Goal: Task Accomplishment & Management: Manage account settings

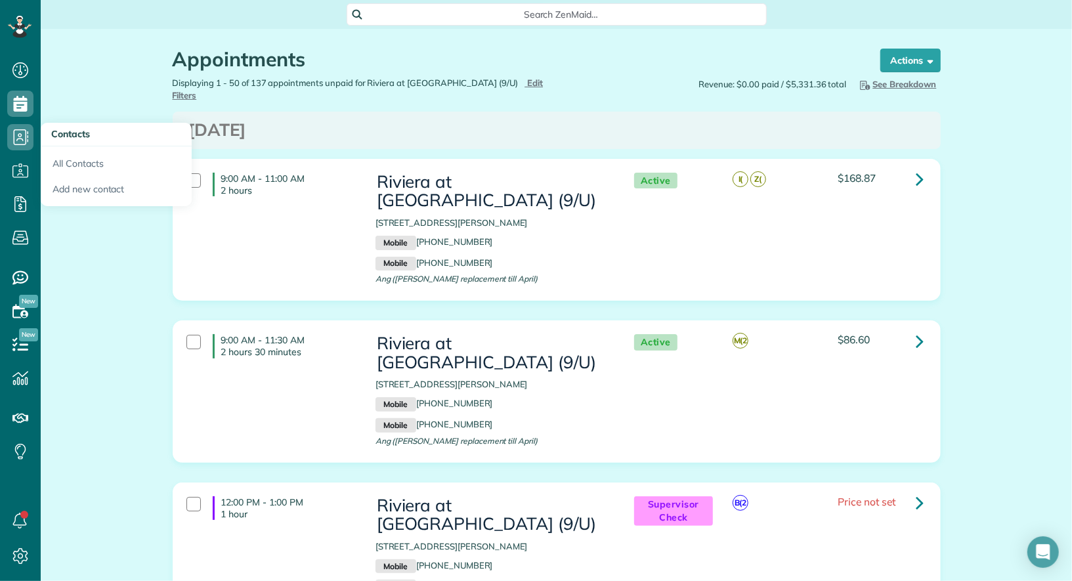
scroll to position [5, 5]
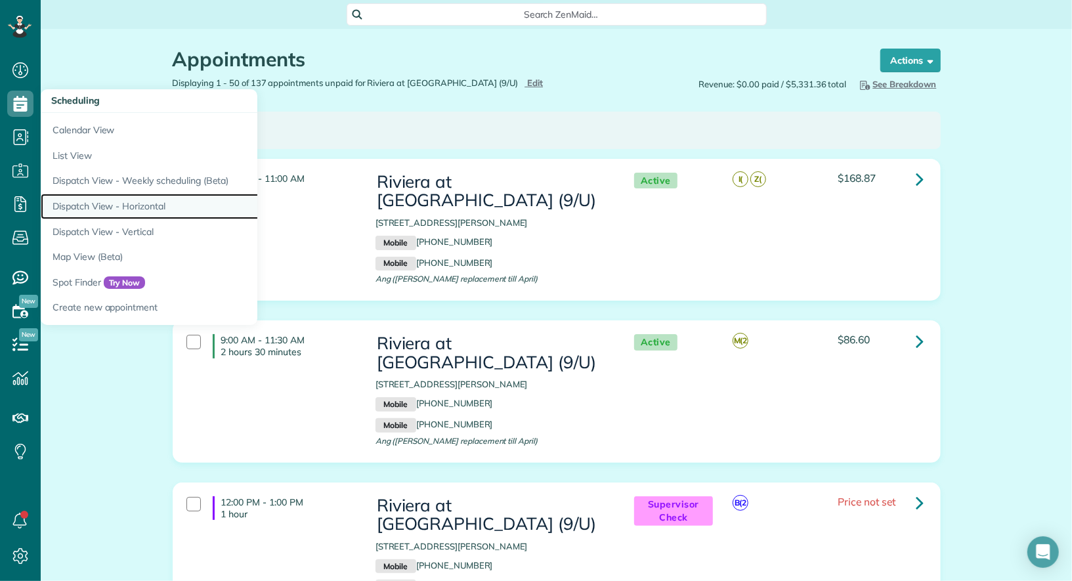
click at [129, 204] on link "Dispatch View - Horizontal" at bounding box center [205, 207] width 328 height 26
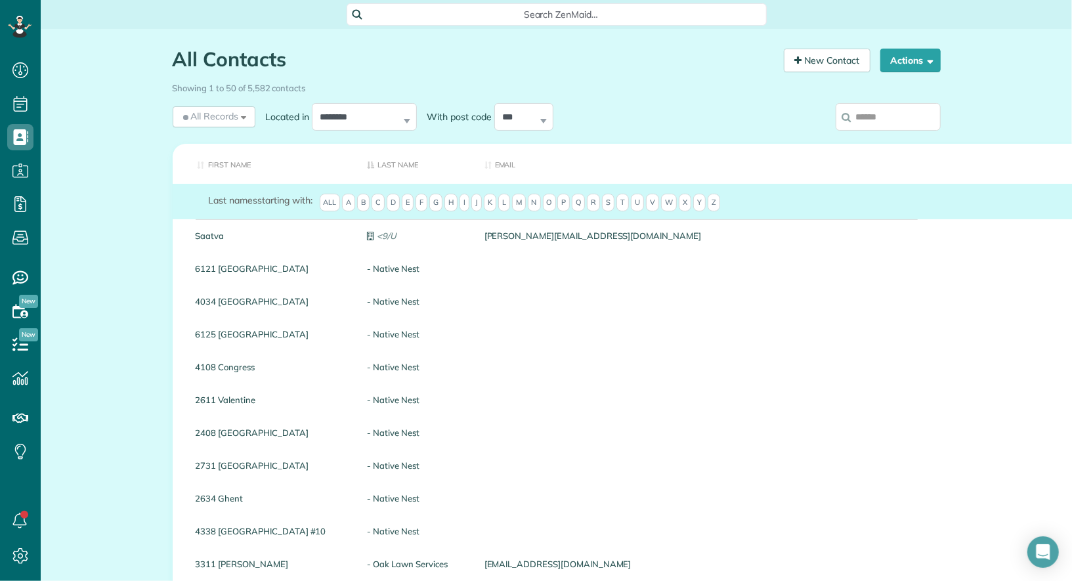
scroll to position [5, 5]
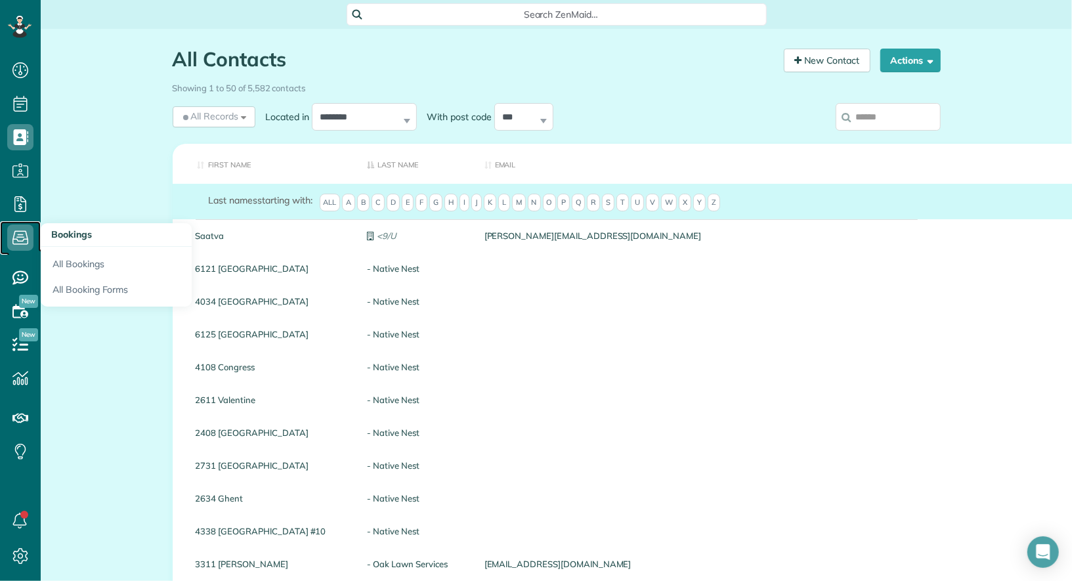
click at [20, 246] on icon at bounding box center [20, 238] width 26 height 26
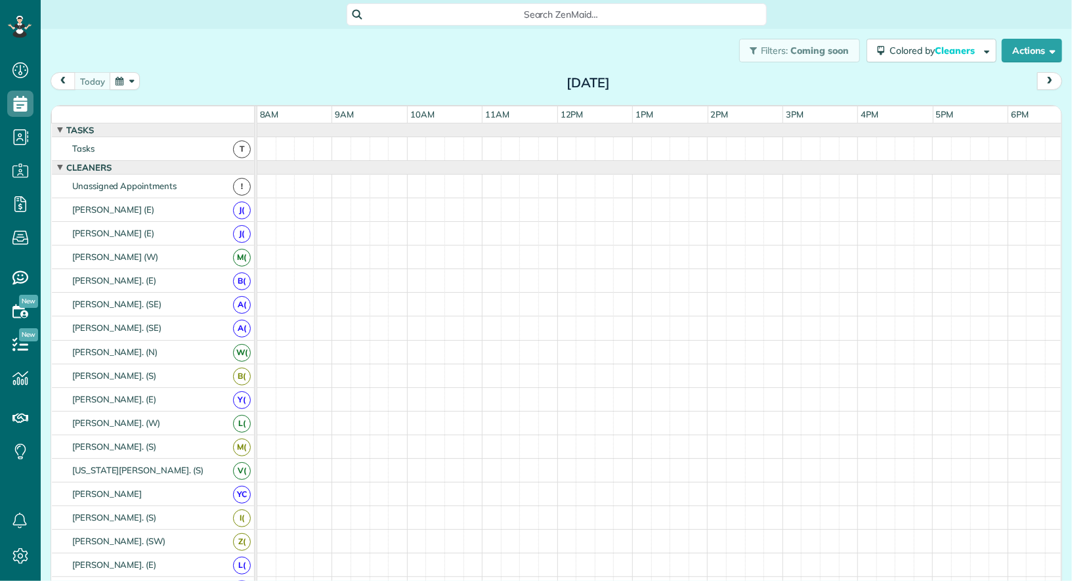
scroll to position [14, 0]
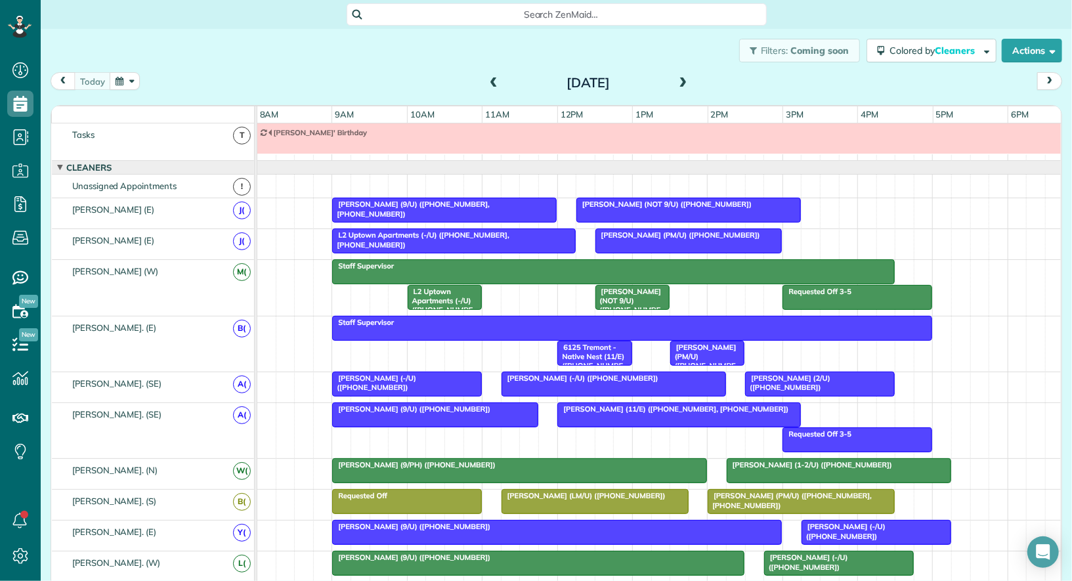
click at [680, 83] on span at bounding box center [683, 83] width 14 height 12
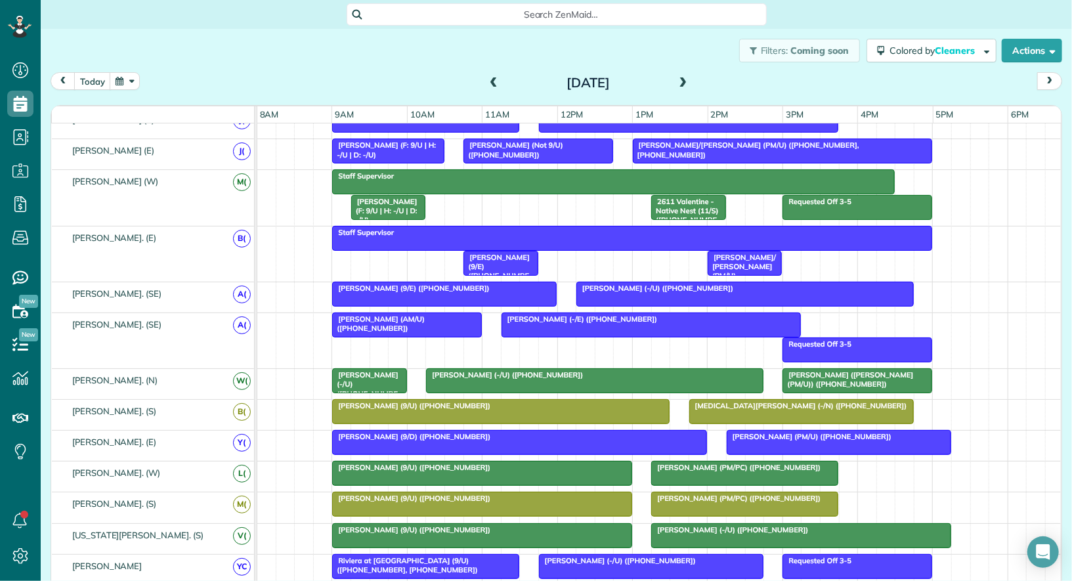
scroll to position [0, 0]
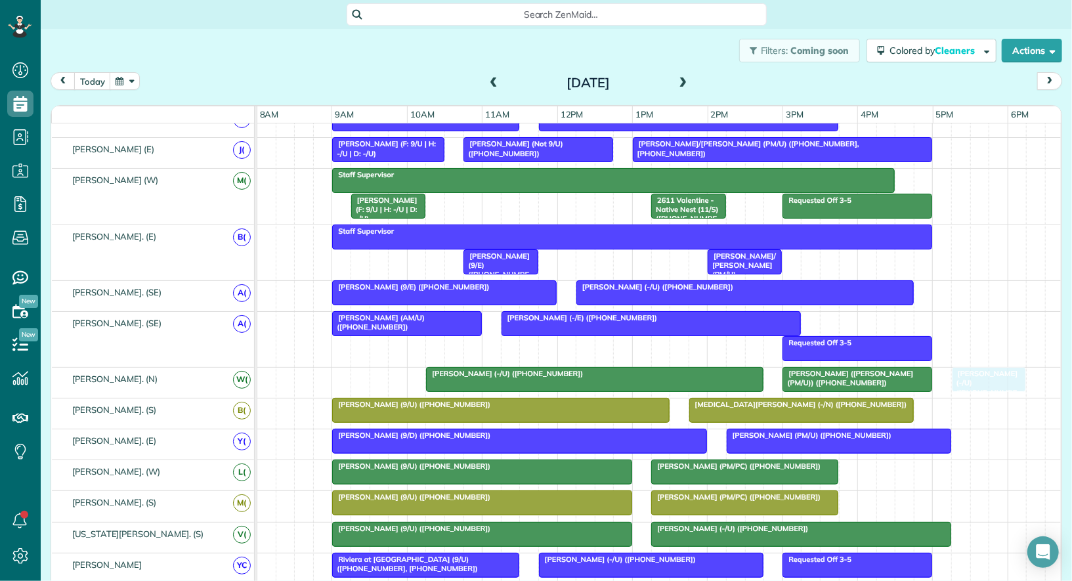
drag, startPoint x: 364, startPoint y: 371, endPoint x: 976, endPoint y: 386, distance: 612.2
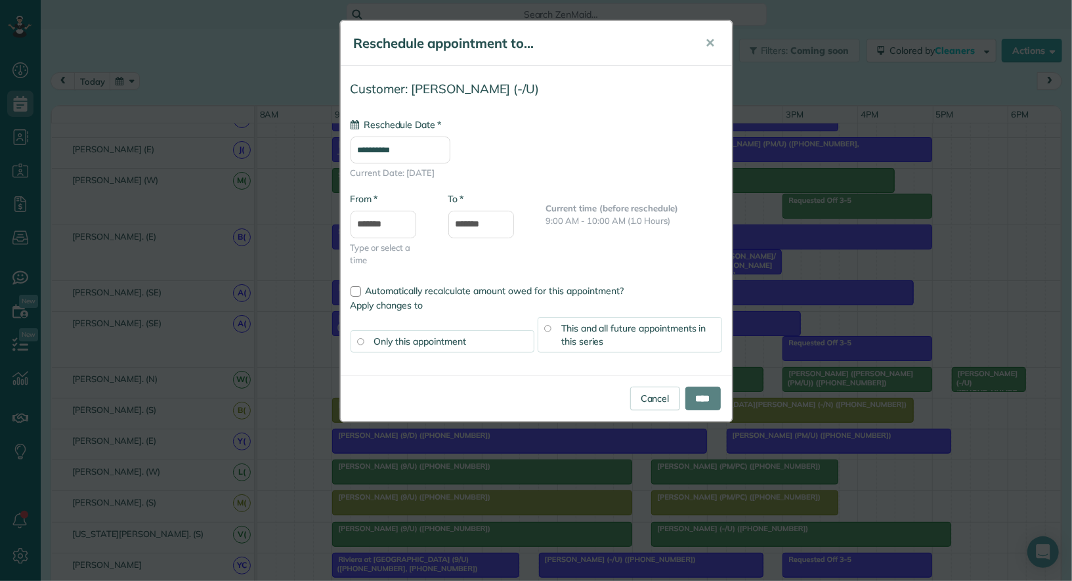
type input "**********"
click at [705, 397] on input "****" at bounding box center [703, 399] width 35 height 24
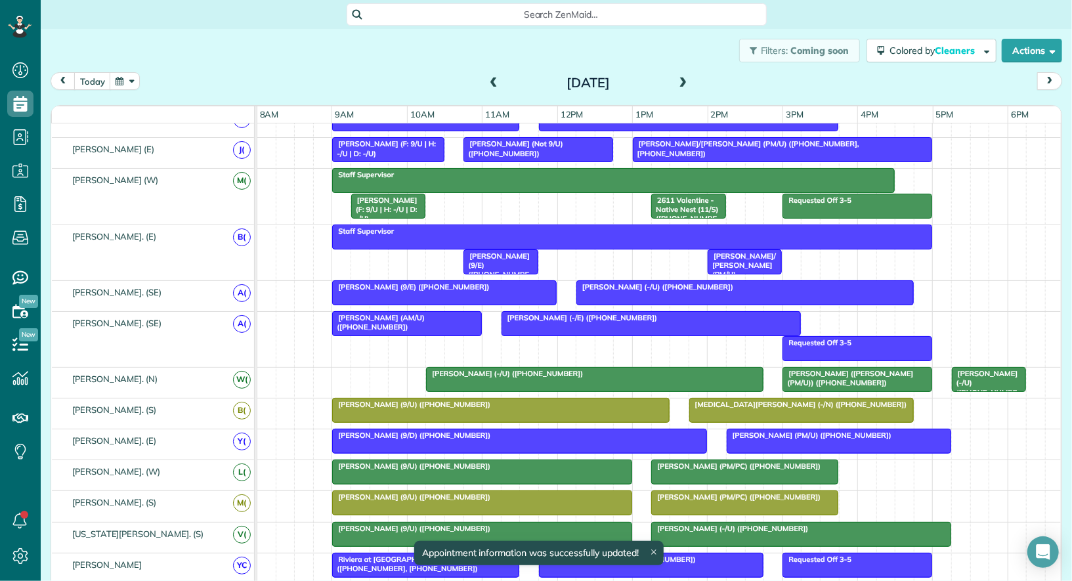
click at [674, 374] on div at bounding box center [595, 380] width 336 height 24
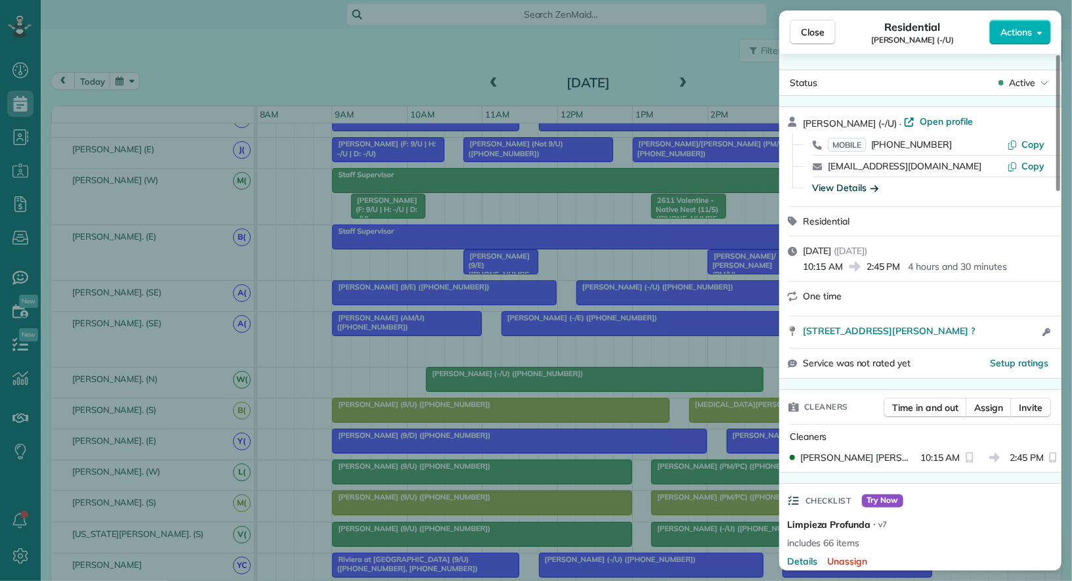
click at [862, 181] on div "View Details" at bounding box center [845, 187] width 66 height 13
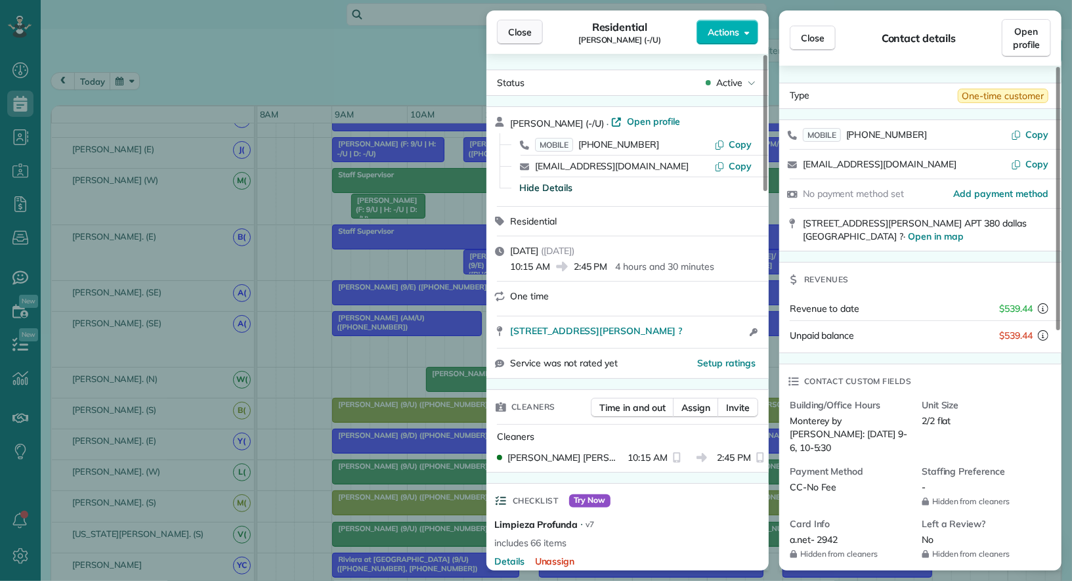
click at [524, 39] on button "Close" at bounding box center [520, 32] width 46 height 25
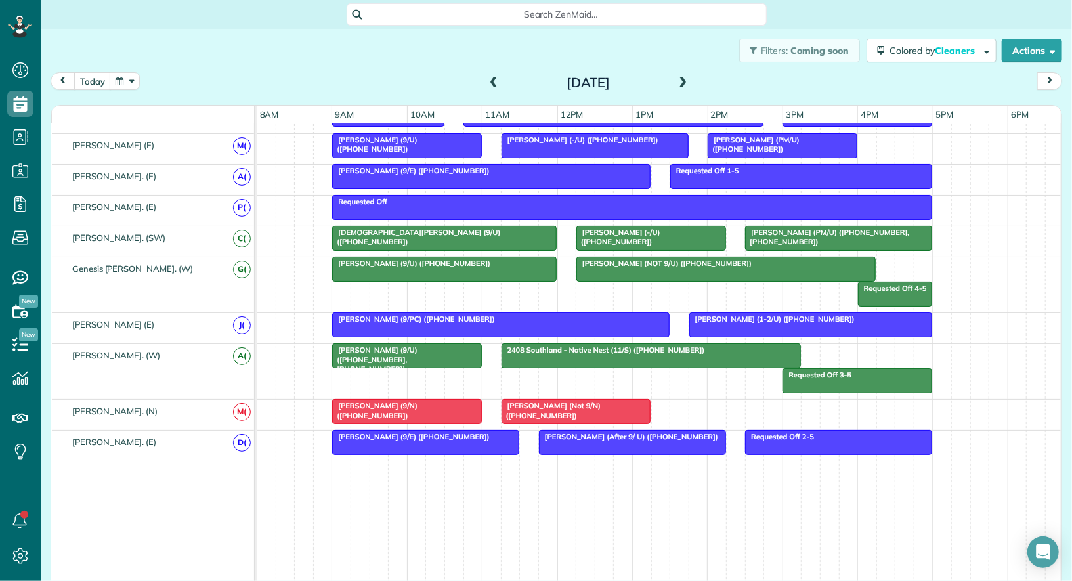
click at [756, 315] on span "Erin Rhoads (1-2/U) (+19038188799)" at bounding box center [772, 319] width 167 height 9
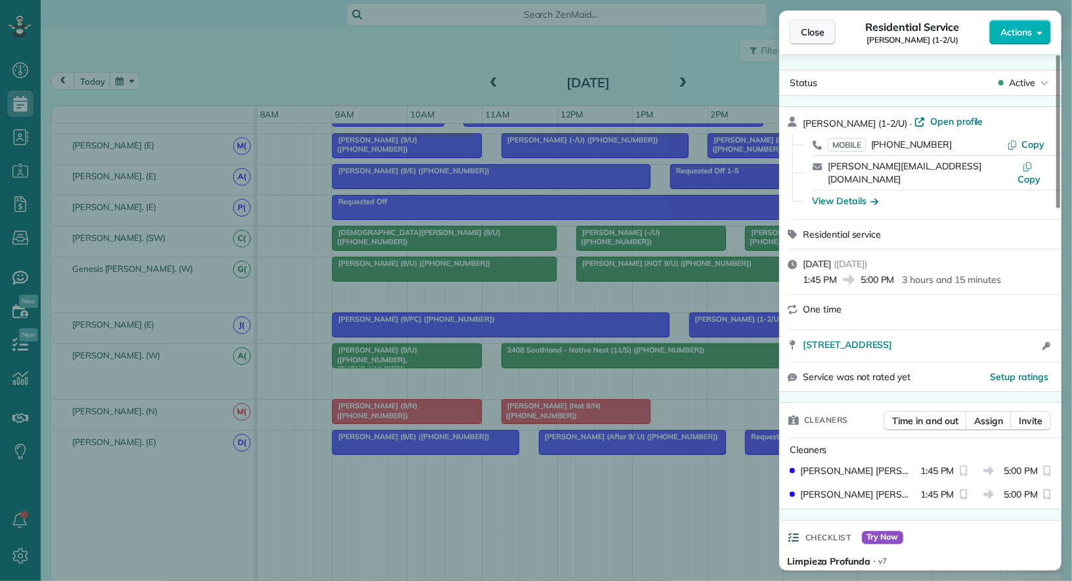
click at [819, 33] on span "Close" at bounding box center [813, 32] width 24 height 13
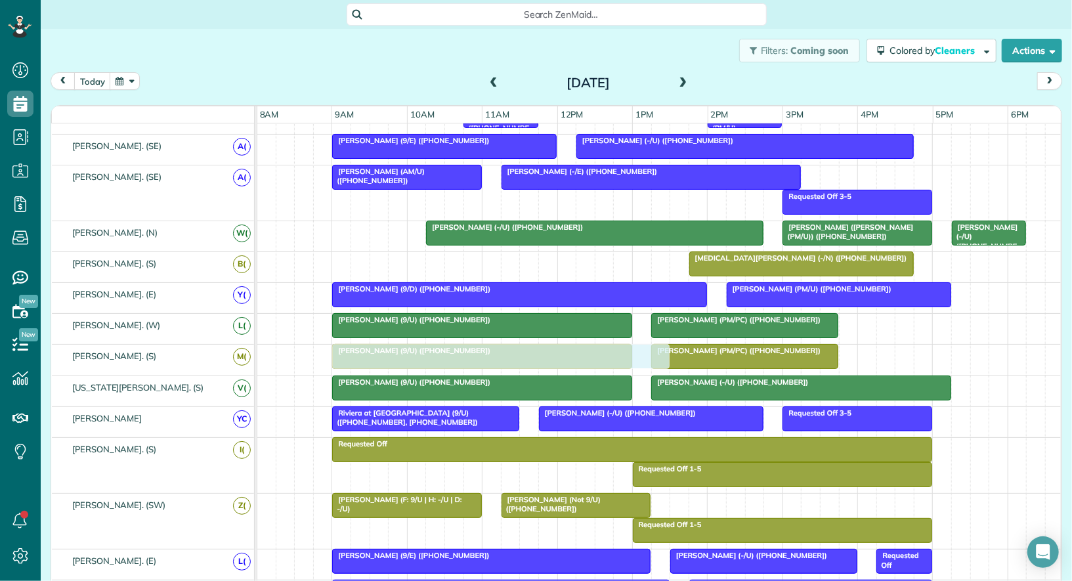
drag, startPoint x: 607, startPoint y: 259, endPoint x: 610, endPoint y: 352, distance: 93.3
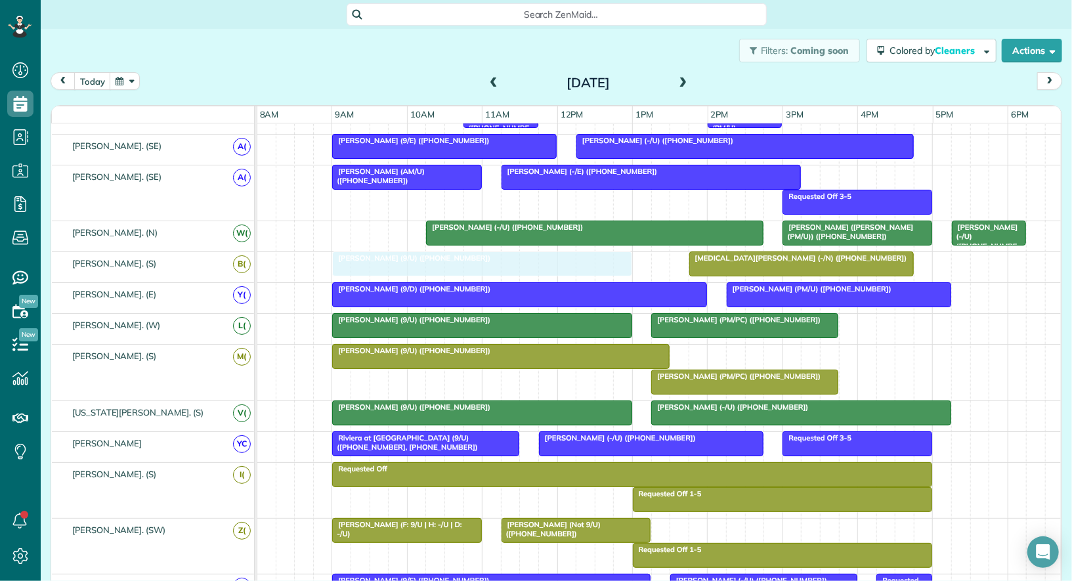
drag, startPoint x: 517, startPoint y: 372, endPoint x: 519, endPoint y: 265, distance: 107.1
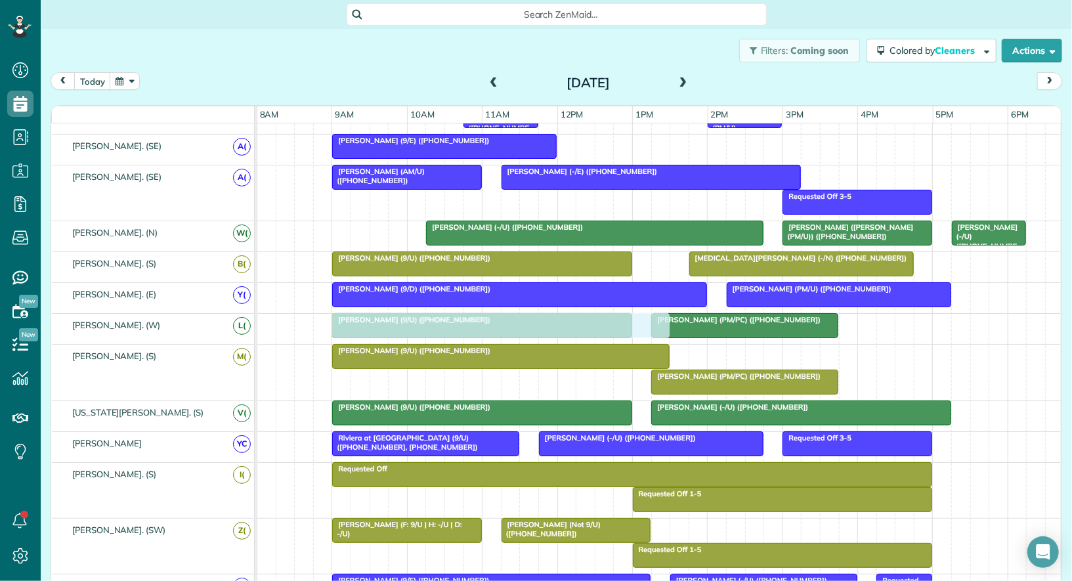
drag, startPoint x: 662, startPoint y: 141, endPoint x: 415, endPoint y: 330, distance: 311.0
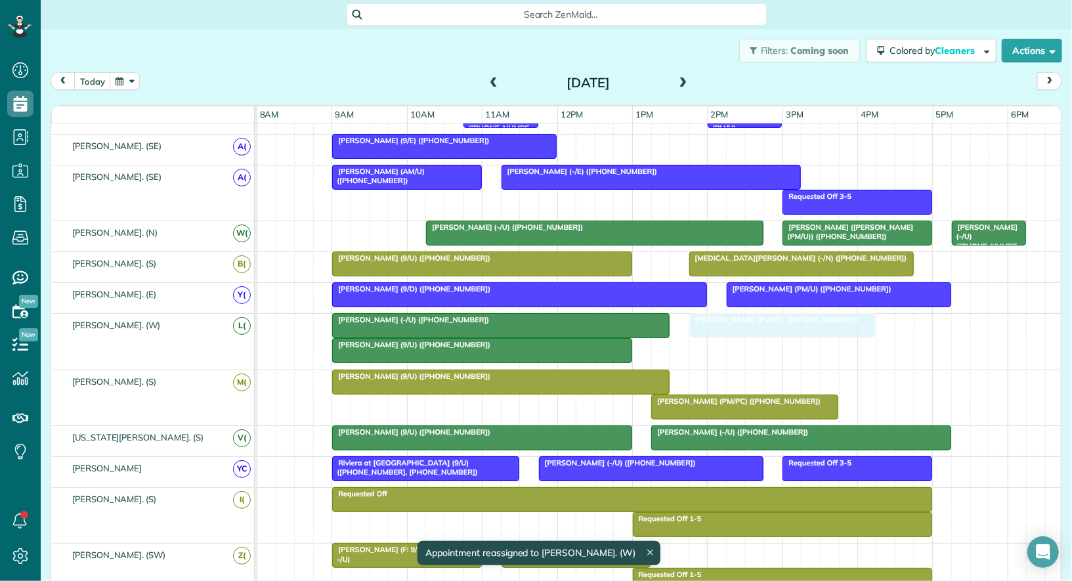
drag, startPoint x: 714, startPoint y: 348, endPoint x: 753, endPoint y: 339, distance: 40.3
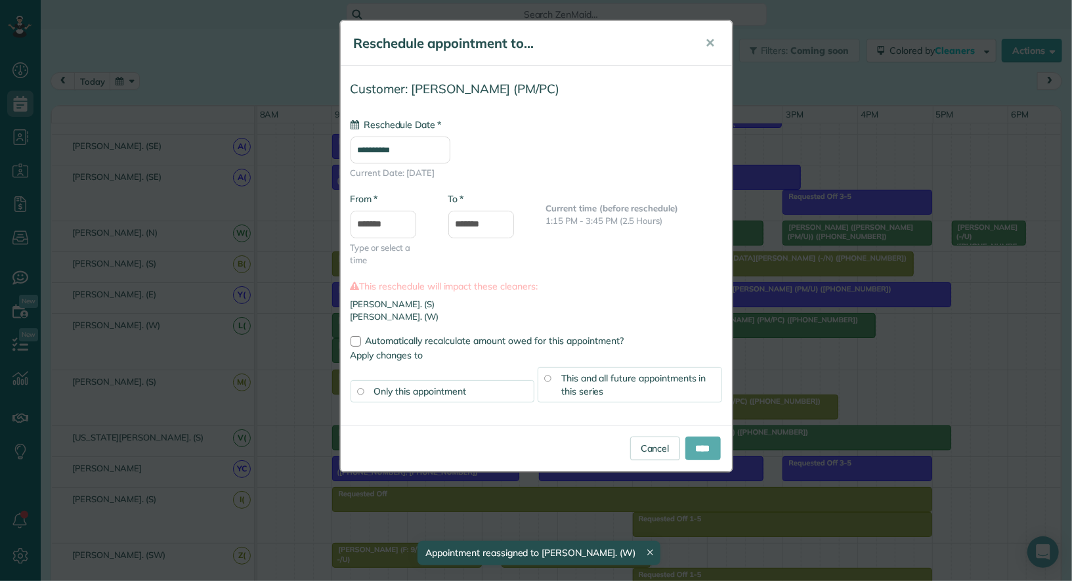
type input "**********"
click at [705, 447] on input "****" at bounding box center [703, 449] width 35 height 24
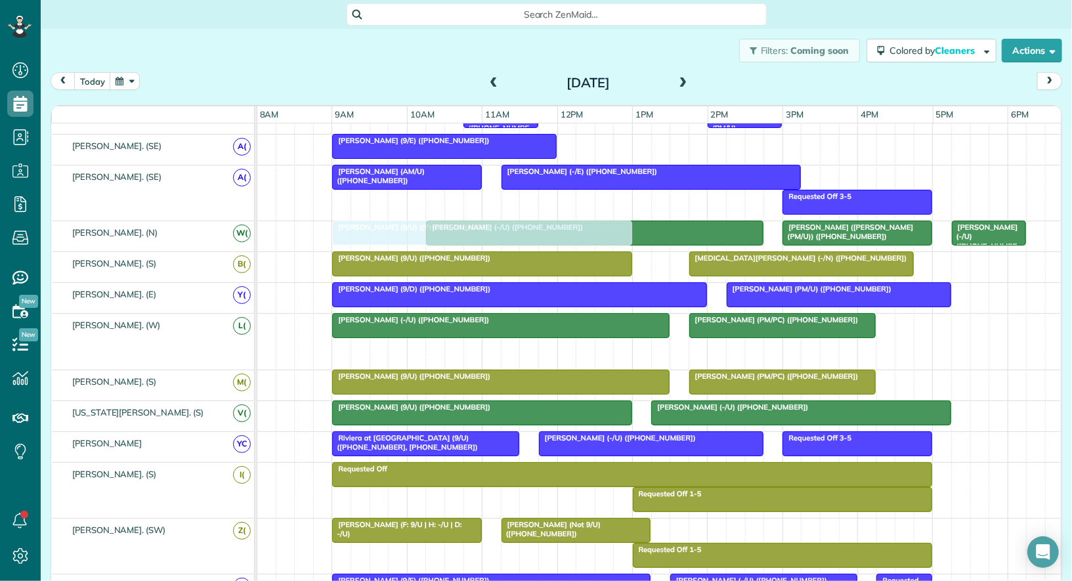
drag, startPoint x: 436, startPoint y: 347, endPoint x: 435, endPoint y: 240, distance: 106.4
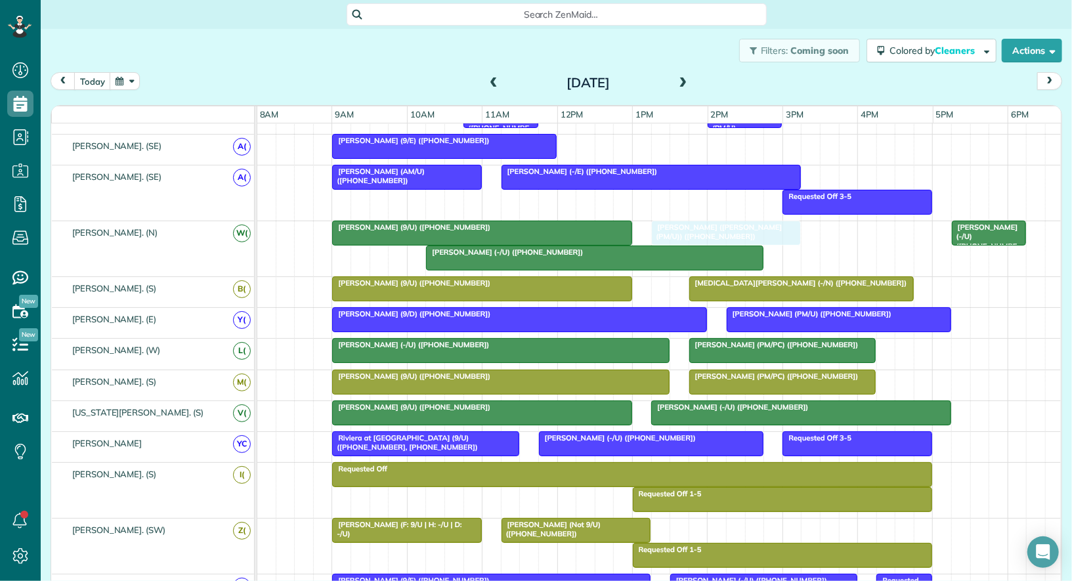
drag, startPoint x: 853, startPoint y: 229, endPoint x: 723, endPoint y: 232, distance: 130.1
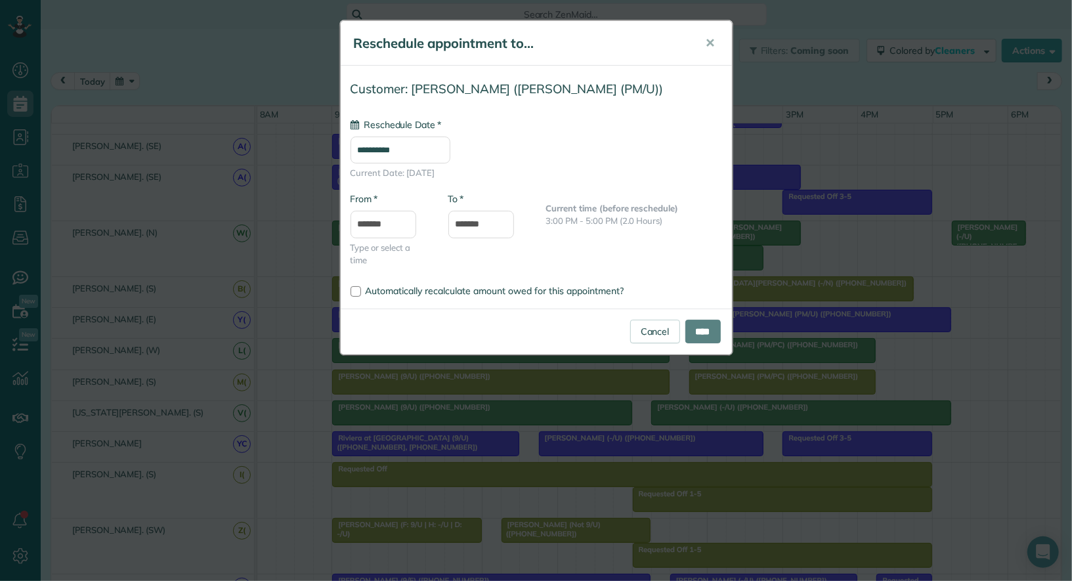
type input "**********"
click at [701, 330] on input "****" at bounding box center [703, 332] width 35 height 24
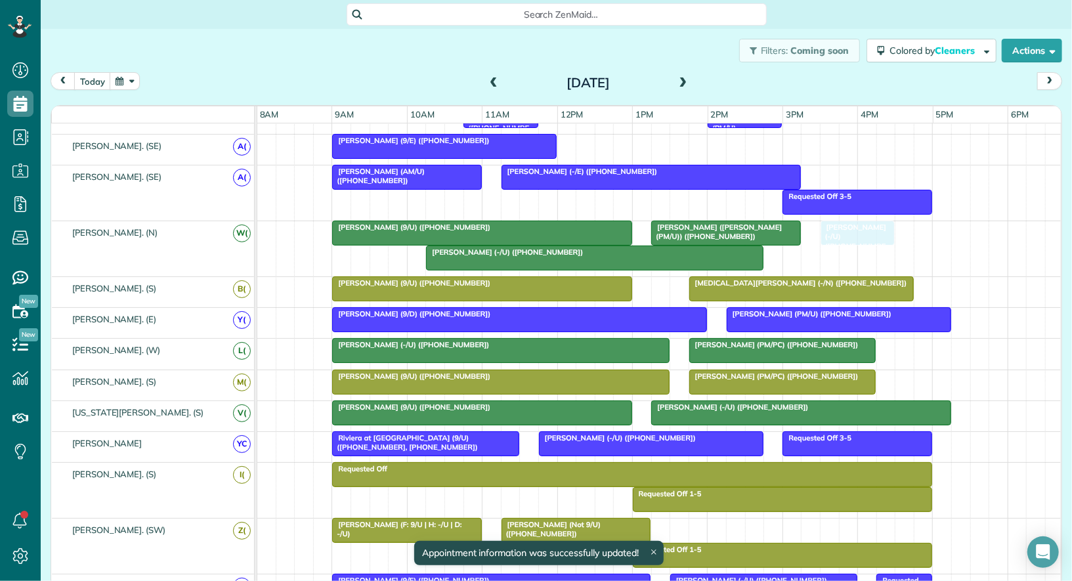
drag, startPoint x: 984, startPoint y: 229, endPoint x: 850, endPoint y: 229, distance: 134.0
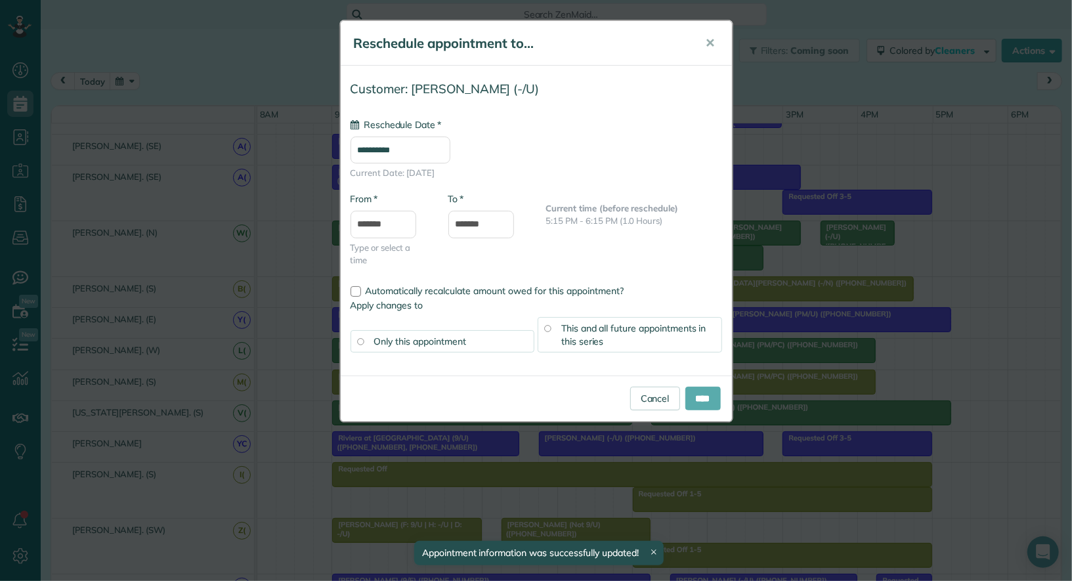
type input "**********"
click at [694, 394] on input "****" at bounding box center [703, 399] width 35 height 24
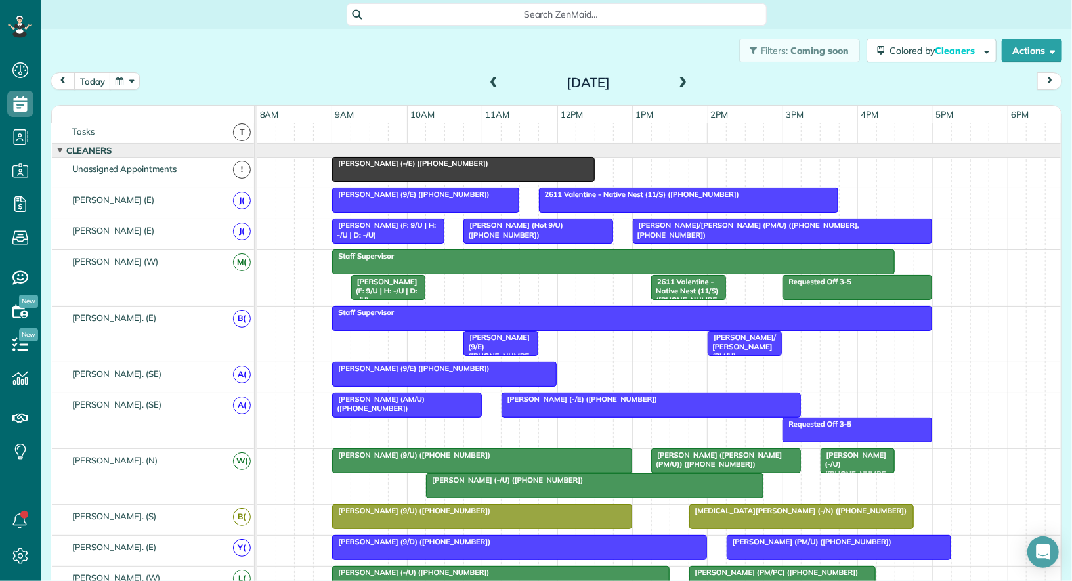
scroll to position [27, 0]
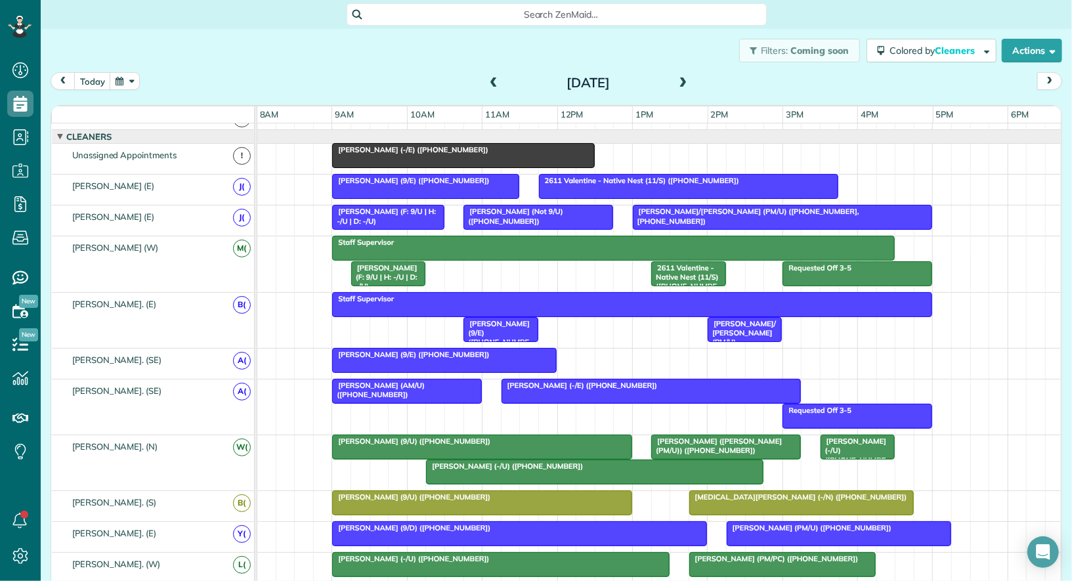
click at [523, 267] on div "Requested Off 3-5 Staff Supervisor Darden Orand (F: 9/U | H: -/U | D: -/U) 2611…" at bounding box center [660, 263] width 806 height 55
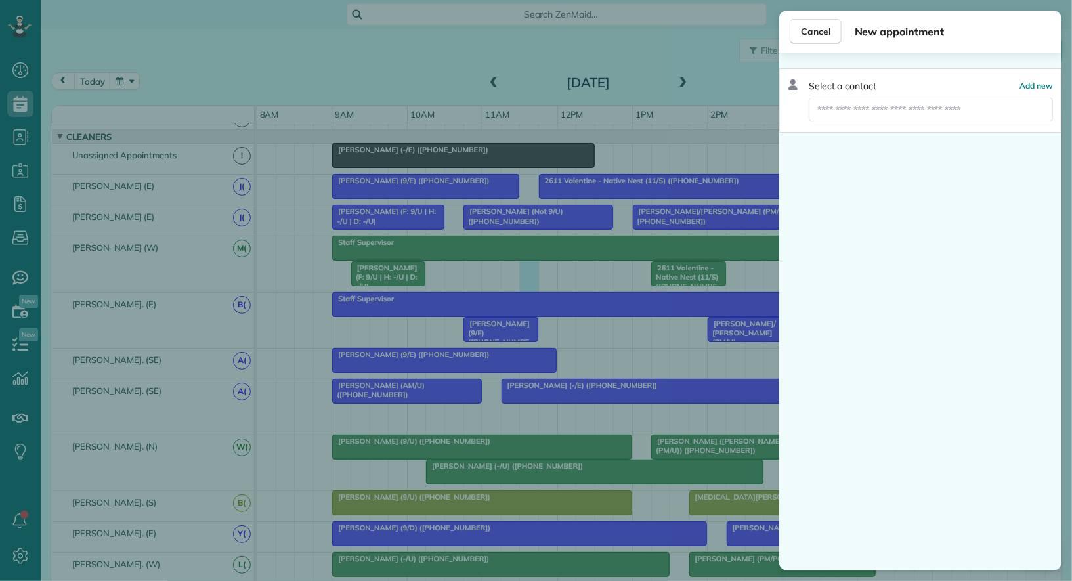
click at [372, 277] on div "Cancel New appointment Select a contact Add new" at bounding box center [536, 290] width 1072 height 581
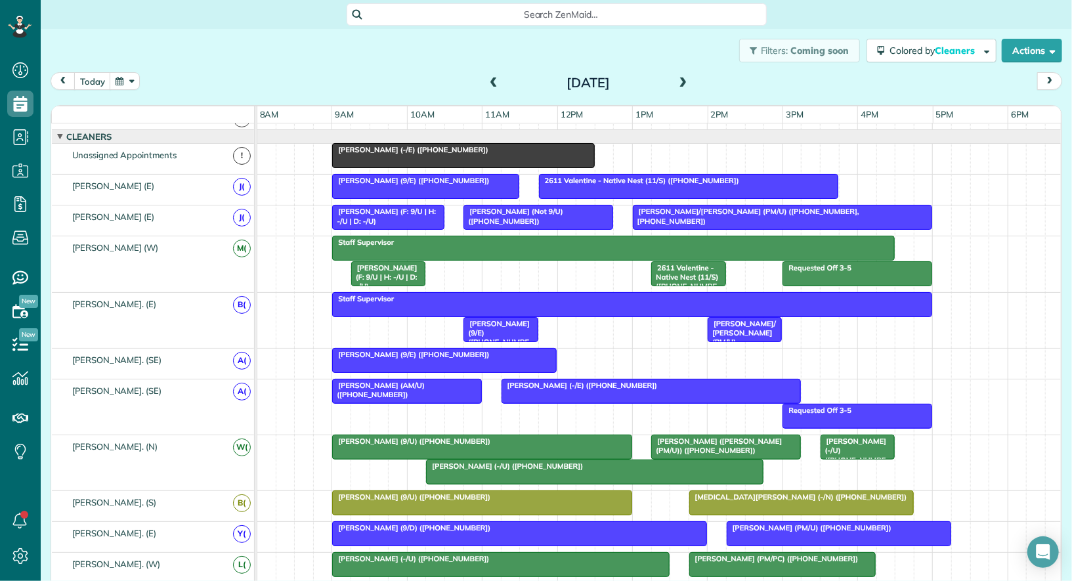
click at [378, 273] on body "Dashboard Scheduling Calendar View List View Dispatch View - Weekly scheduling …" at bounding box center [536, 290] width 1072 height 581
click at [378, 273] on span "Darden Orand (F: 9/U | H: -/U | D: -/U)" at bounding box center [384, 277] width 67 height 28
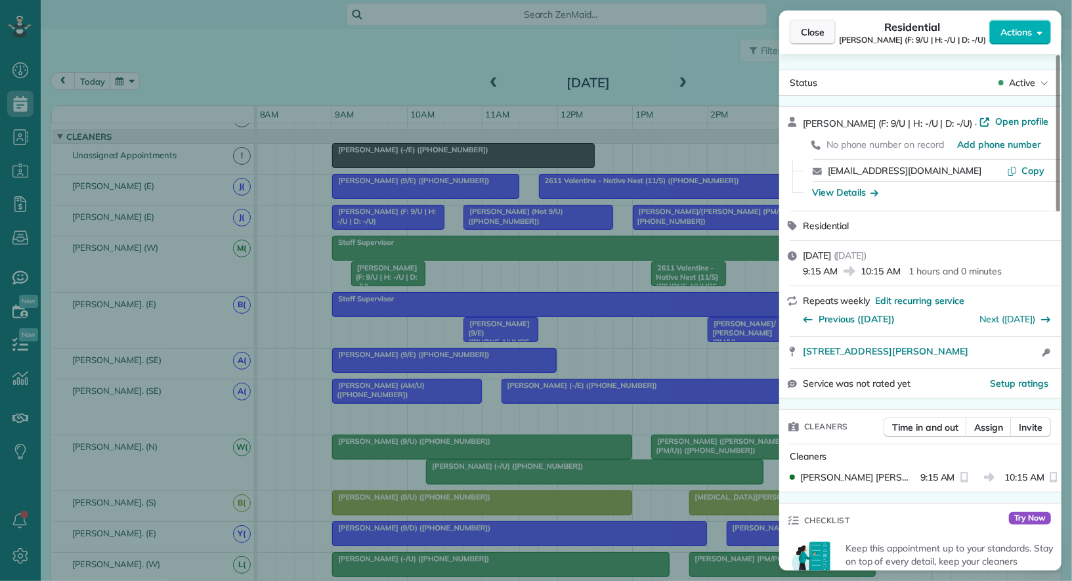
click at [820, 30] on span "Close" at bounding box center [813, 32] width 24 height 13
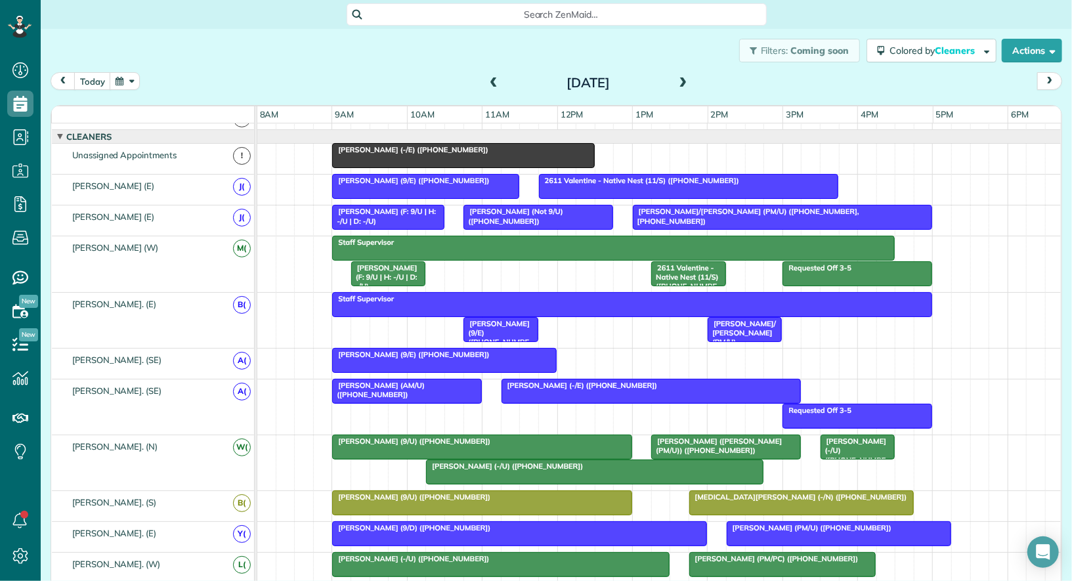
scroll to position [308, 0]
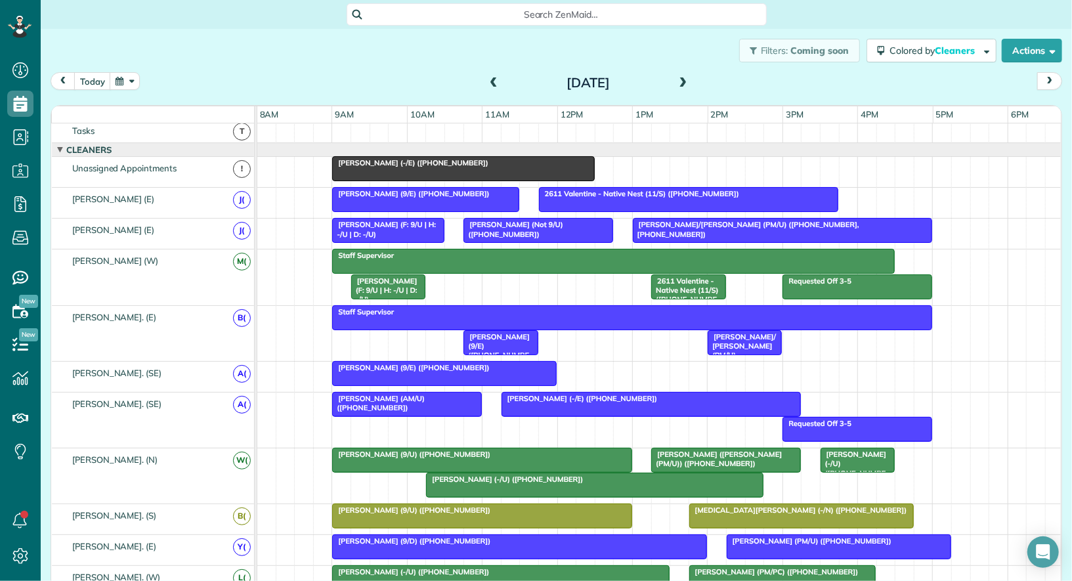
click at [395, 286] on span "Darden Orand (F: 9/U | H: -/U | D: -/U)" at bounding box center [384, 290] width 67 height 28
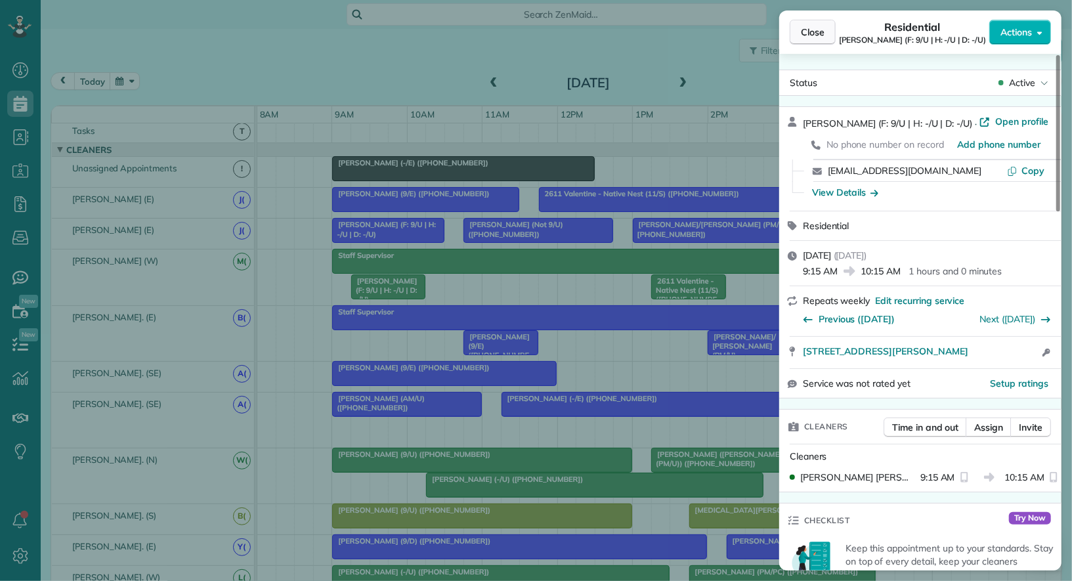
click at [812, 41] on button "Close" at bounding box center [813, 32] width 46 height 25
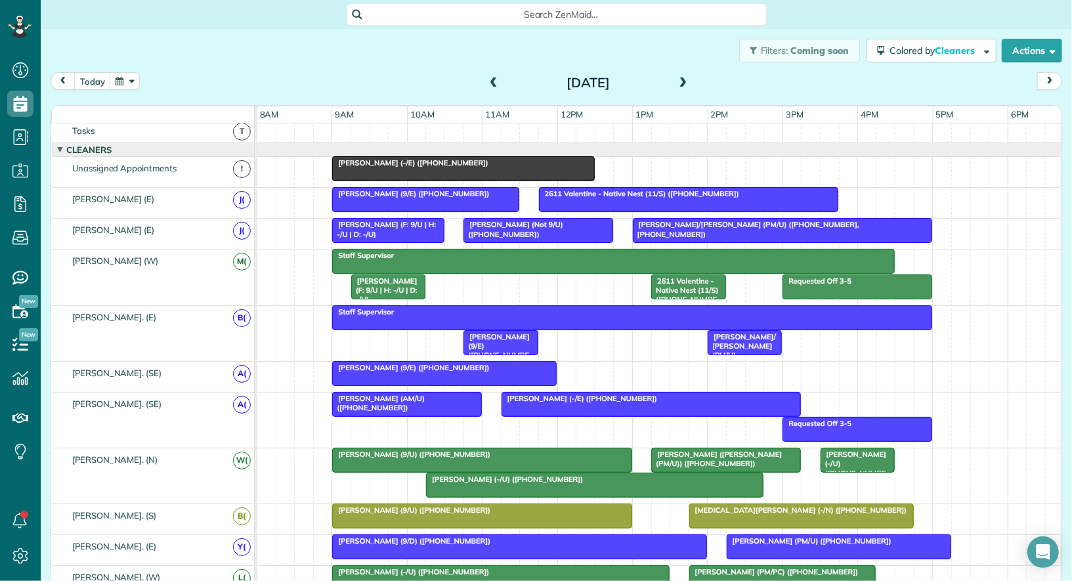
click at [506, 158] on div "Ally Frye (-/E) (+12144787786)" at bounding box center [463, 162] width 254 height 9
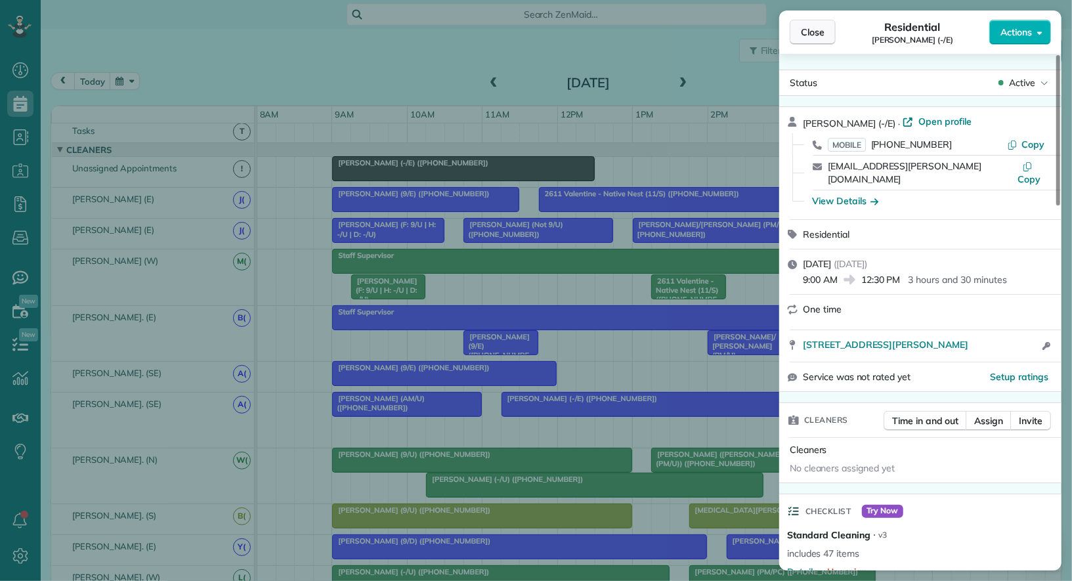
click at [818, 36] on span "Close" at bounding box center [813, 32] width 24 height 13
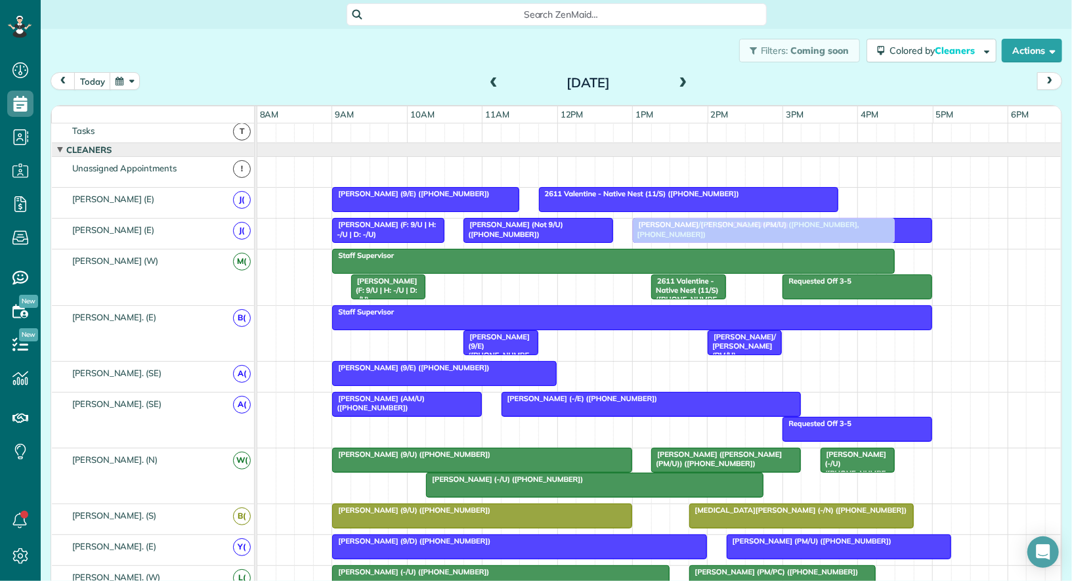
drag, startPoint x: 449, startPoint y: 165, endPoint x: 745, endPoint y: 241, distance: 305.6
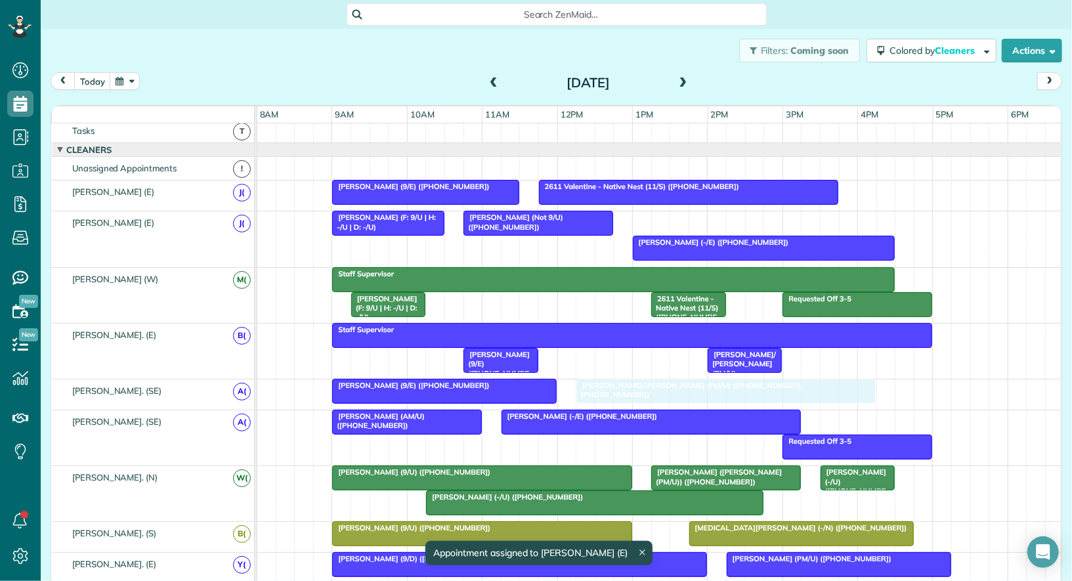
drag, startPoint x: 754, startPoint y: 219, endPoint x: 700, endPoint y: 393, distance: 182.2
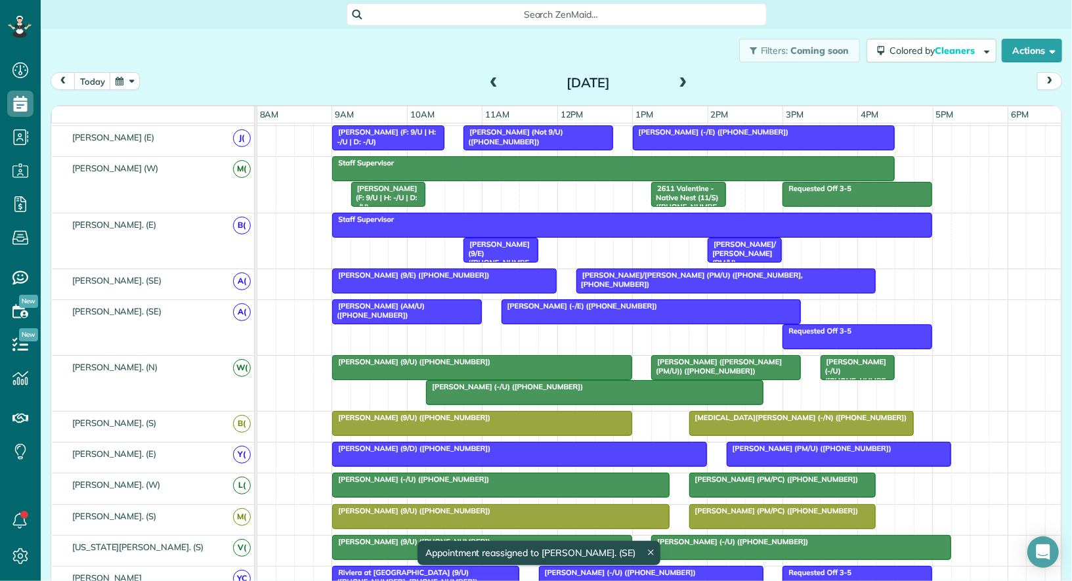
scroll to position [109, 0]
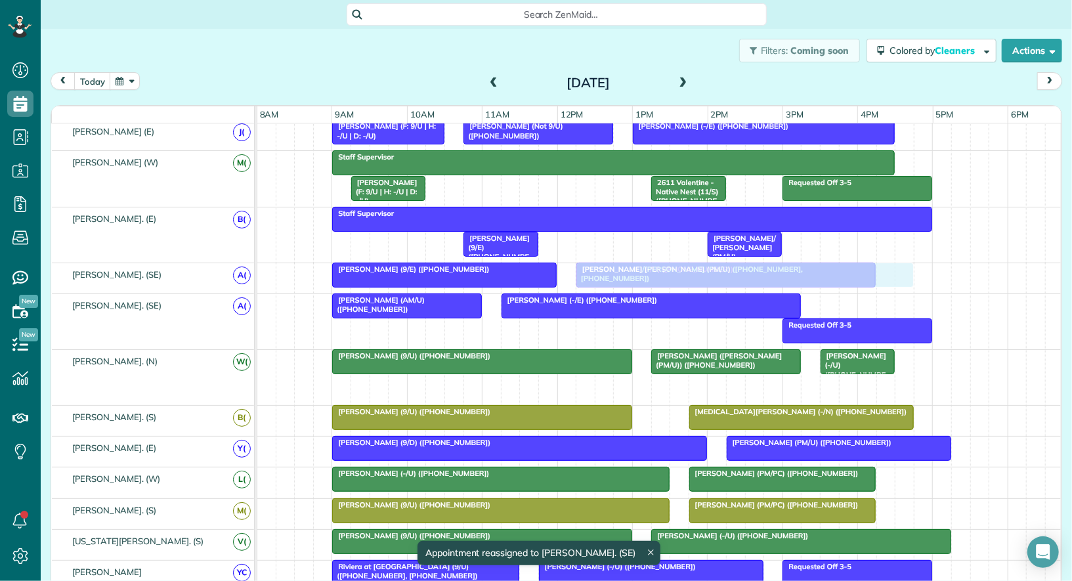
drag, startPoint x: 564, startPoint y: 376, endPoint x: 708, endPoint y: 275, distance: 175.8
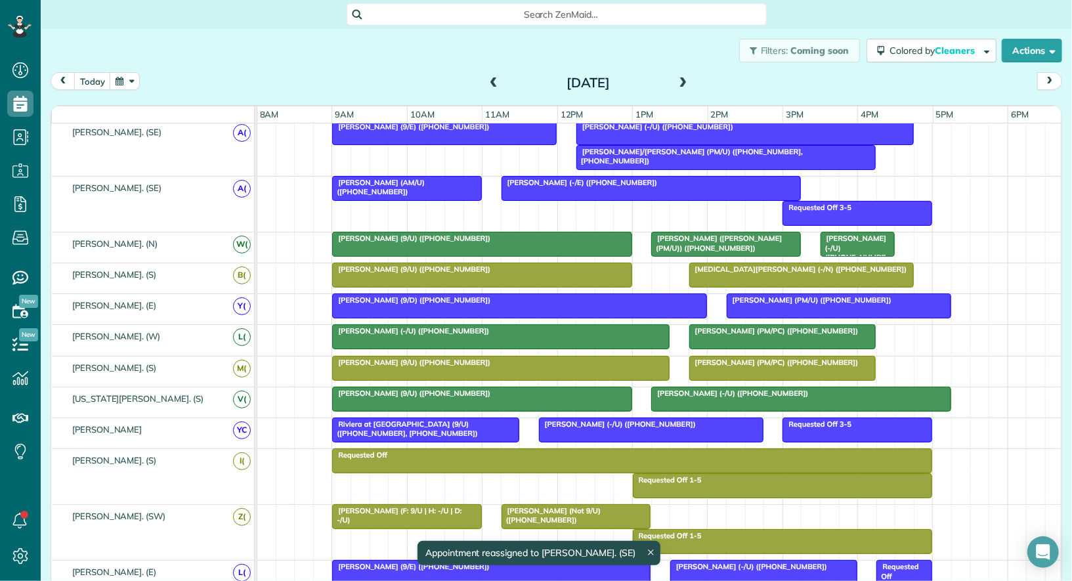
scroll to position [255, 0]
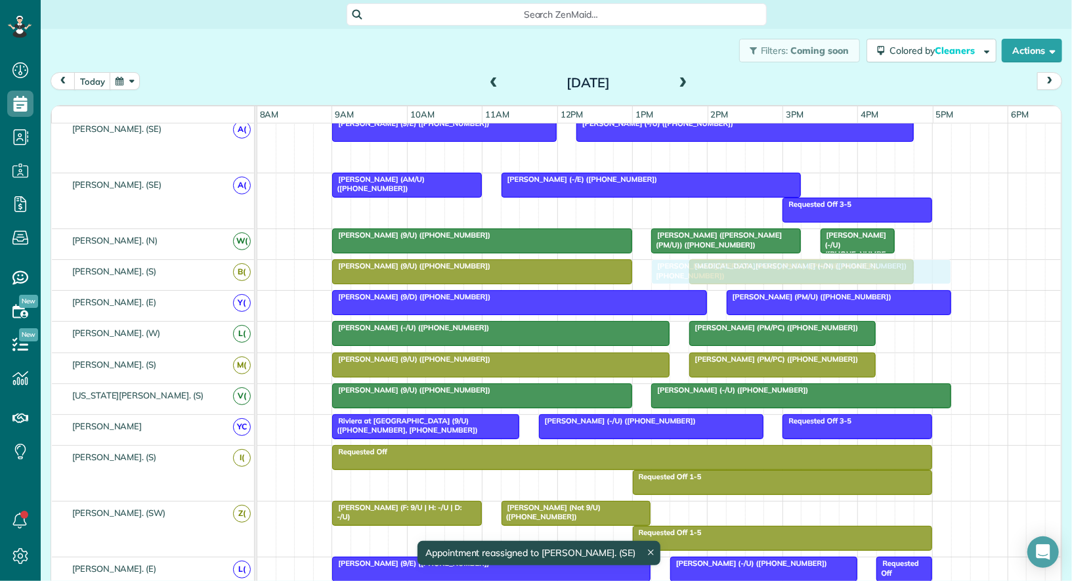
drag, startPoint x: 627, startPoint y: 154, endPoint x: 706, endPoint y: 262, distance: 133.4
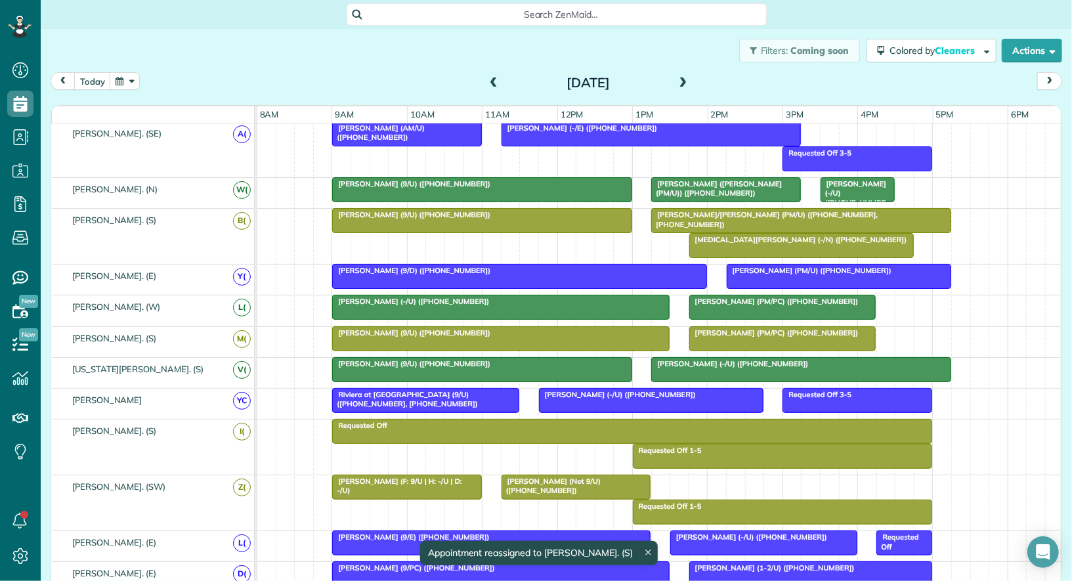
scroll to position [293, 0]
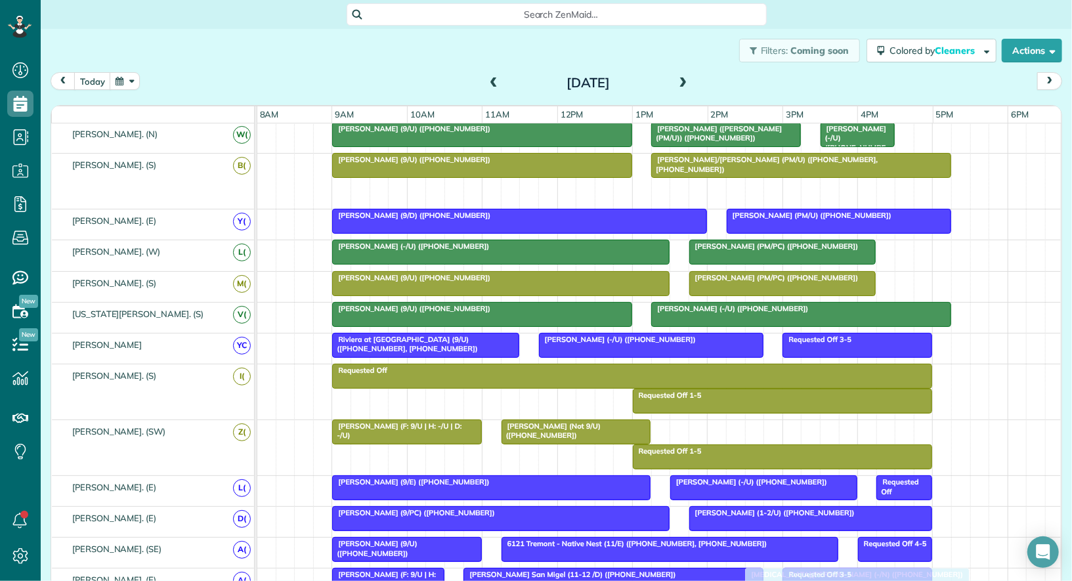
drag, startPoint x: 747, startPoint y: 188, endPoint x: 802, endPoint y: 567, distance: 382.9
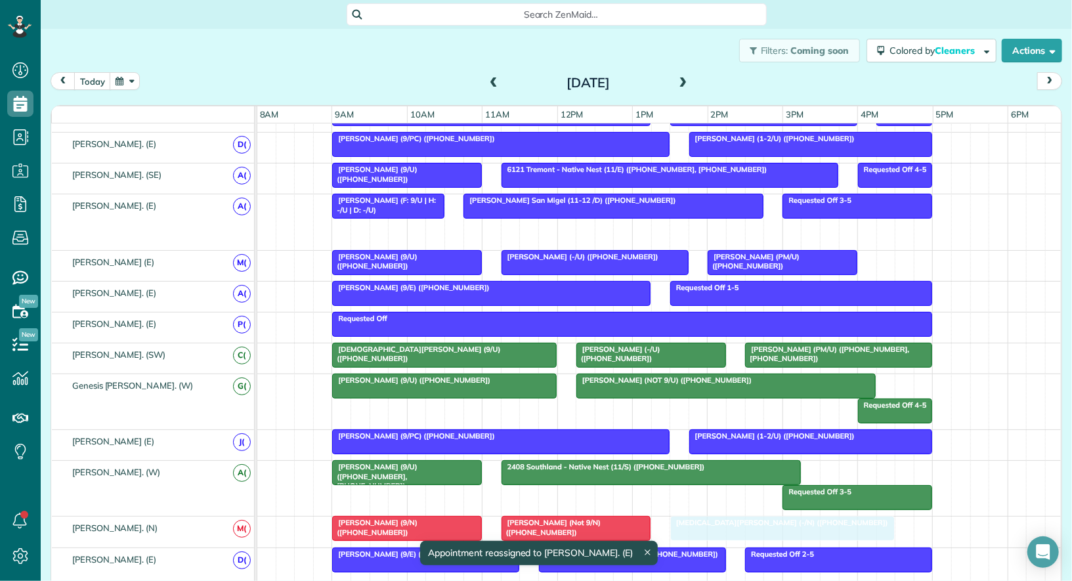
drag, startPoint x: 825, startPoint y: 221, endPoint x: 746, endPoint y: 521, distance: 311.1
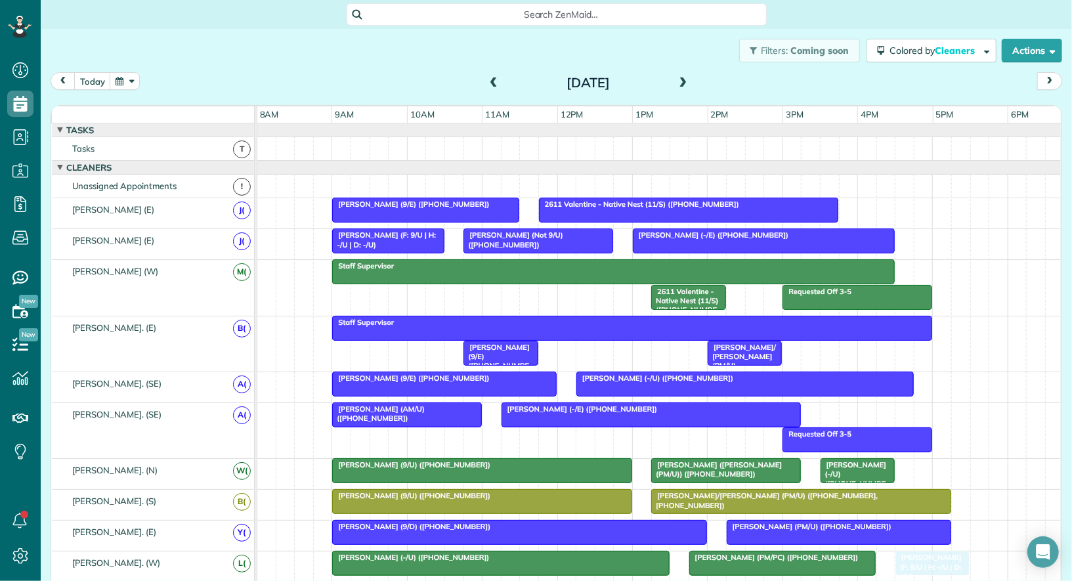
drag, startPoint x: 372, startPoint y: 294, endPoint x: 908, endPoint y: 565, distance: 600.3
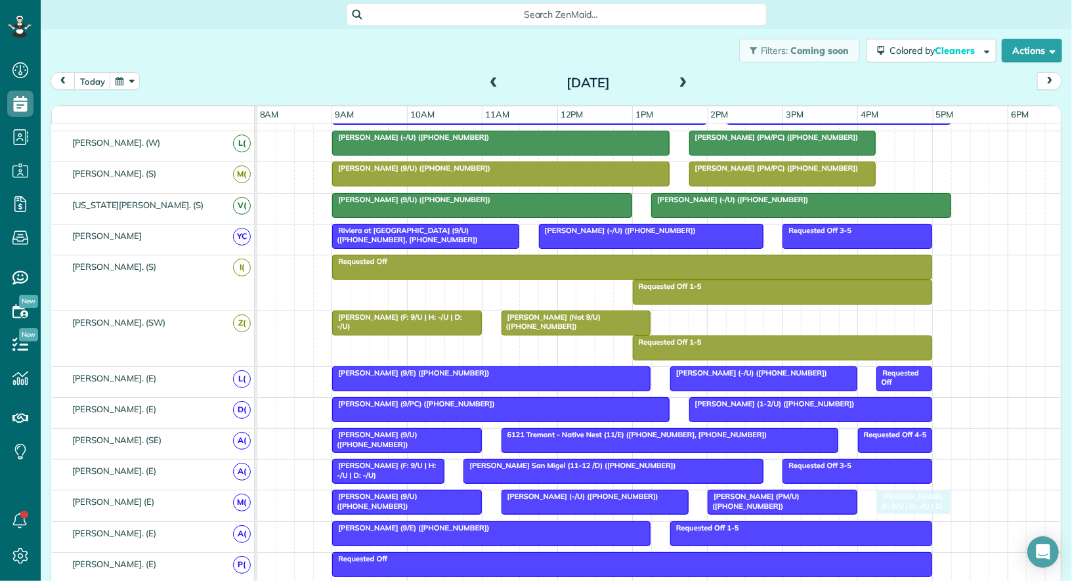
drag, startPoint x: 934, startPoint y: 142, endPoint x: 911, endPoint y: 487, distance: 345.5
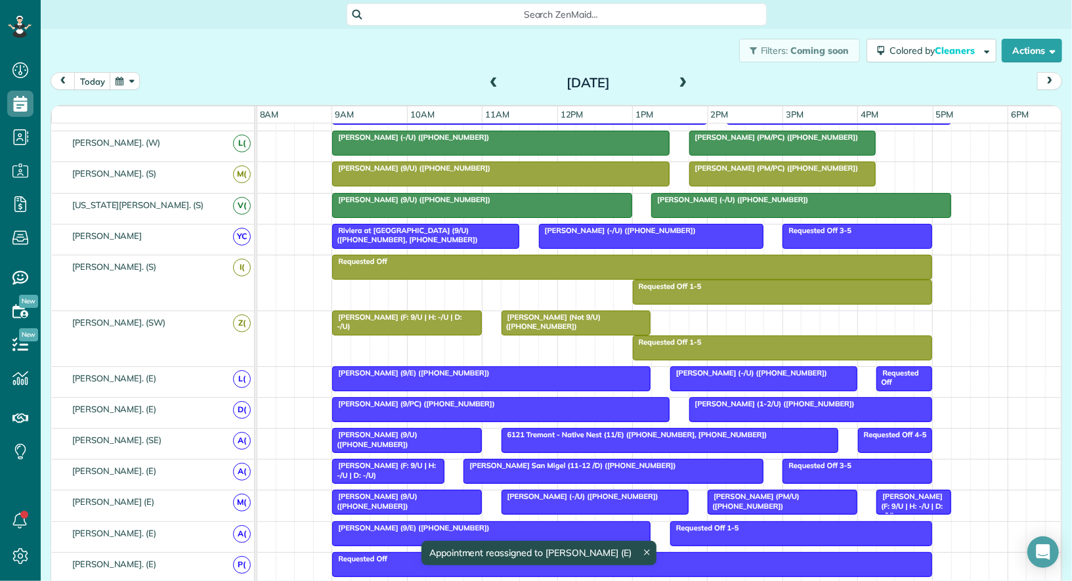
click at [737, 404] on div at bounding box center [811, 410] width 242 height 24
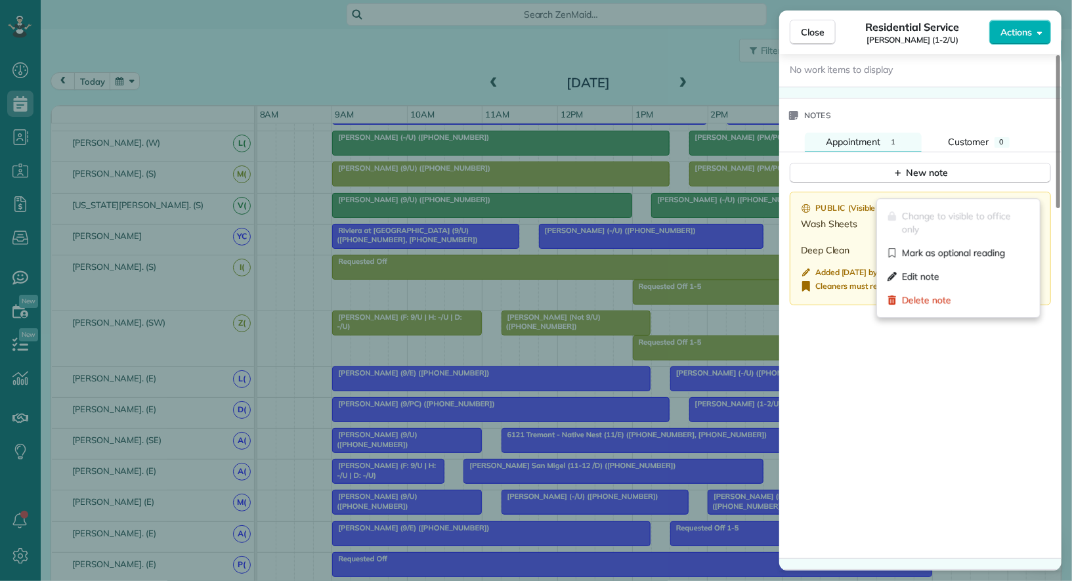
click at [1032, 209] on icon at bounding box center [1033, 210] width 6 height 3
click at [954, 269] on div "Edit note" at bounding box center [959, 277] width 152 height 24
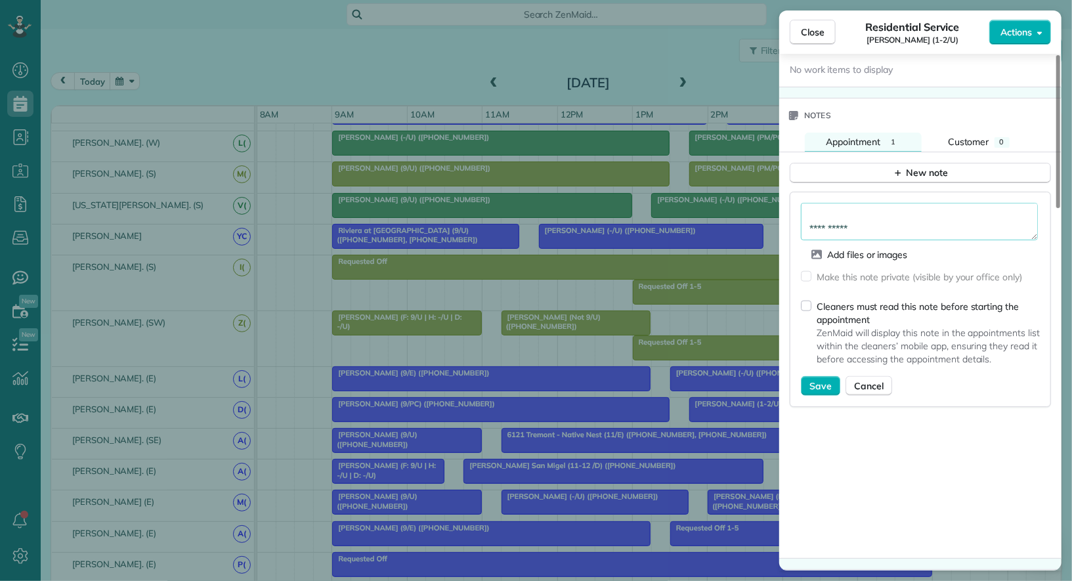
click at [905, 213] on textarea "**********" at bounding box center [919, 221] width 237 height 37
type textarea "**********"
click at [813, 380] on span "Save" at bounding box center [821, 386] width 22 height 13
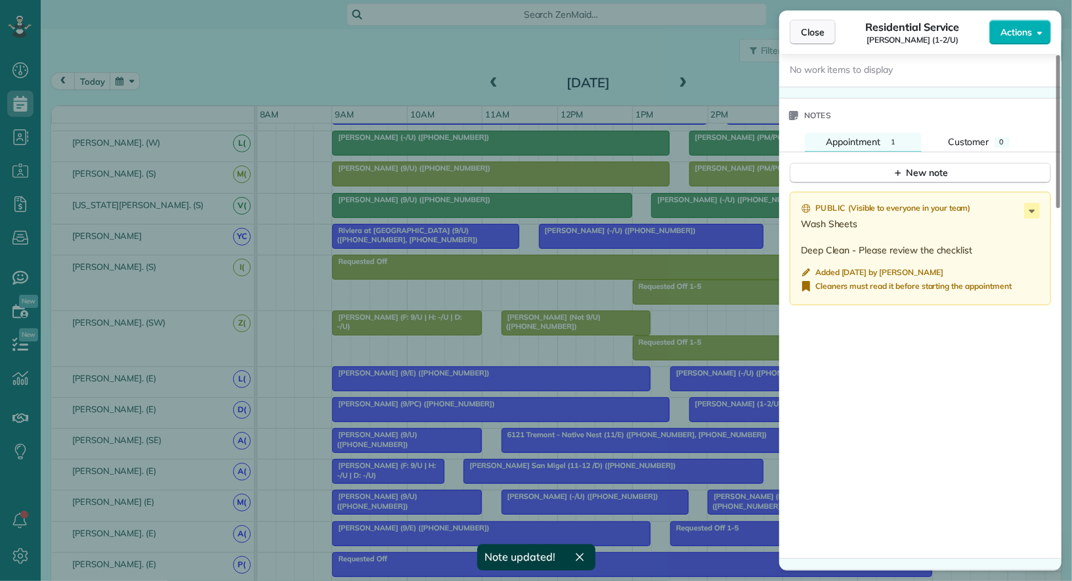
click at [809, 32] on span "Close" at bounding box center [813, 32] width 24 height 13
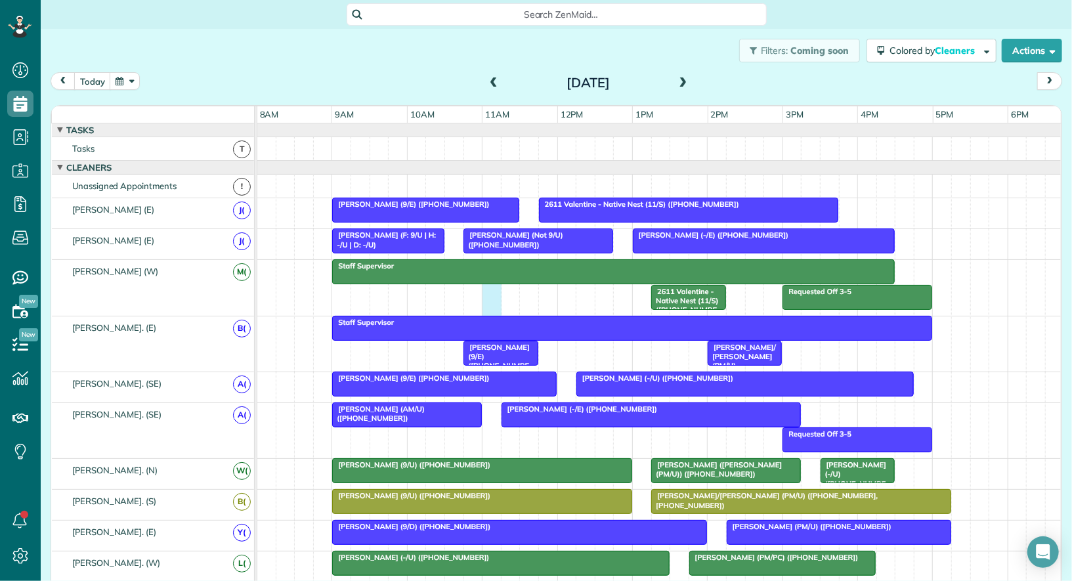
click at [489, 289] on div "Requested Off 3-5 Staff Supervisor 2611 Valentine - Native Nest (11/S) (+194068…" at bounding box center [660, 287] width 806 height 55
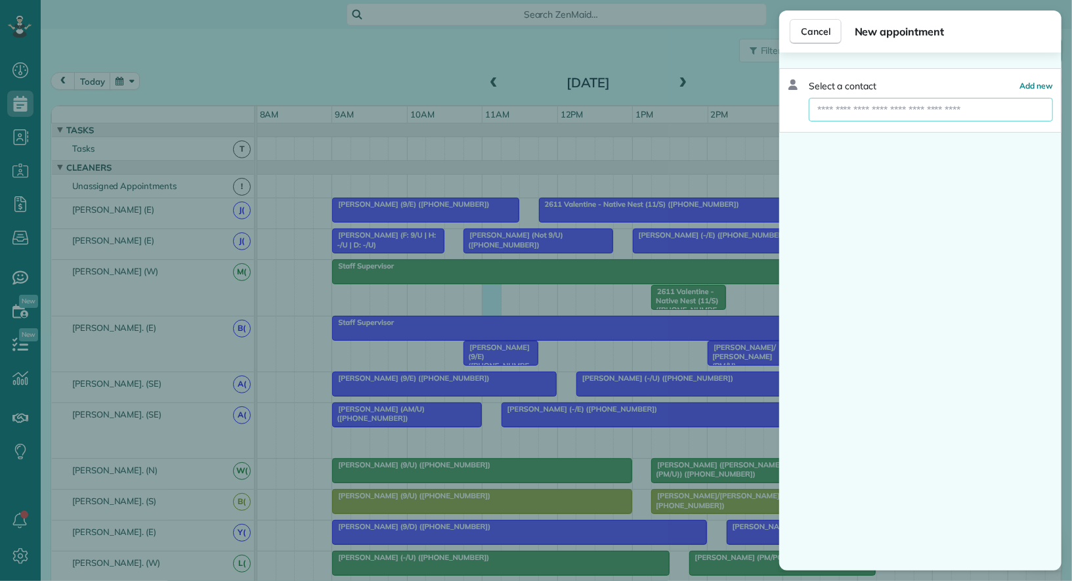
click at [878, 100] on input "text" at bounding box center [931, 110] width 244 height 24
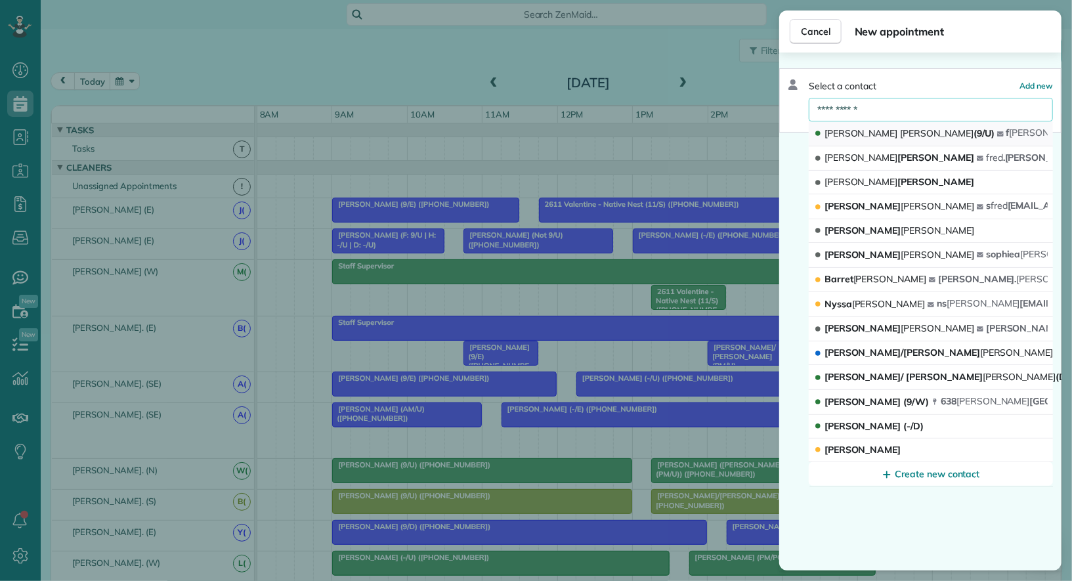
type input "**********"
click at [873, 128] on span "Fred Turner (9/U)" at bounding box center [910, 133] width 170 height 12
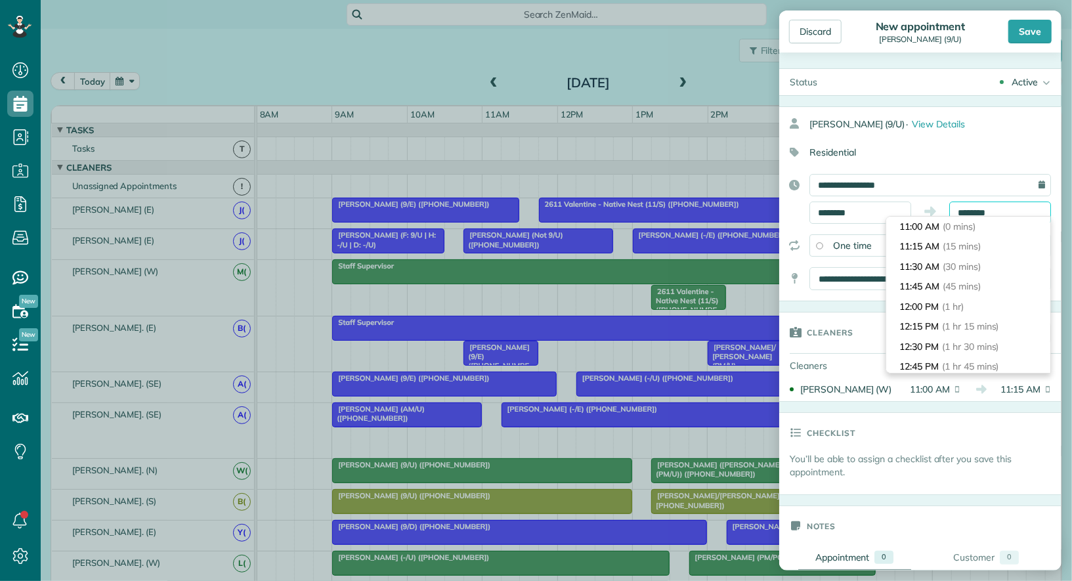
click at [996, 213] on input "********" at bounding box center [1001, 213] width 102 height 22
type input "********"
click at [984, 298] on li "12:00 PM (1 hr)" at bounding box center [969, 307] width 164 height 20
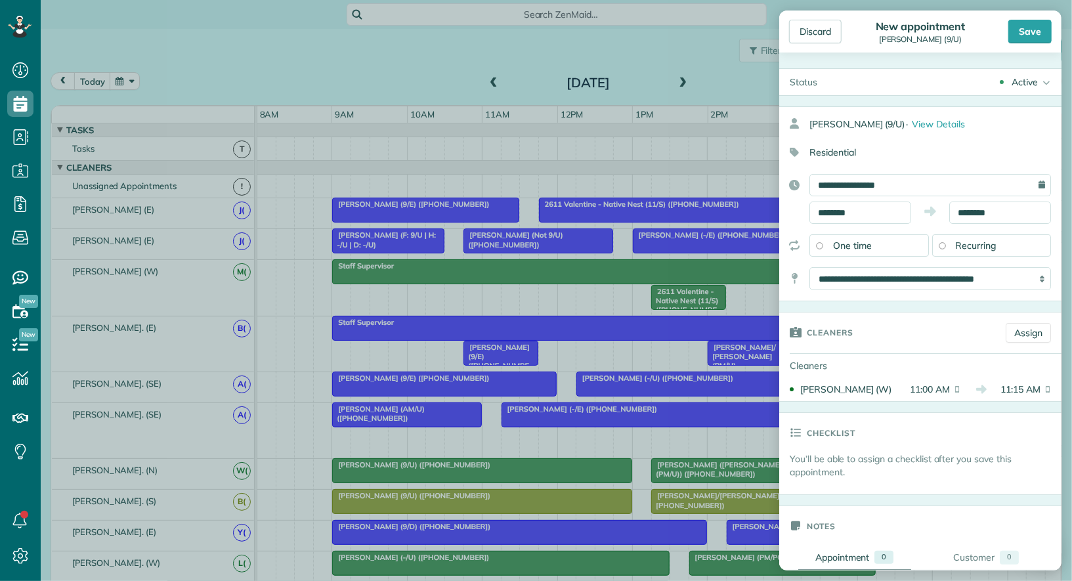
click at [1029, 87] on div "Active" at bounding box center [1025, 82] width 26 height 13
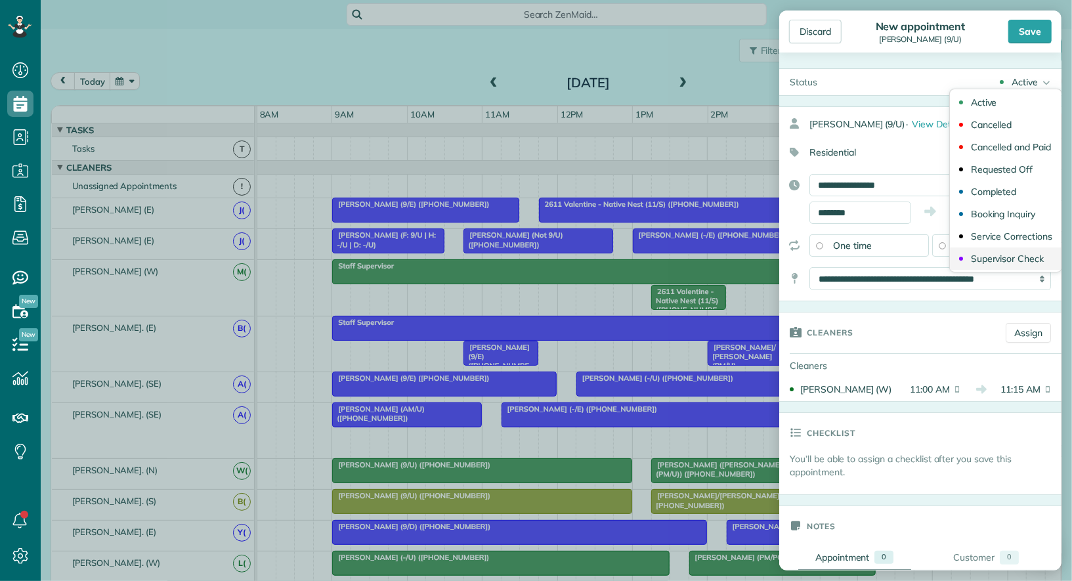
click at [1017, 260] on div "Supervisor Check" at bounding box center [1007, 258] width 73 height 9
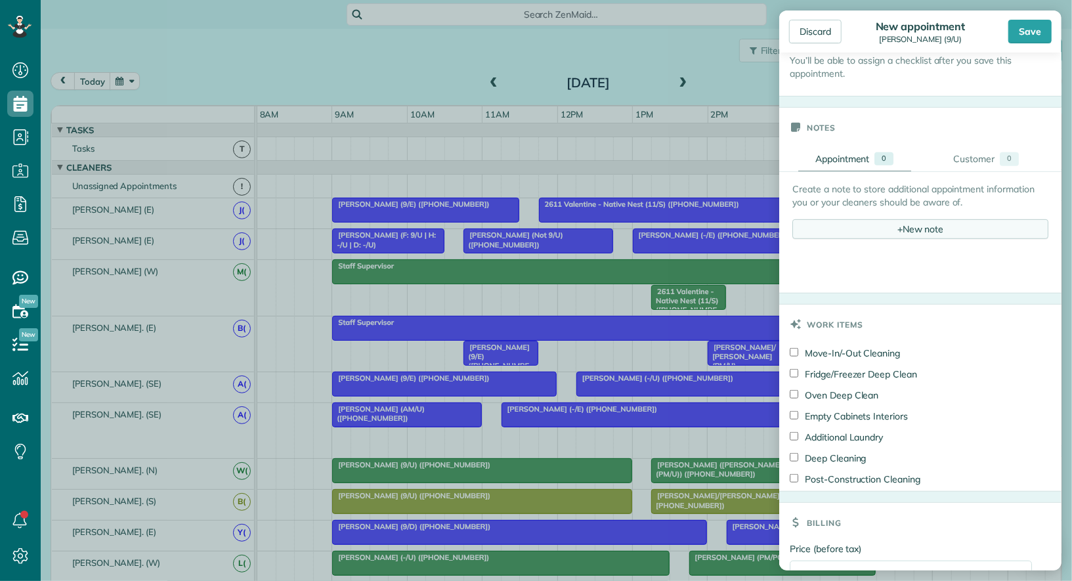
click at [943, 225] on div "+ New note" at bounding box center [921, 229] width 256 height 20
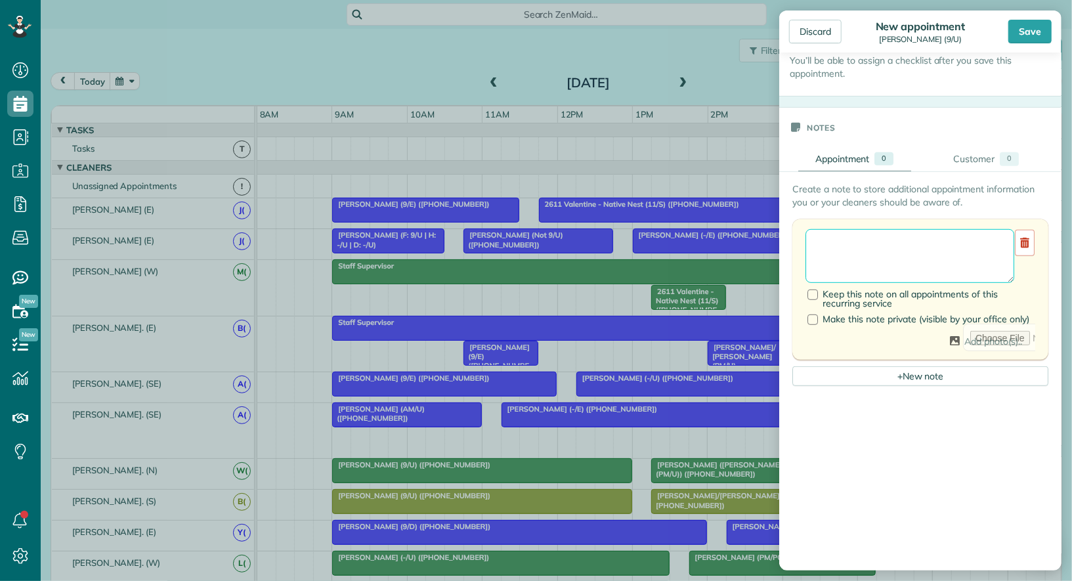
click at [919, 249] on textarea at bounding box center [910, 256] width 209 height 54
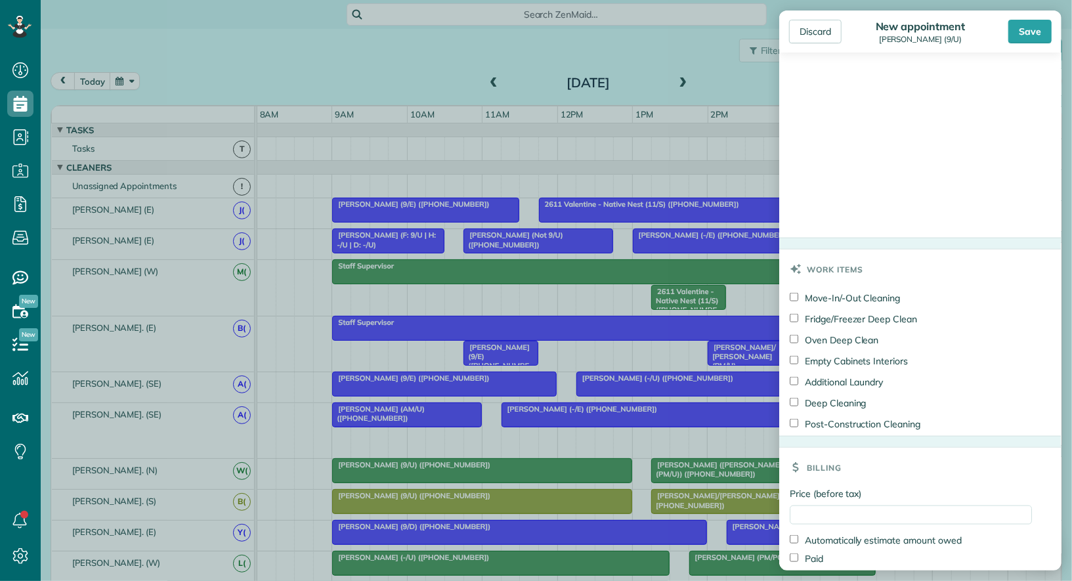
scroll to position [834, 0]
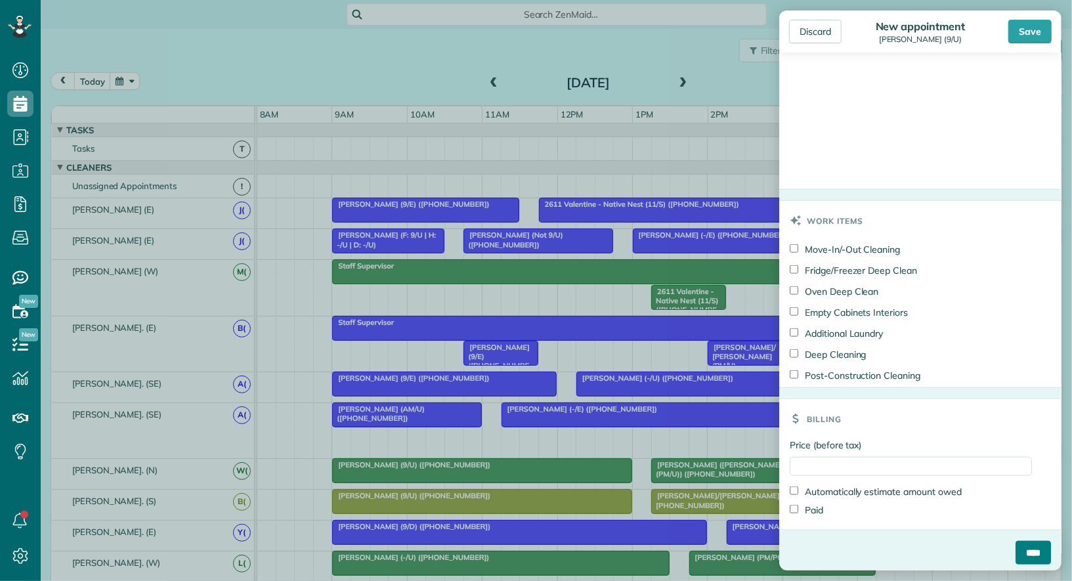
type textarea "**********"
click at [1043, 548] on input "****" at bounding box center [1033, 553] width 35 height 24
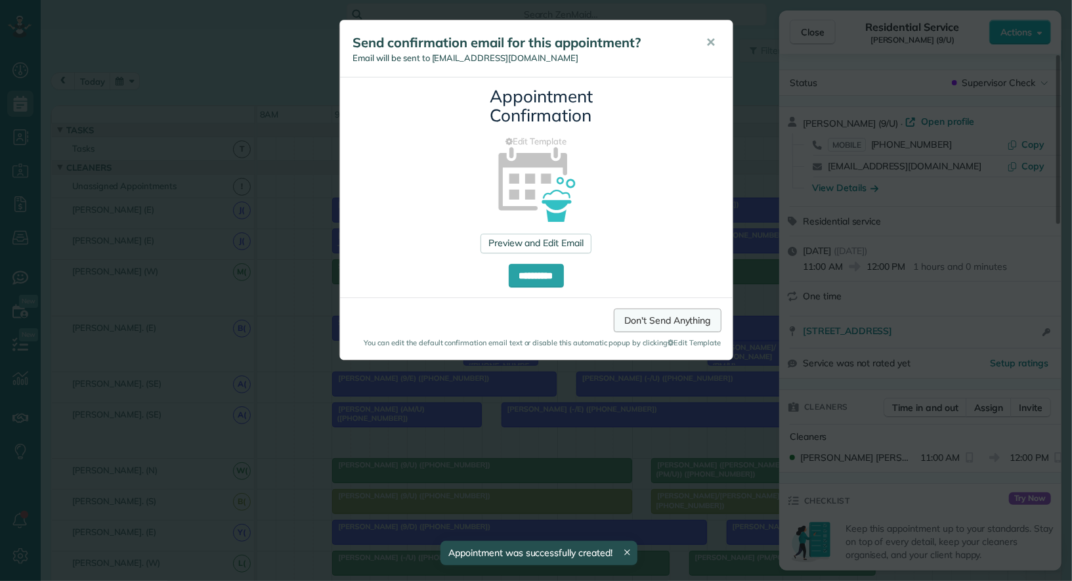
click at [683, 317] on link "Don't Send Anything" at bounding box center [667, 321] width 107 height 24
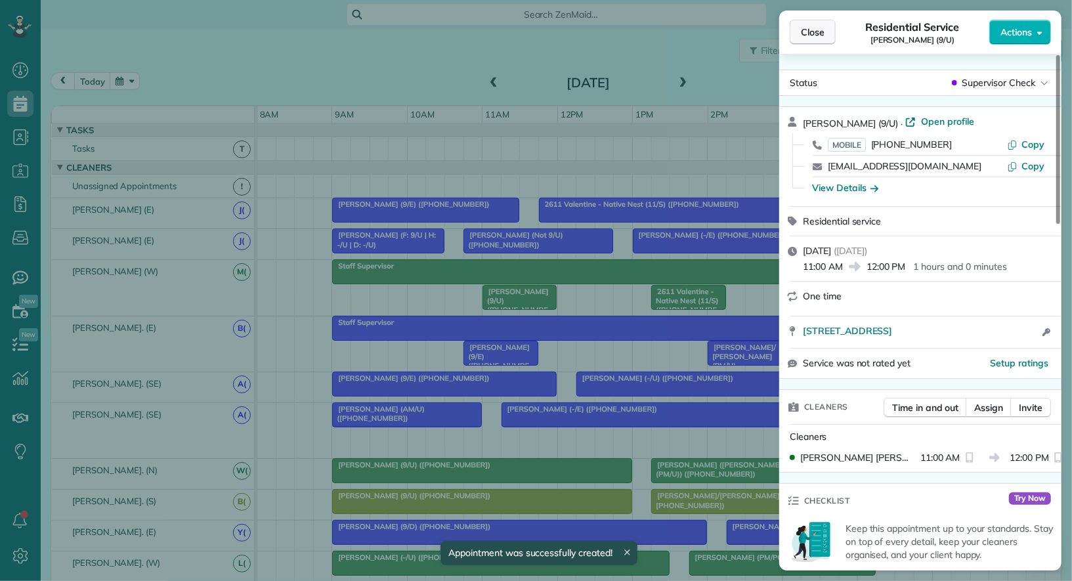
click at [815, 31] on span "Close" at bounding box center [813, 32] width 24 height 13
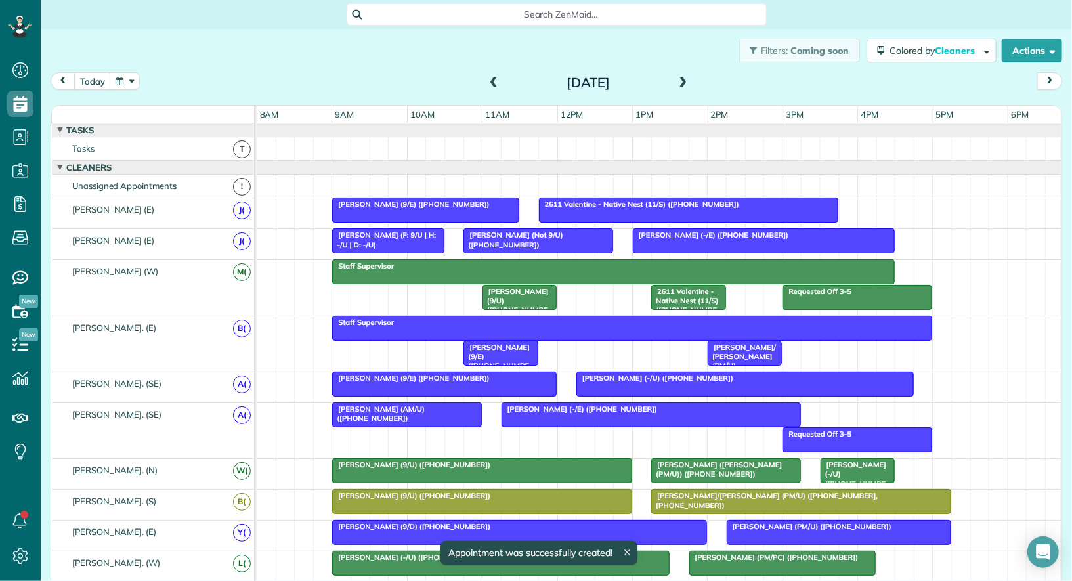
scroll to position [818, 0]
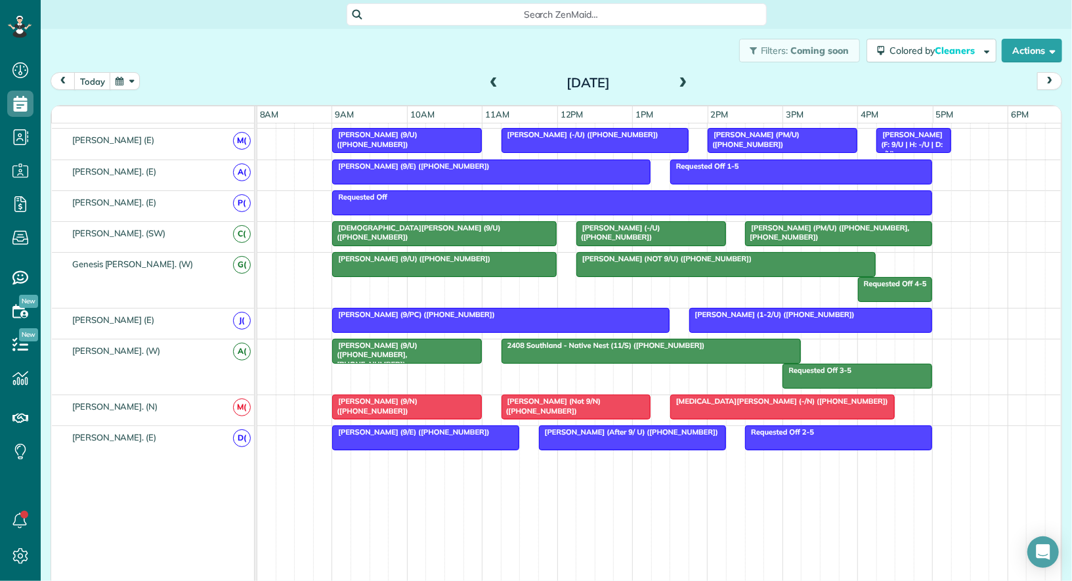
click at [607, 406] on div at bounding box center [576, 407] width 148 height 24
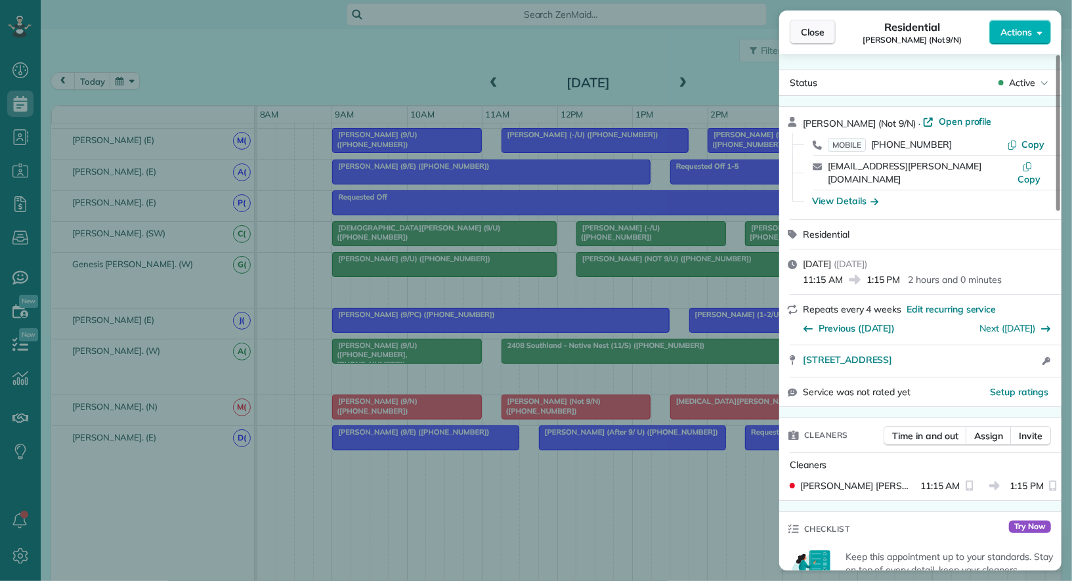
click at [823, 33] on span "Close" at bounding box center [813, 32] width 24 height 13
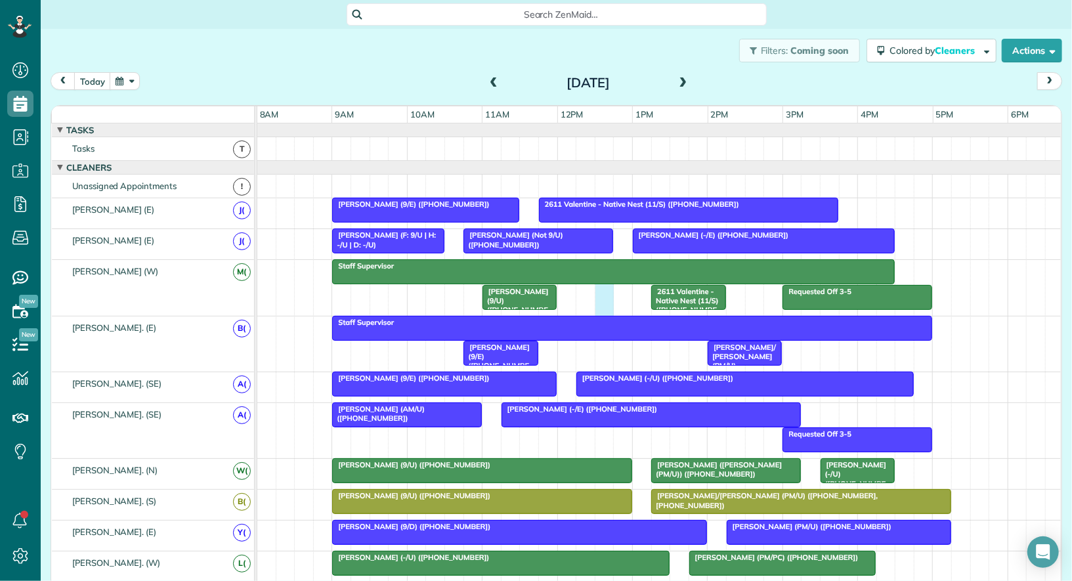
click at [603, 297] on div "Requested Off 3-5 Staff Supervisor Fred Turner (9/U) (+12145345400) 2611 Valent…" at bounding box center [660, 287] width 806 height 55
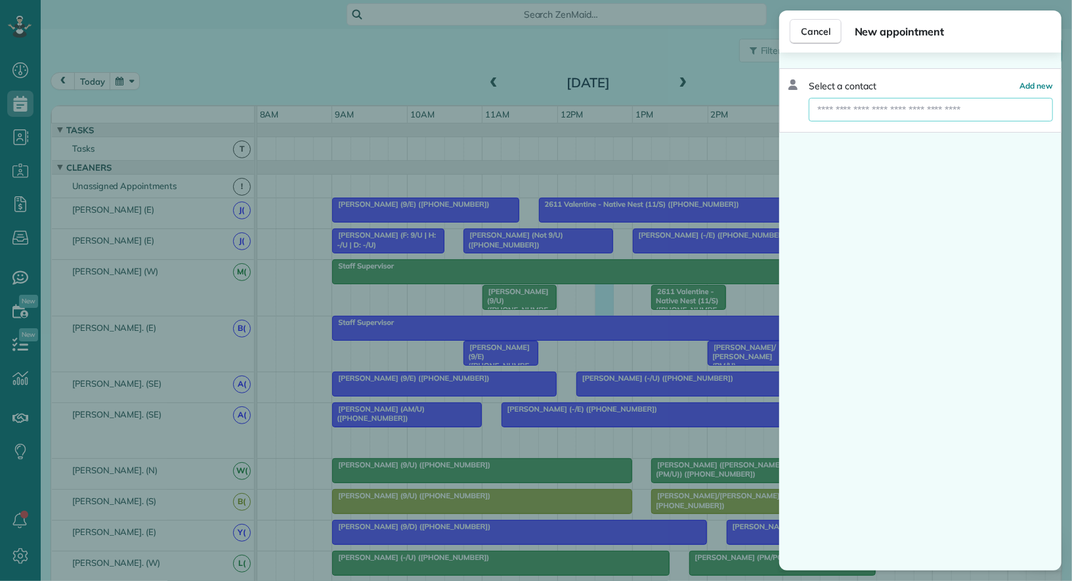
click at [940, 110] on input "text" at bounding box center [931, 110] width 244 height 24
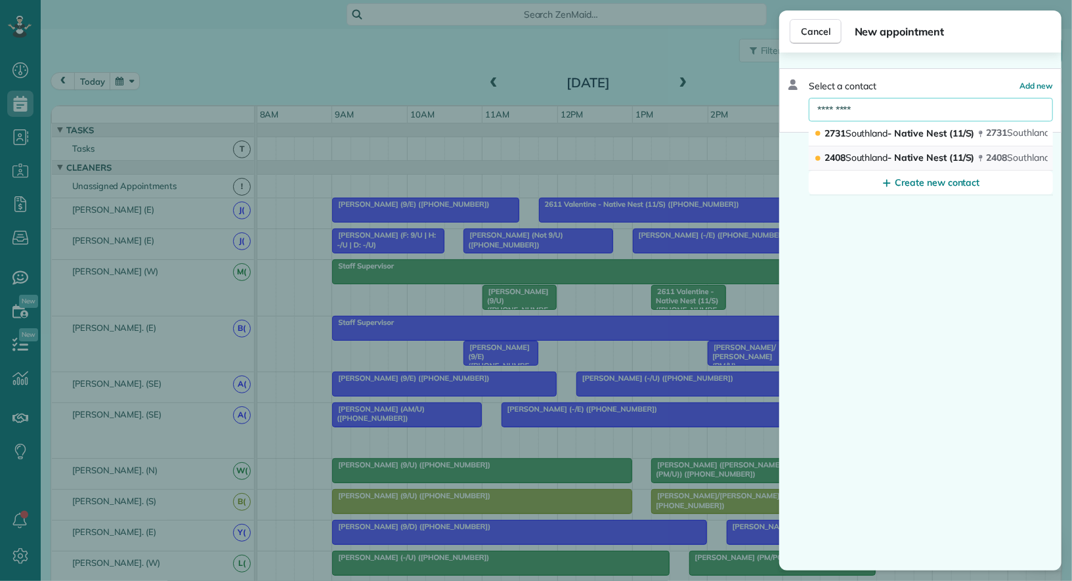
type input "*********"
click at [944, 152] on span "2408 Southland - Native Nest (11/S)" at bounding box center [900, 158] width 150 height 12
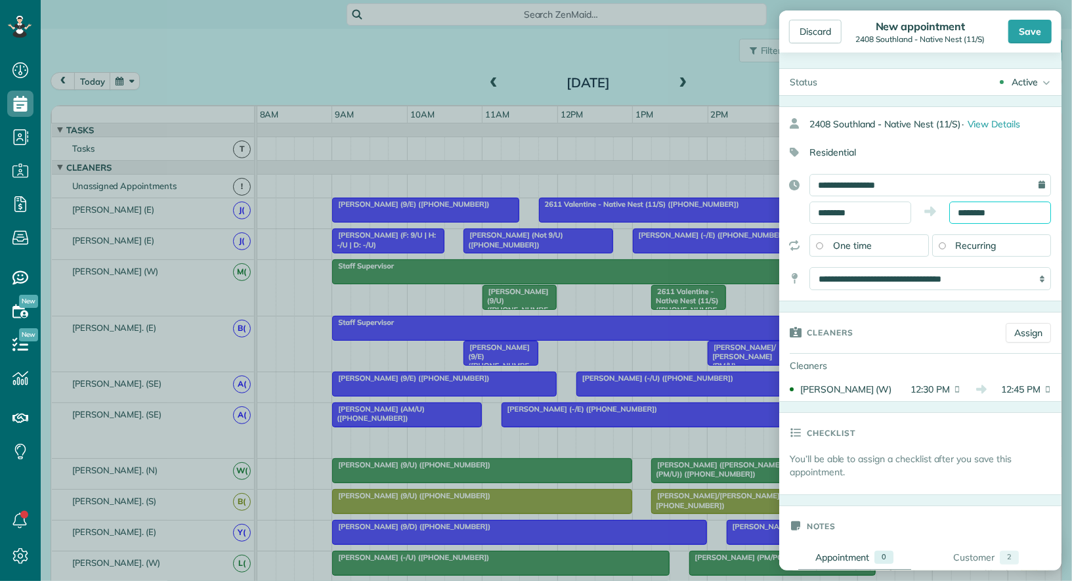
click at [984, 210] on input "********" at bounding box center [1001, 213] width 102 height 22
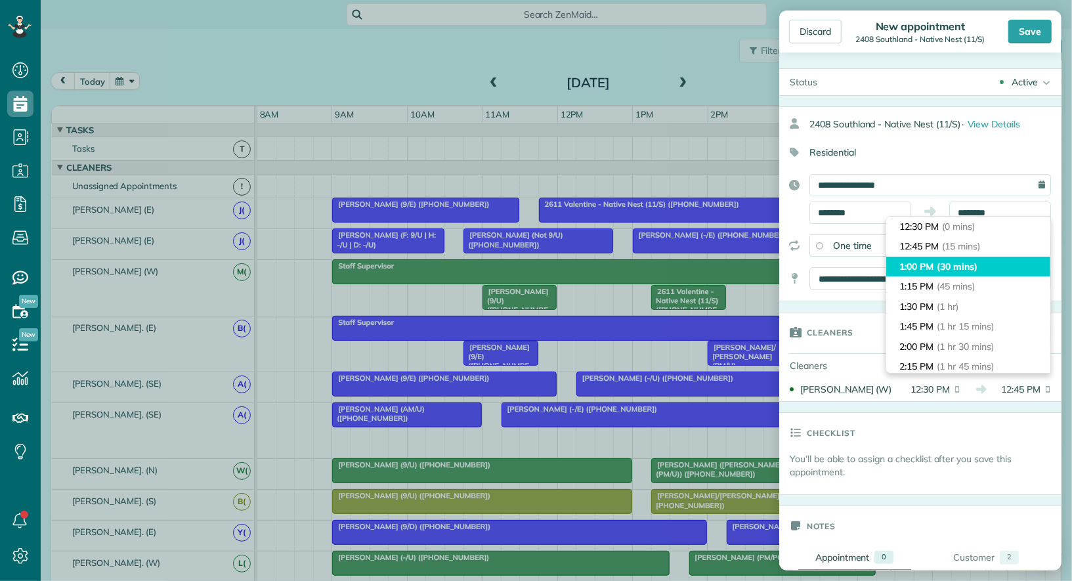
type input "*******"
click at [969, 269] on span "(30 mins)" at bounding box center [957, 267] width 41 height 12
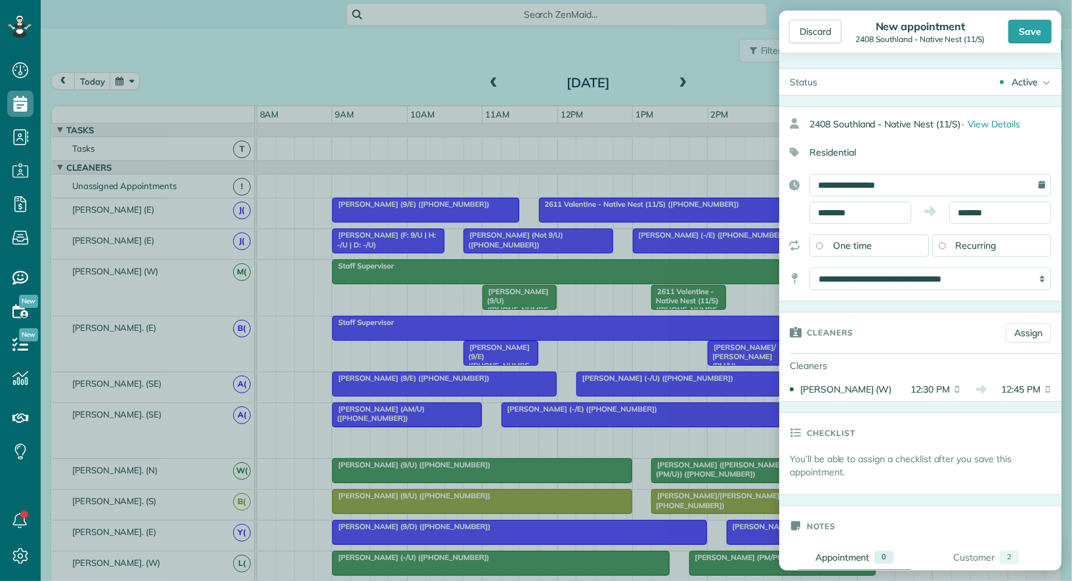
click at [1027, 79] on div "Active" at bounding box center [1025, 82] width 26 height 13
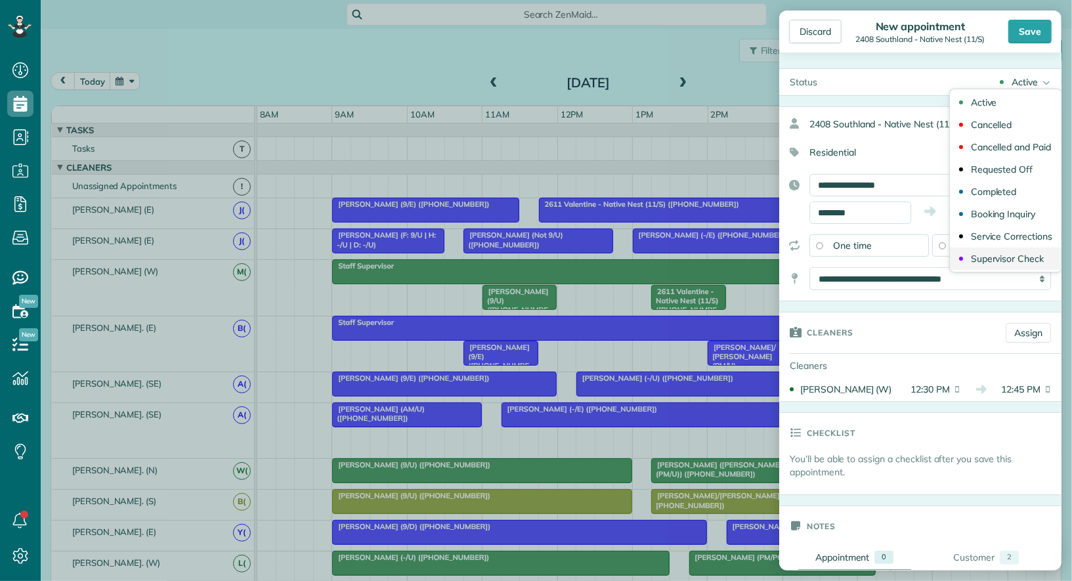
click at [1032, 254] on div "Supervisor Check" at bounding box center [1007, 258] width 73 height 9
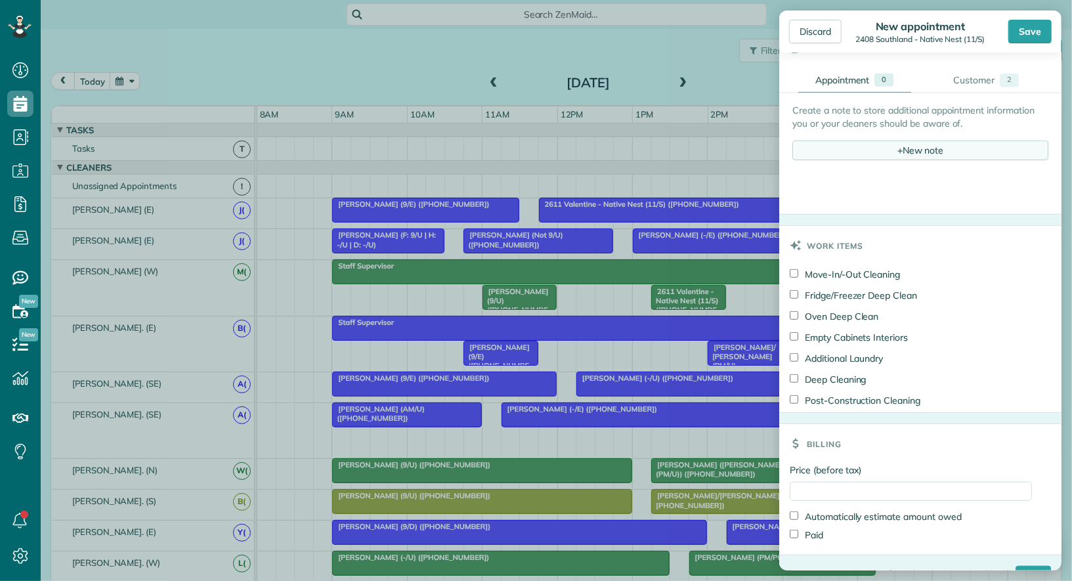
click at [938, 150] on div "+ New note" at bounding box center [921, 151] width 256 height 20
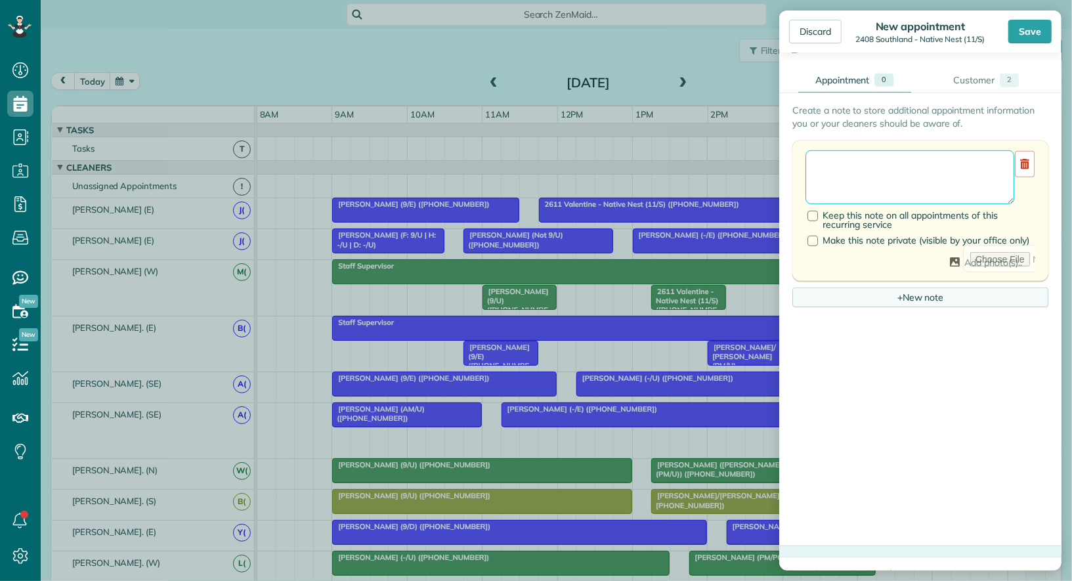
click at [914, 171] on textarea at bounding box center [910, 177] width 209 height 54
type textarea "**********"
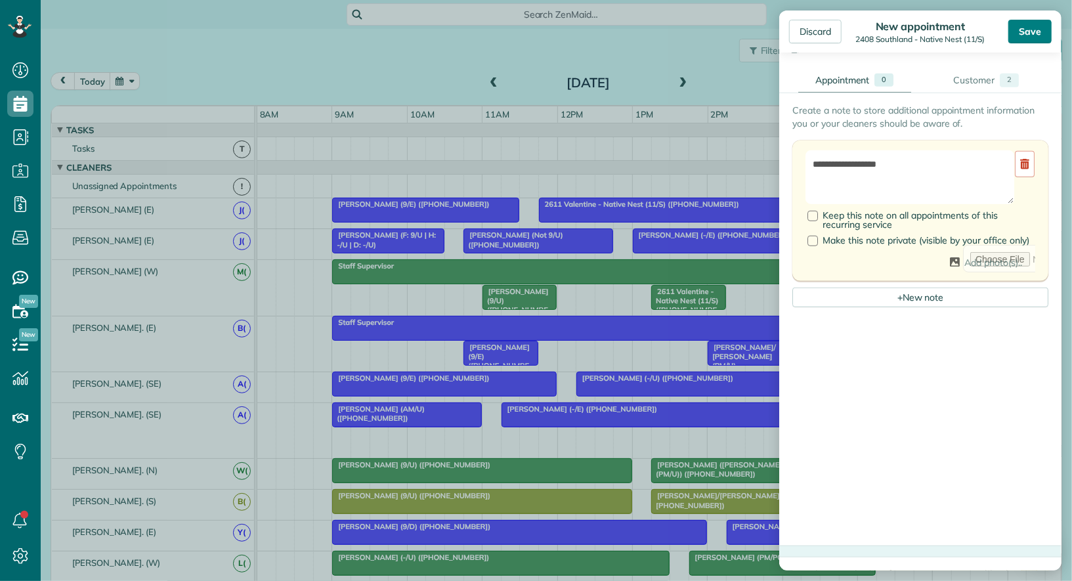
click at [1029, 38] on div "Save" at bounding box center [1030, 32] width 43 height 24
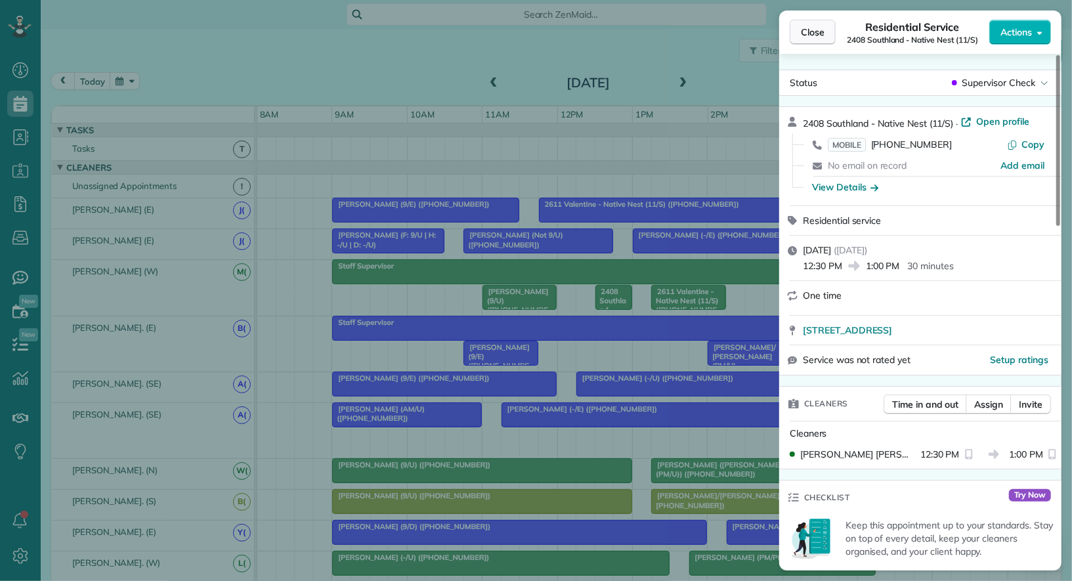
click at [823, 35] on span "Close" at bounding box center [813, 32] width 24 height 13
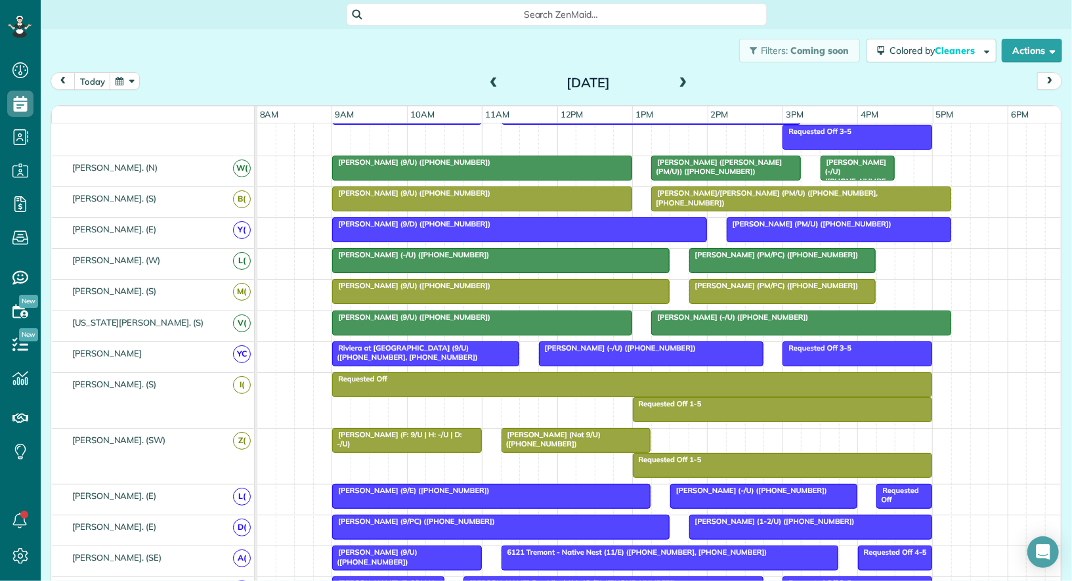
scroll to position [307, 0]
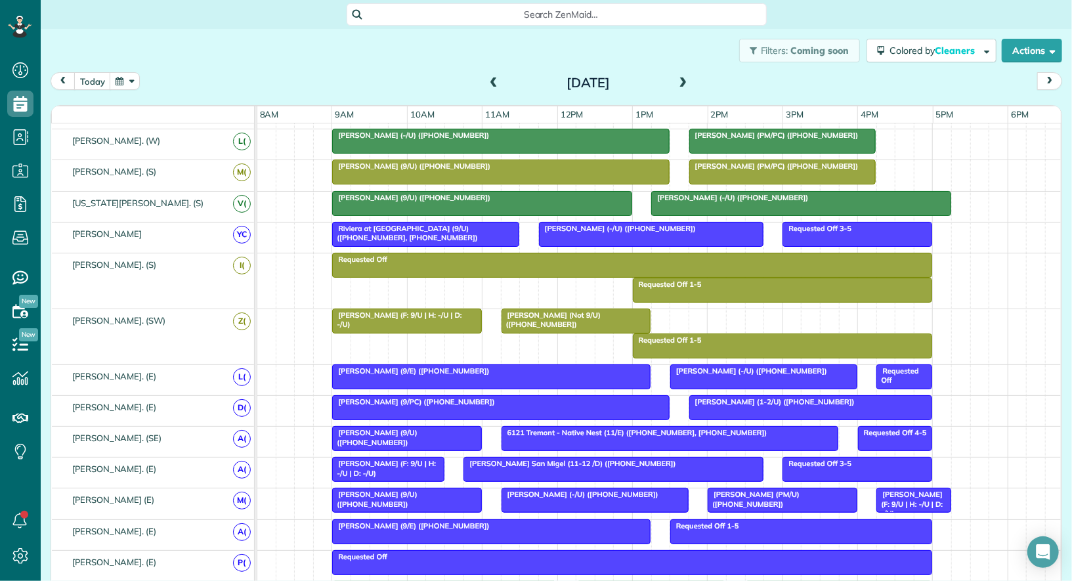
click at [708, 366] on span "Genevieve McNett (-/U) (+13149562672)" at bounding box center [749, 370] width 158 height 9
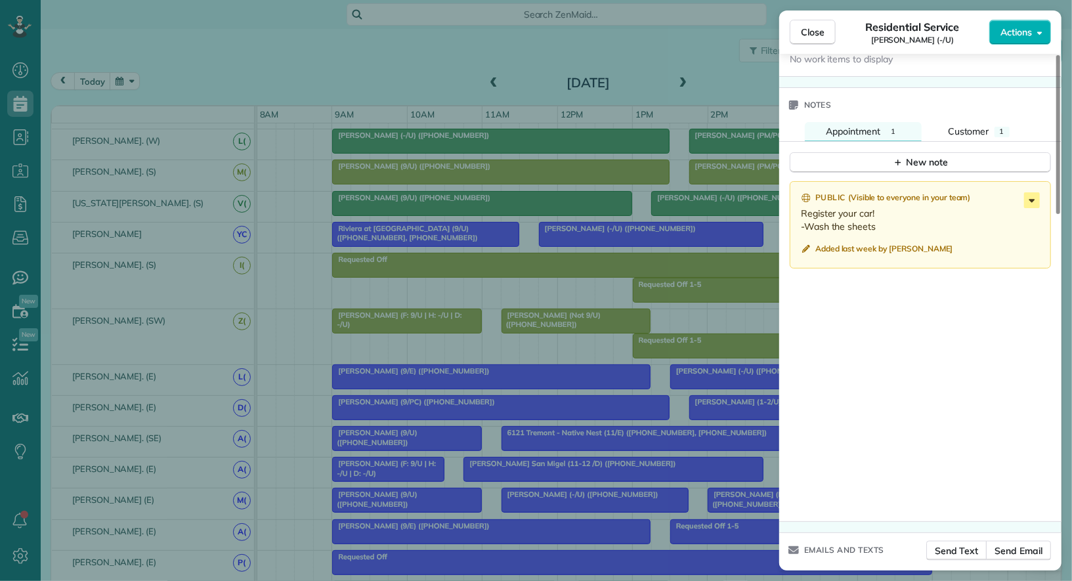
click at [1036, 197] on icon at bounding box center [1032, 200] width 16 height 16
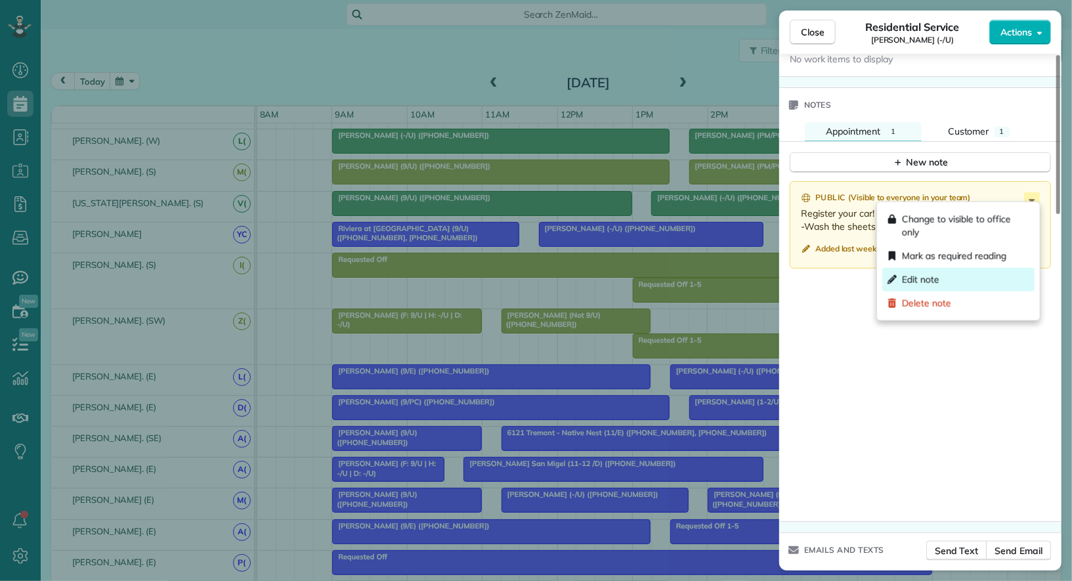
click at [1002, 275] on div "Edit note" at bounding box center [959, 280] width 152 height 24
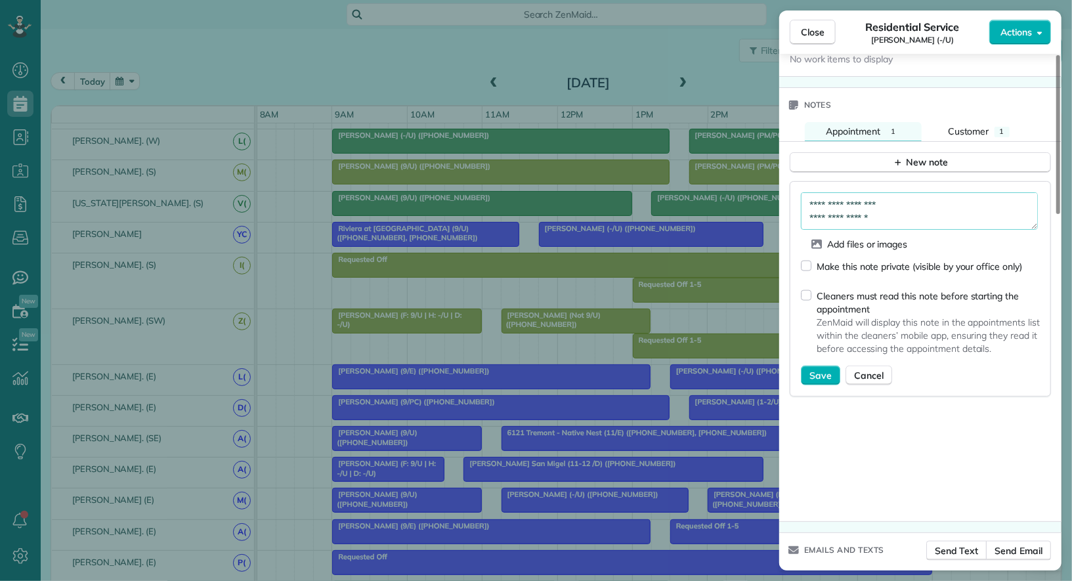
click at [920, 198] on textarea "**********" at bounding box center [919, 210] width 237 height 37
type textarea "**********"
click at [831, 366] on button "Save" at bounding box center [820, 376] width 39 height 20
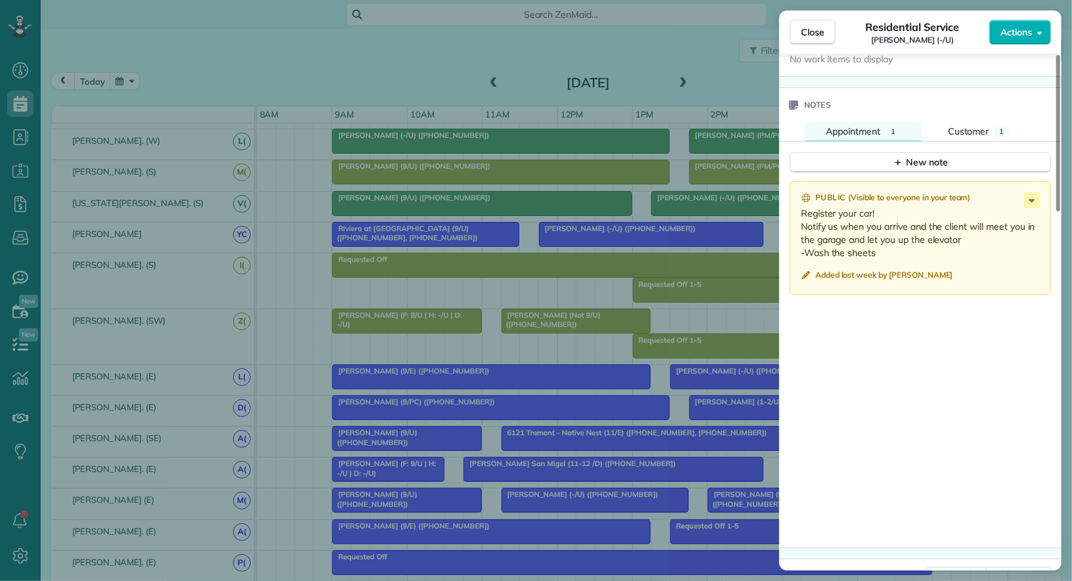
click at [27, 139] on div "Close Residential Service Genevieve McNett (-/U) Actions Status Active Geneviev…" at bounding box center [536, 290] width 1072 height 581
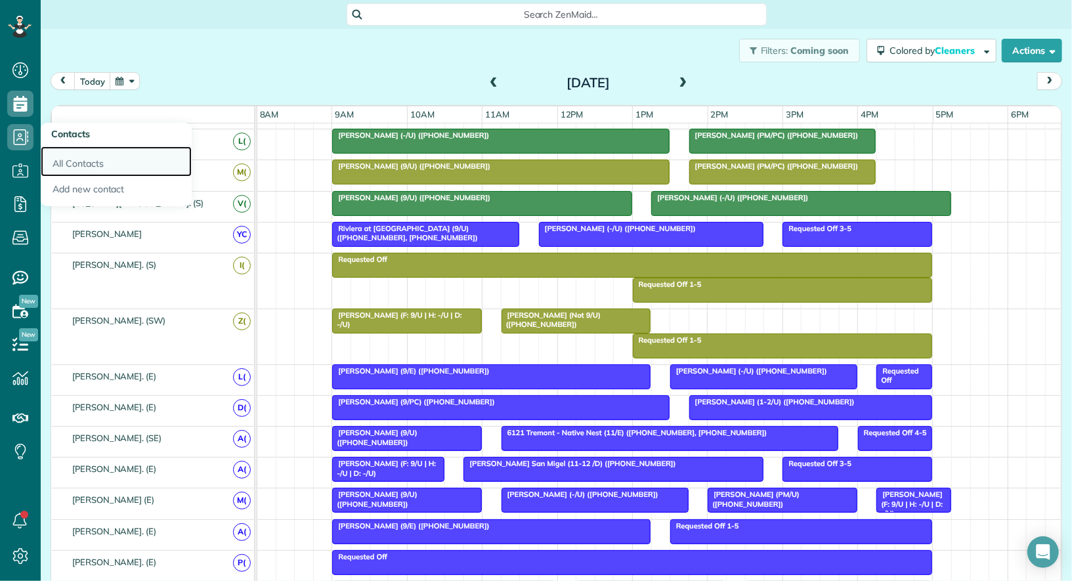
click at [63, 158] on link "All Contacts" at bounding box center [116, 161] width 151 height 30
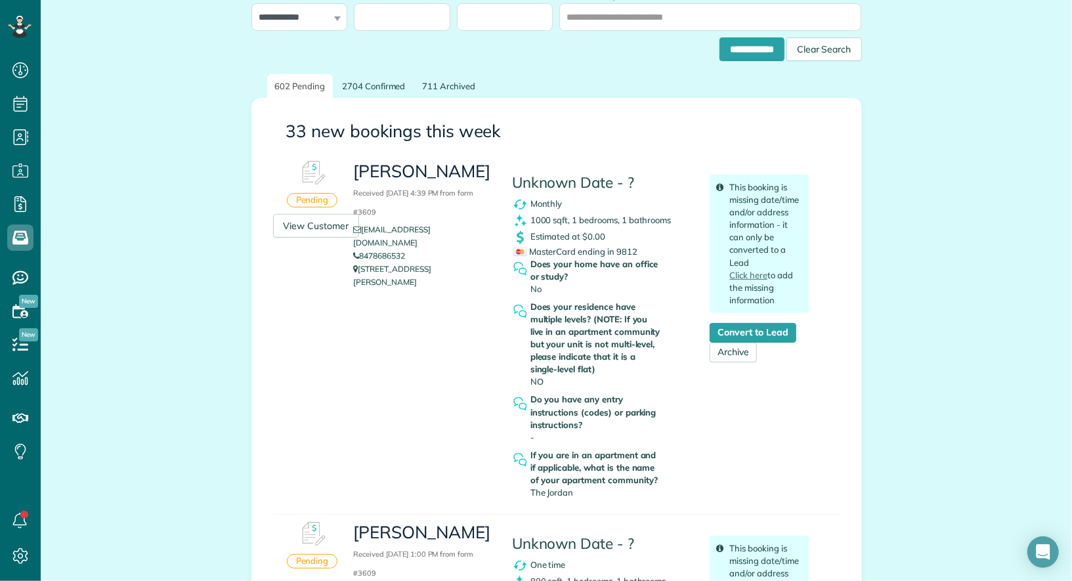
scroll to position [102, 0]
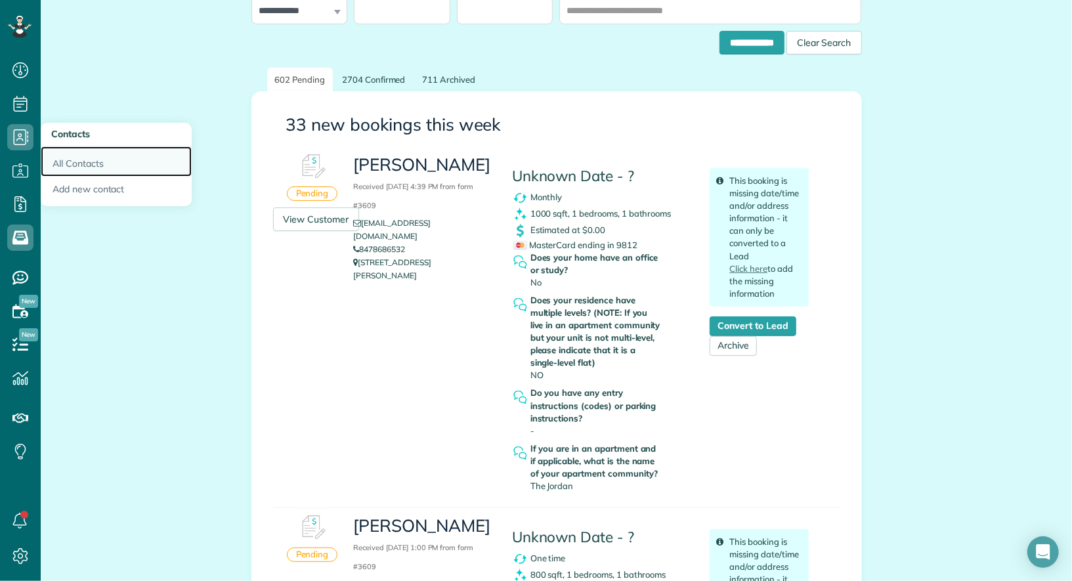
click at [77, 162] on link "All Contacts" at bounding box center [116, 161] width 151 height 30
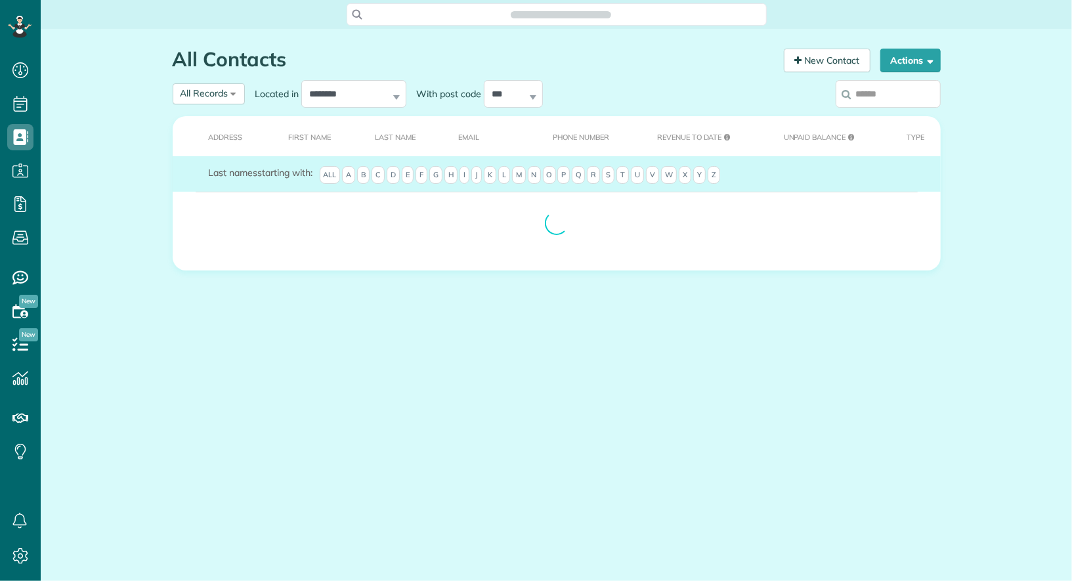
scroll to position [5, 5]
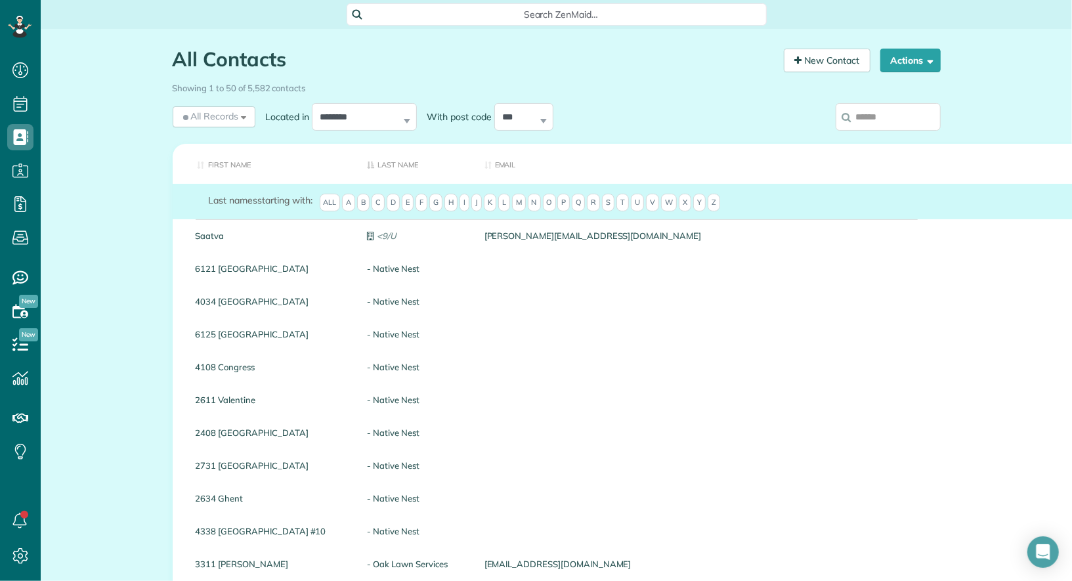
click at [936, 114] on input "search" at bounding box center [888, 117] width 105 height 28
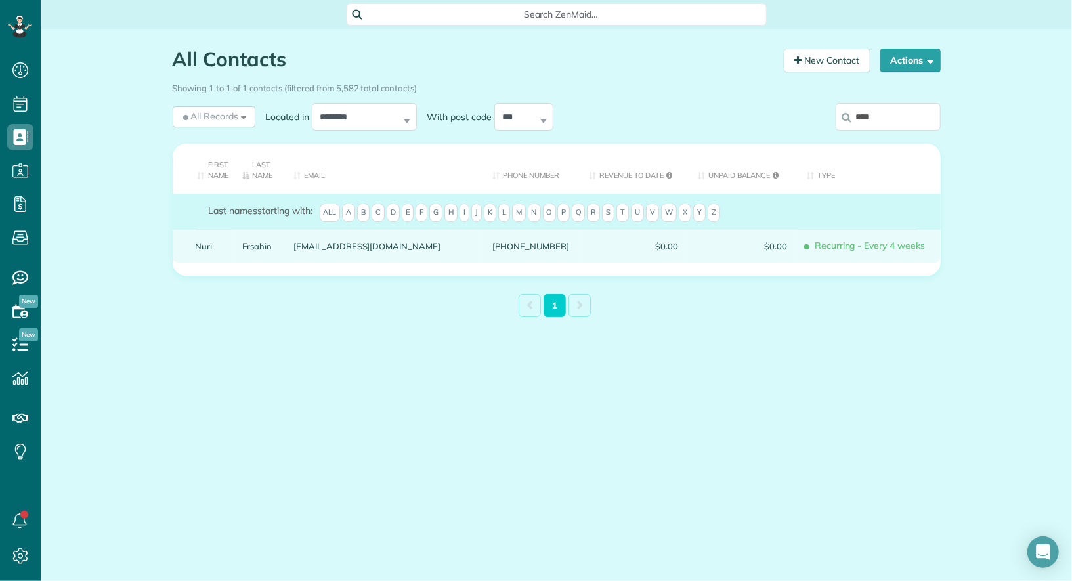
type input "****"
click at [202, 247] on link "Nuri" at bounding box center [209, 246] width 27 height 9
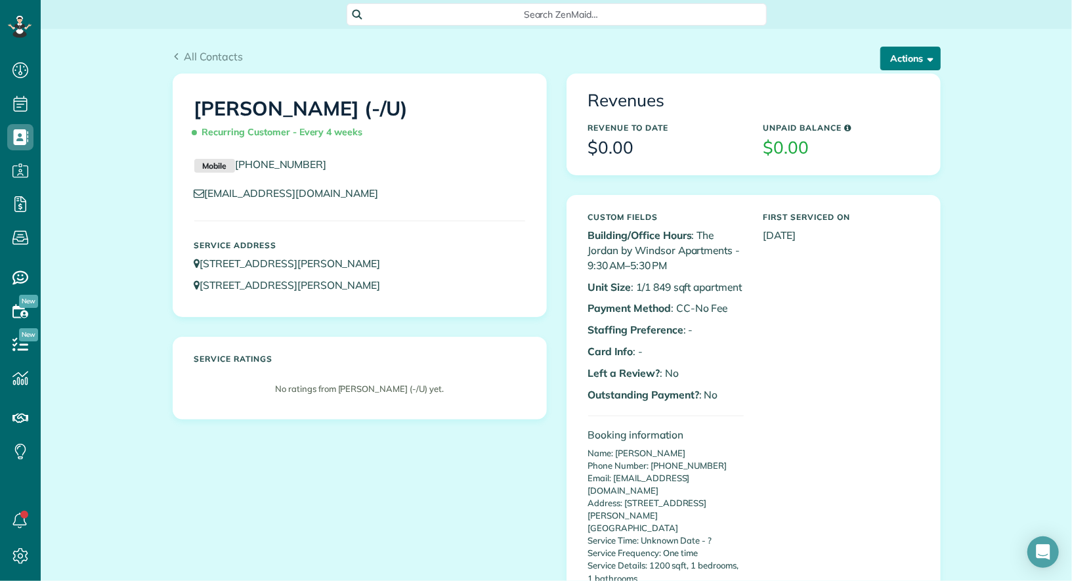
click at [929, 60] on span "button" at bounding box center [929, 58] width 10 height 10
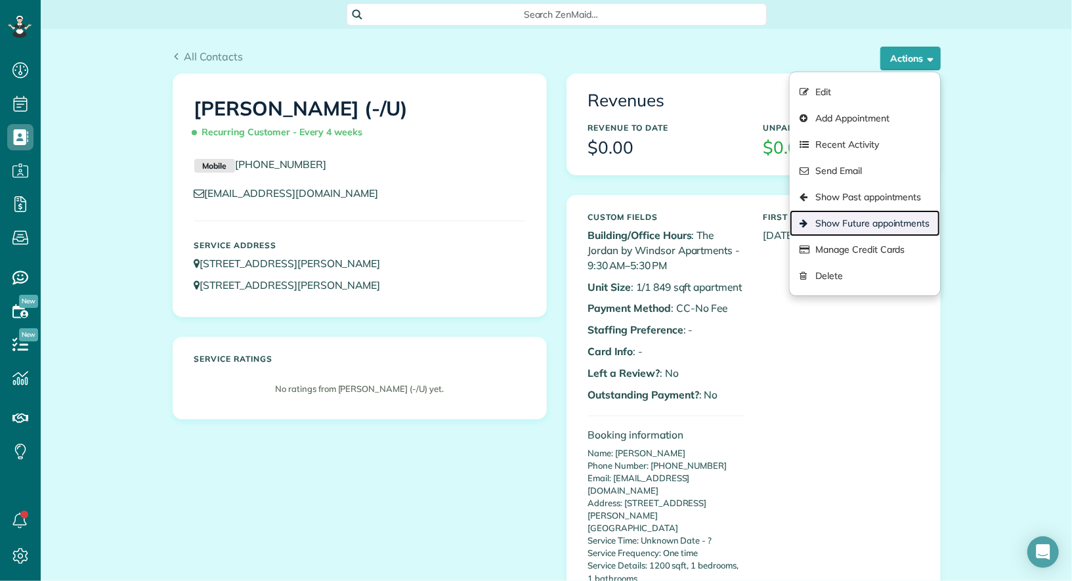
click at [884, 214] on link "Show Future appointments" at bounding box center [865, 223] width 150 height 26
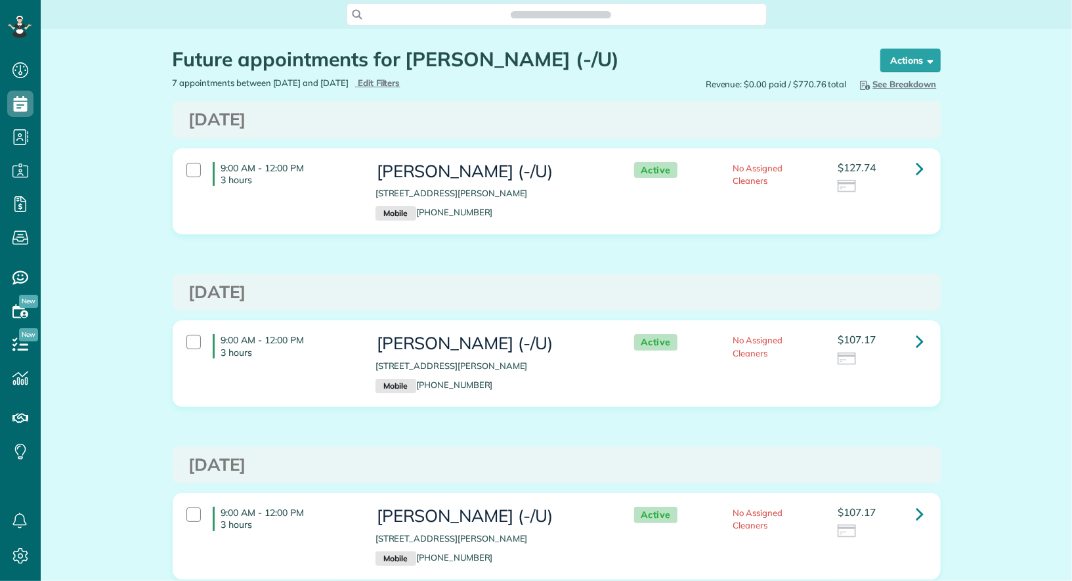
scroll to position [5, 5]
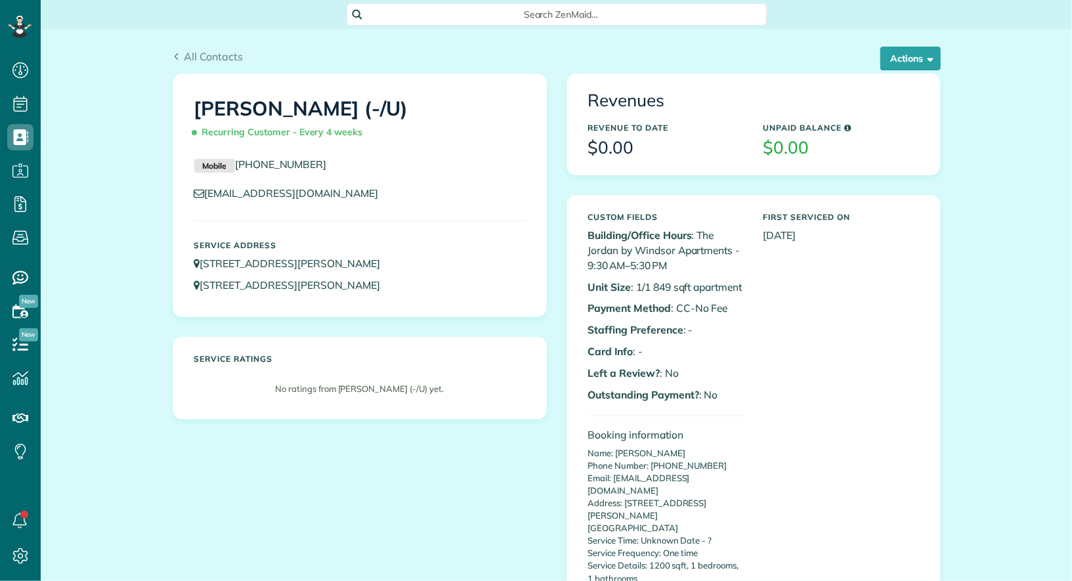
scroll to position [5, 5]
click at [892, 68] on button "Actions" at bounding box center [911, 59] width 60 height 24
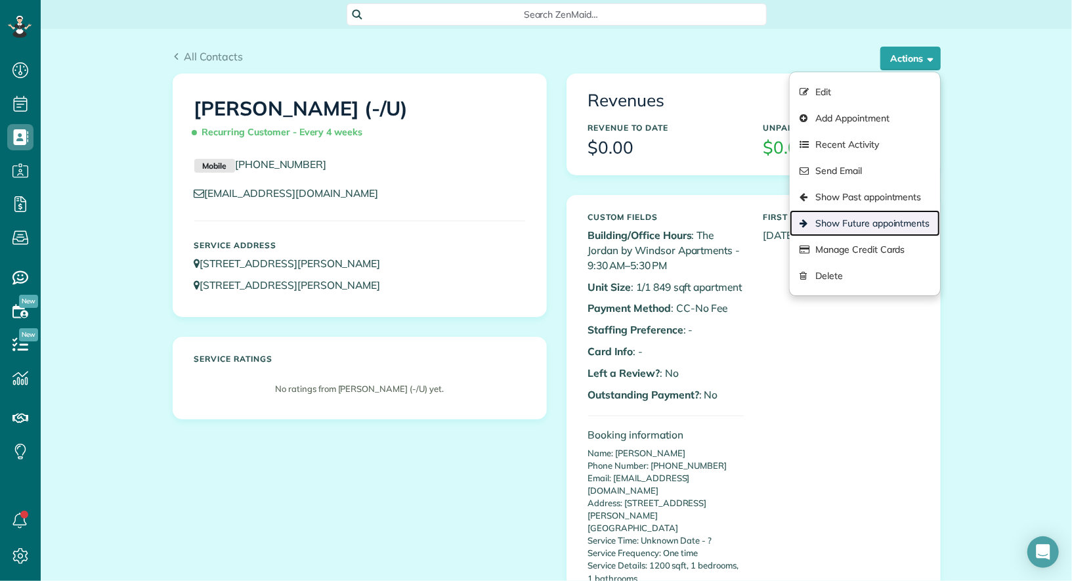
click at [888, 225] on link "Show Future appointments" at bounding box center [865, 223] width 150 height 26
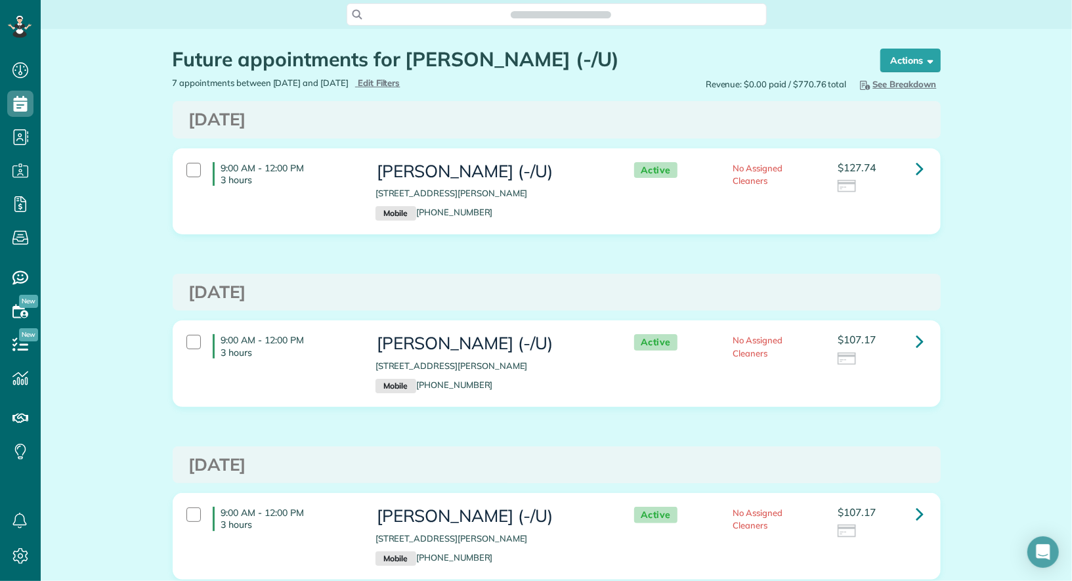
scroll to position [5, 5]
click at [914, 173] on link at bounding box center [921, 169] width 26 height 26
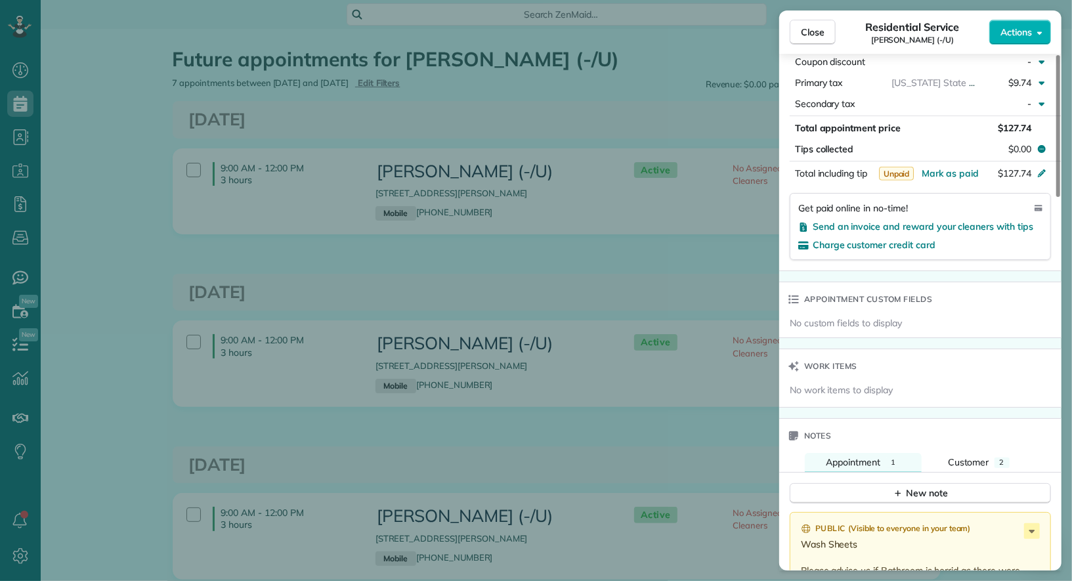
scroll to position [1135, 0]
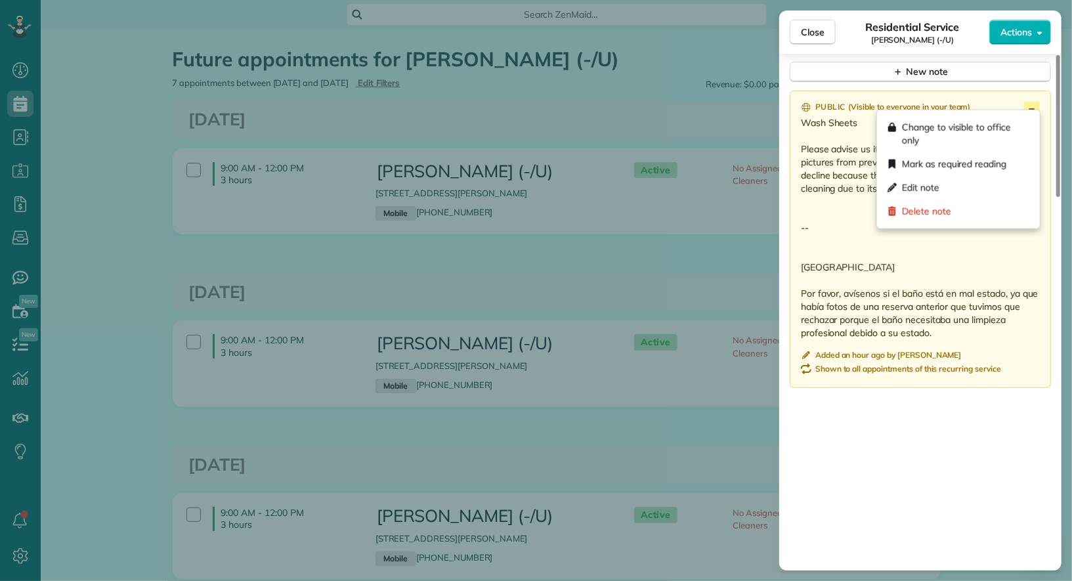
click at [1033, 102] on icon at bounding box center [1032, 110] width 16 height 16
click at [831, 274] on p "Wash Sheets Please advise us if Bathroom is horrid as there were pictures from …" at bounding box center [922, 227] width 242 height 223
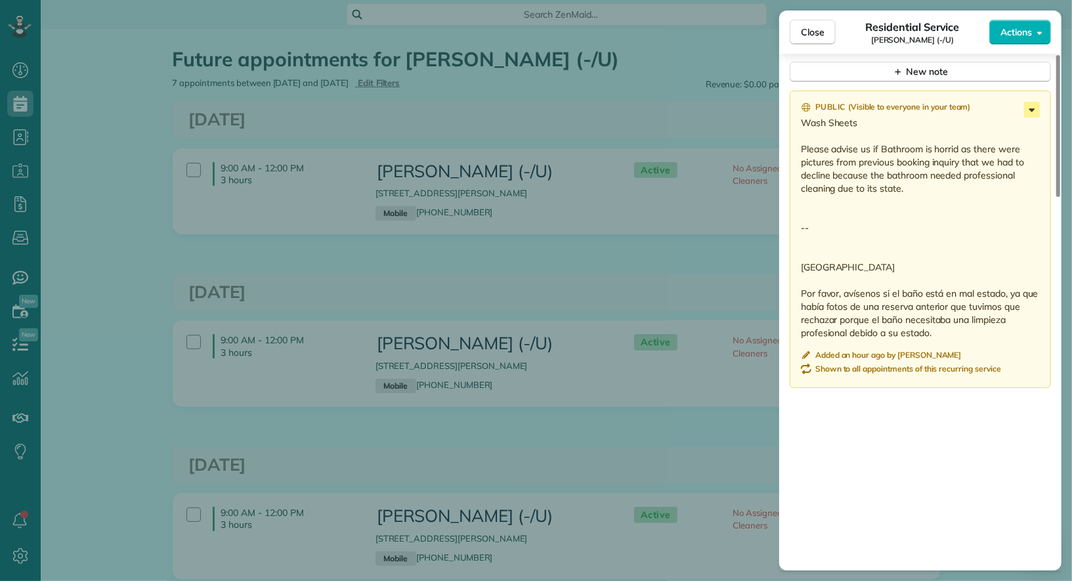
click at [1032, 102] on icon at bounding box center [1032, 110] width 16 height 16
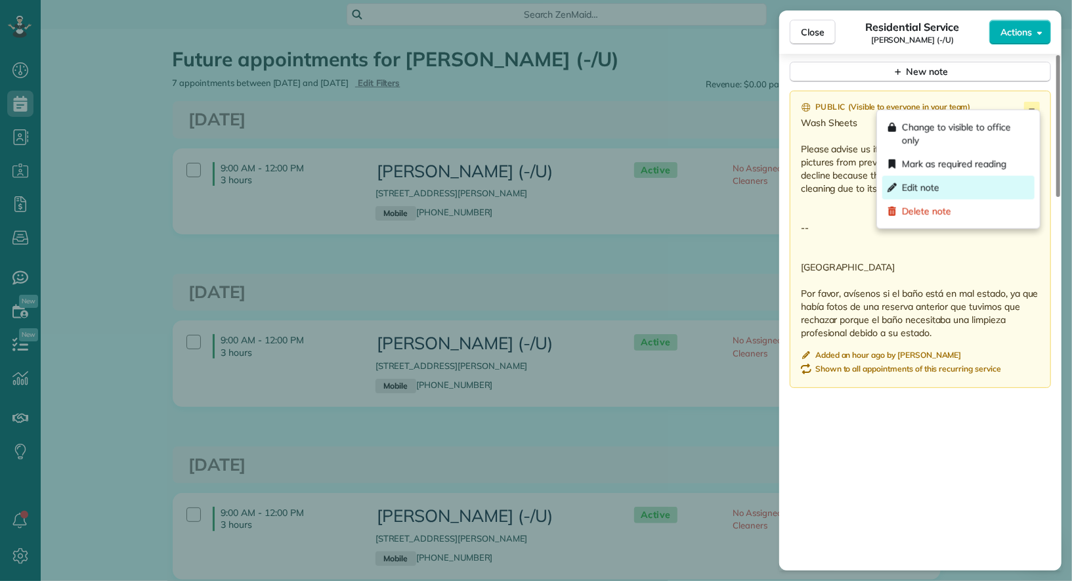
click at [991, 179] on div "Edit note" at bounding box center [959, 188] width 152 height 24
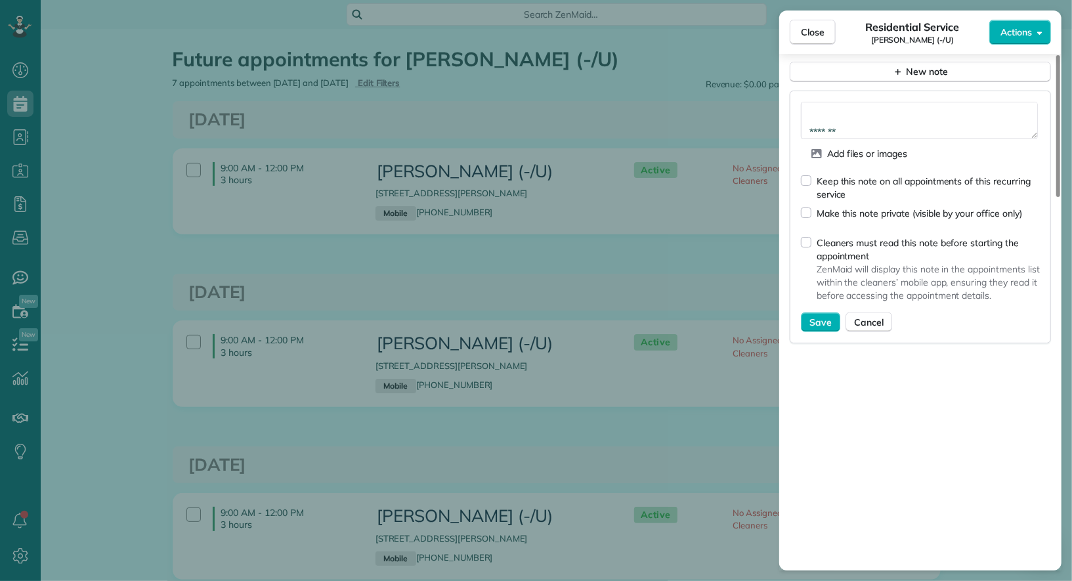
scroll to position [129, 0]
click at [857, 123] on textarea "**********" at bounding box center [919, 120] width 237 height 37
paste textarea "**********"
type textarea "**********"
click at [820, 316] on span "Save" at bounding box center [821, 322] width 22 height 13
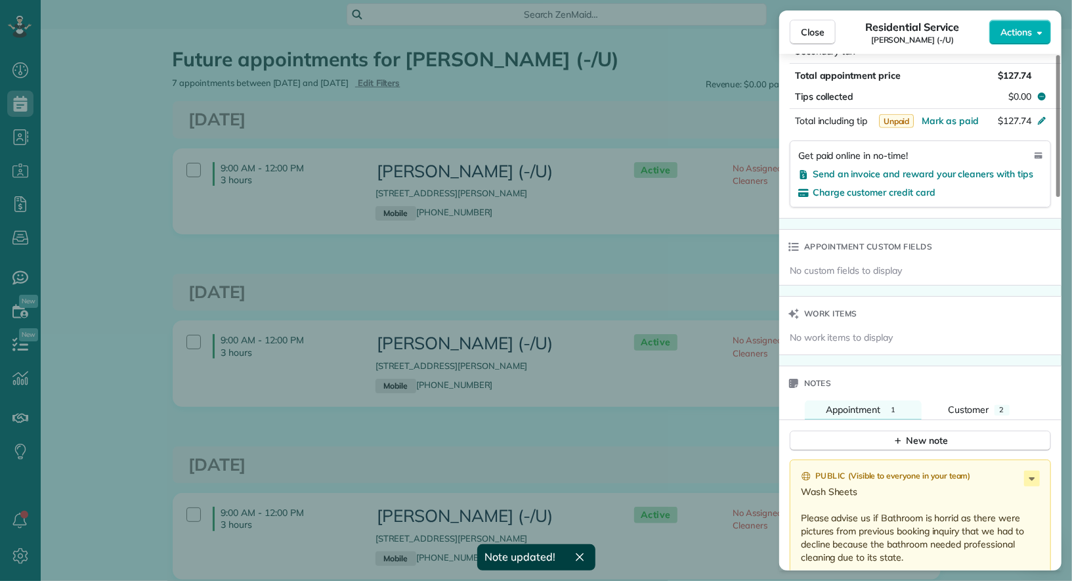
scroll to position [0, 0]
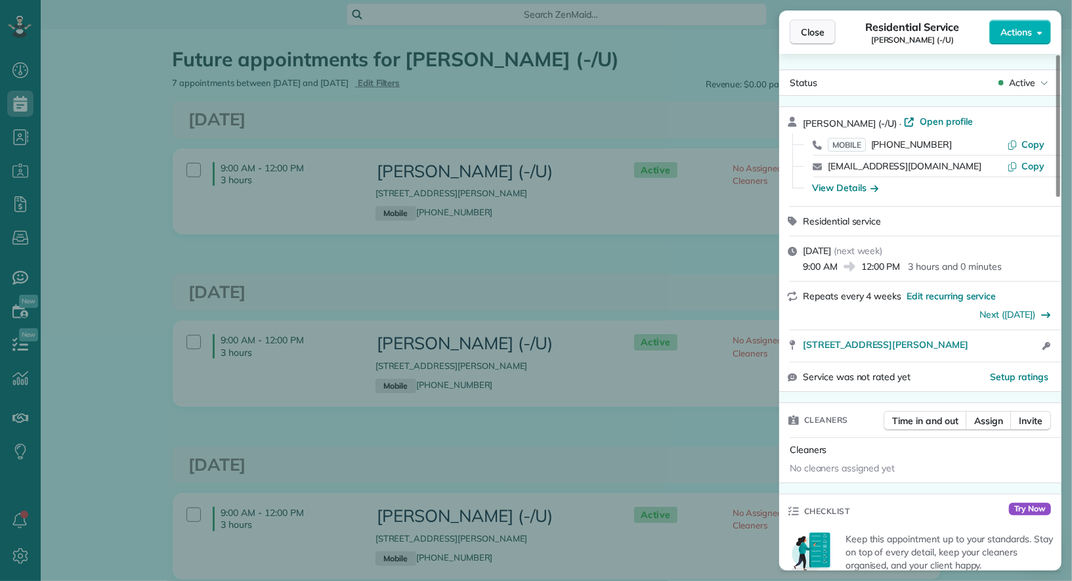
click at [812, 33] on span "Close" at bounding box center [813, 32] width 24 height 13
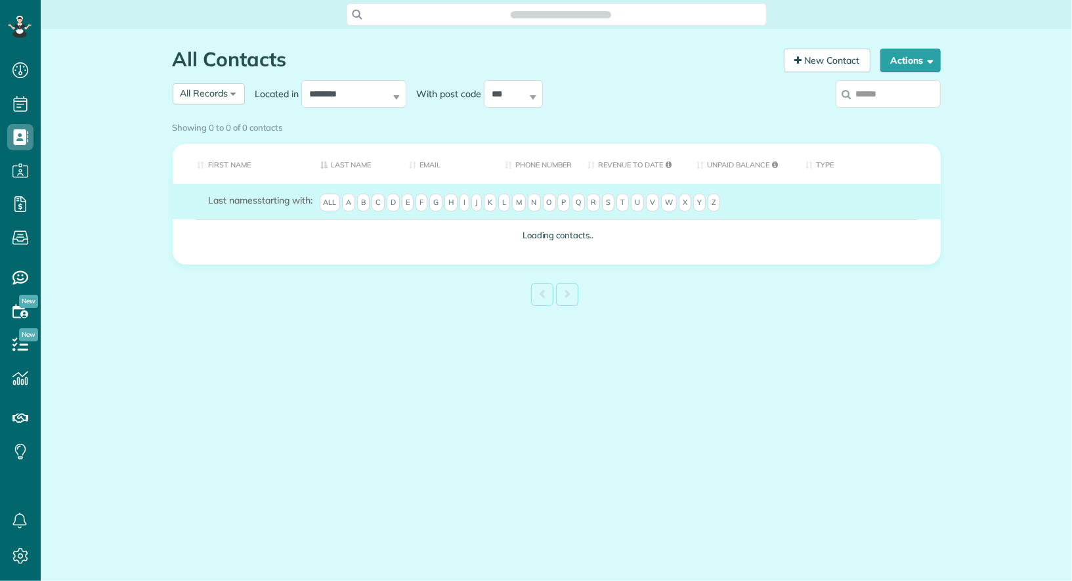
scroll to position [5, 5]
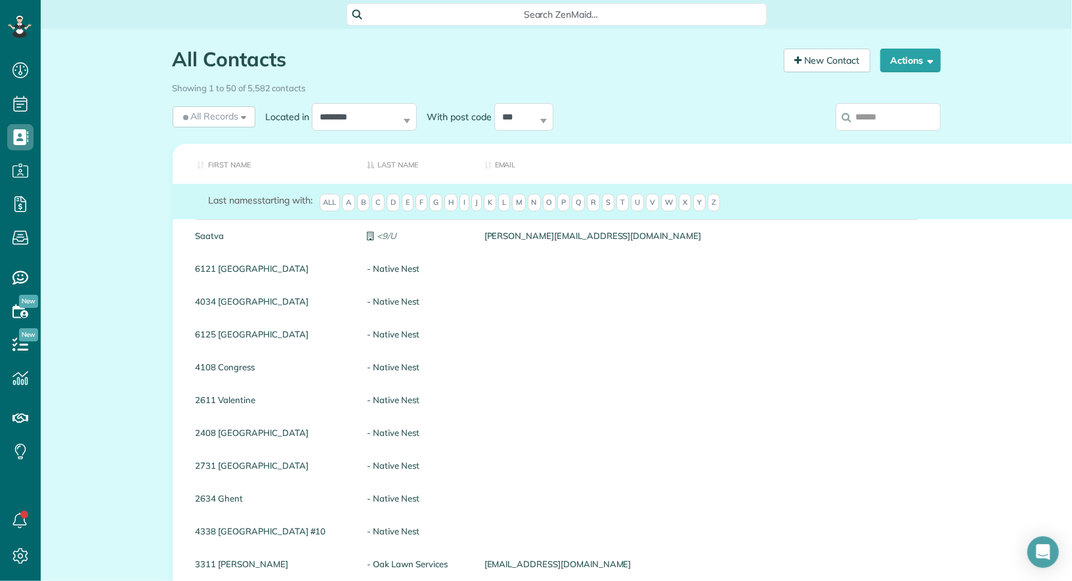
click at [939, 114] on input "search" at bounding box center [888, 117] width 105 height 28
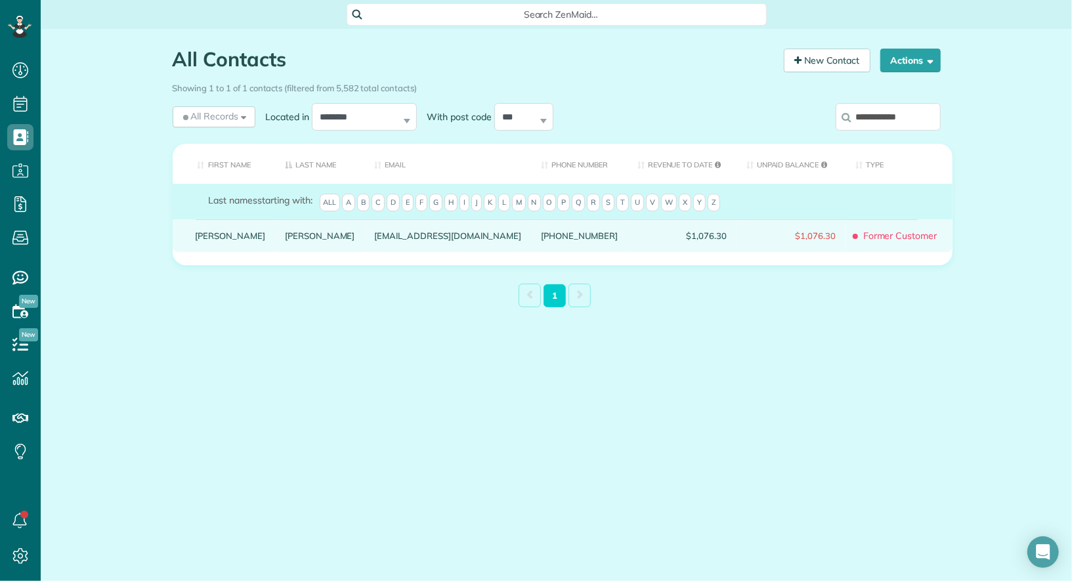
type input "**********"
click at [206, 240] on link "Emily" at bounding box center [231, 235] width 70 height 9
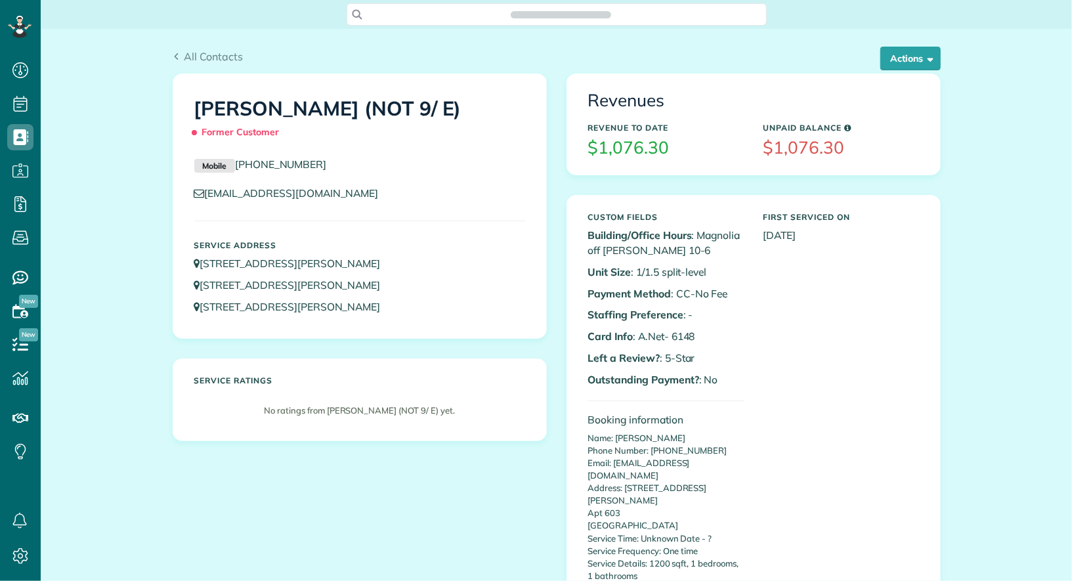
scroll to position [5, 5]
click at [923, 54] on button "Actions" at bounding box center [911, 59] width 60 height 24
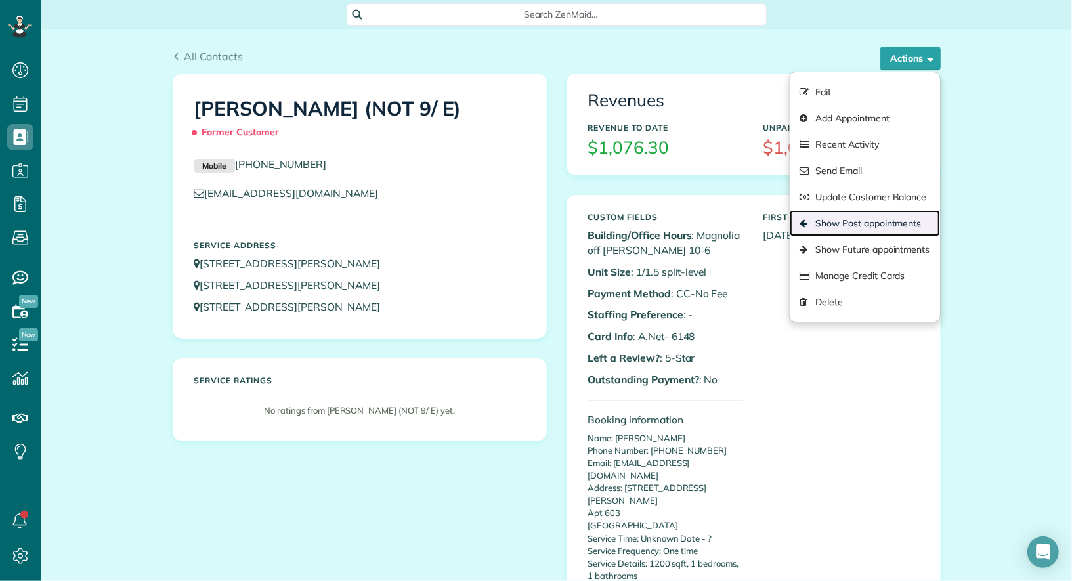
click at [896, 227] on link "Show Past appointments" at bounding box center [865, 223] width 150 height 26
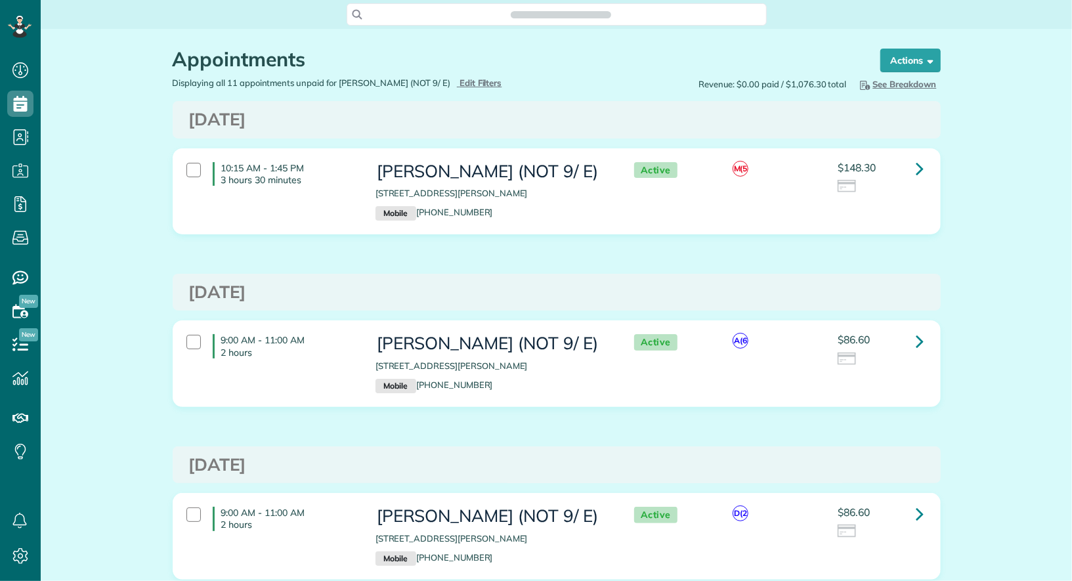
scroll to position [581, 40]
click at [911, 169] on link at bounding box center [921, 169] width 26 height 26
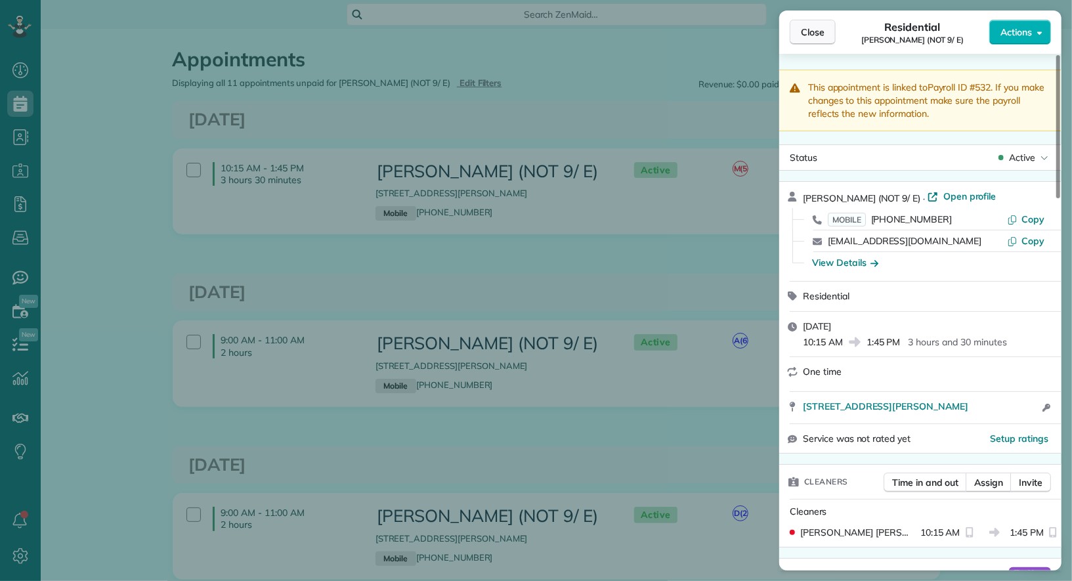
click at [824, 41] on button "Close" at bounding box center [813, 32] width 46 height 25
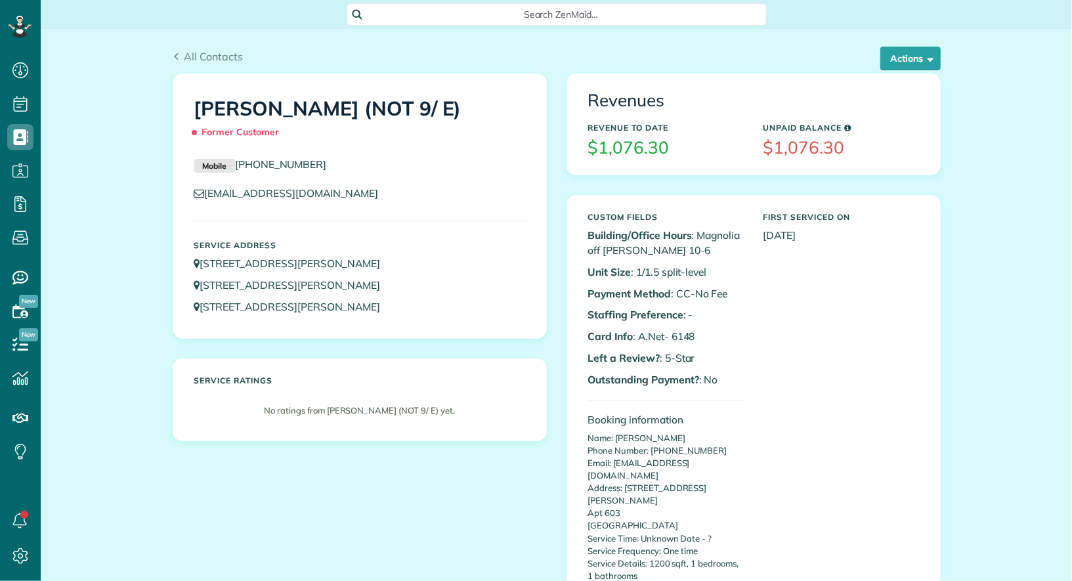
scroll to position [5, 5]
